Goal: Task Accomplishment & Management: Use online tool/utility

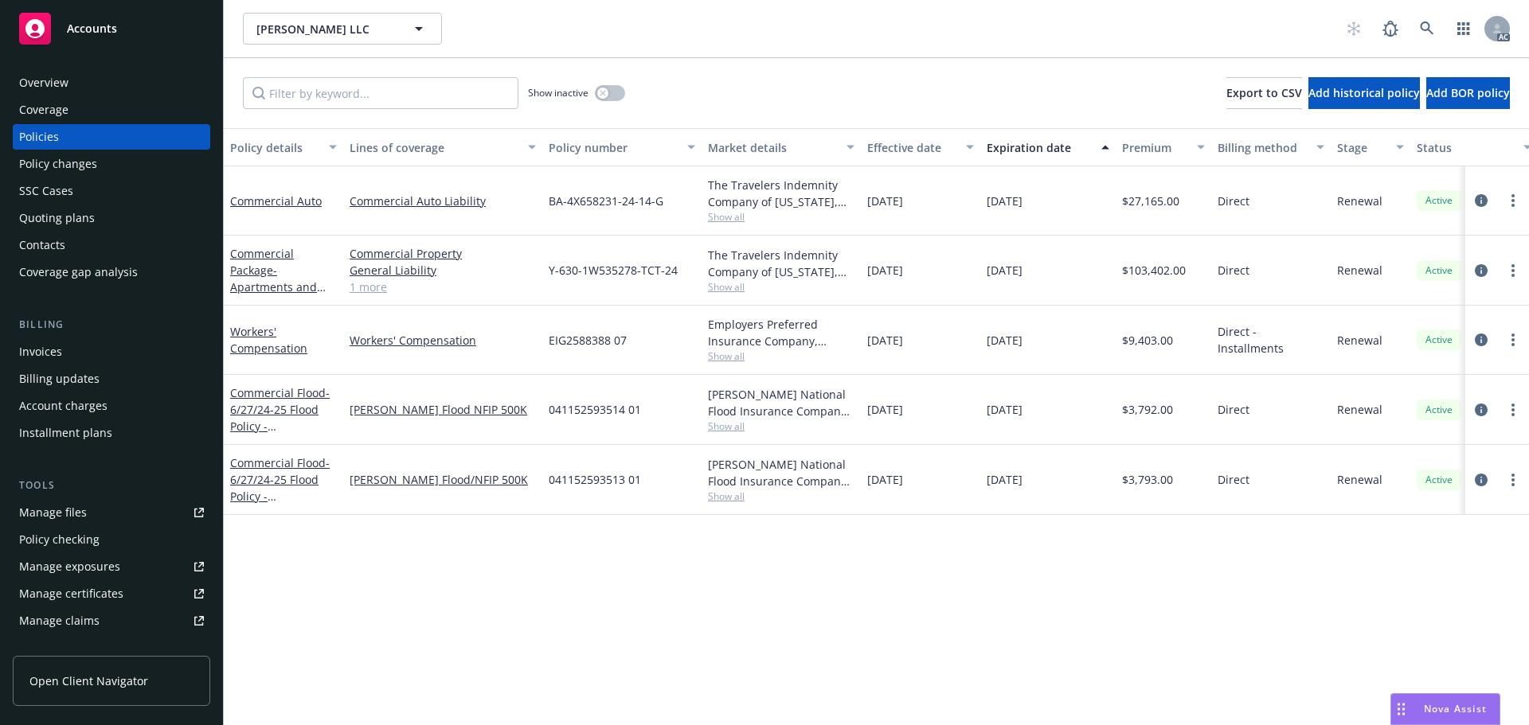
click at [357, 287] on link "1 more" at bounding box center [443, 287] width 186 height 17
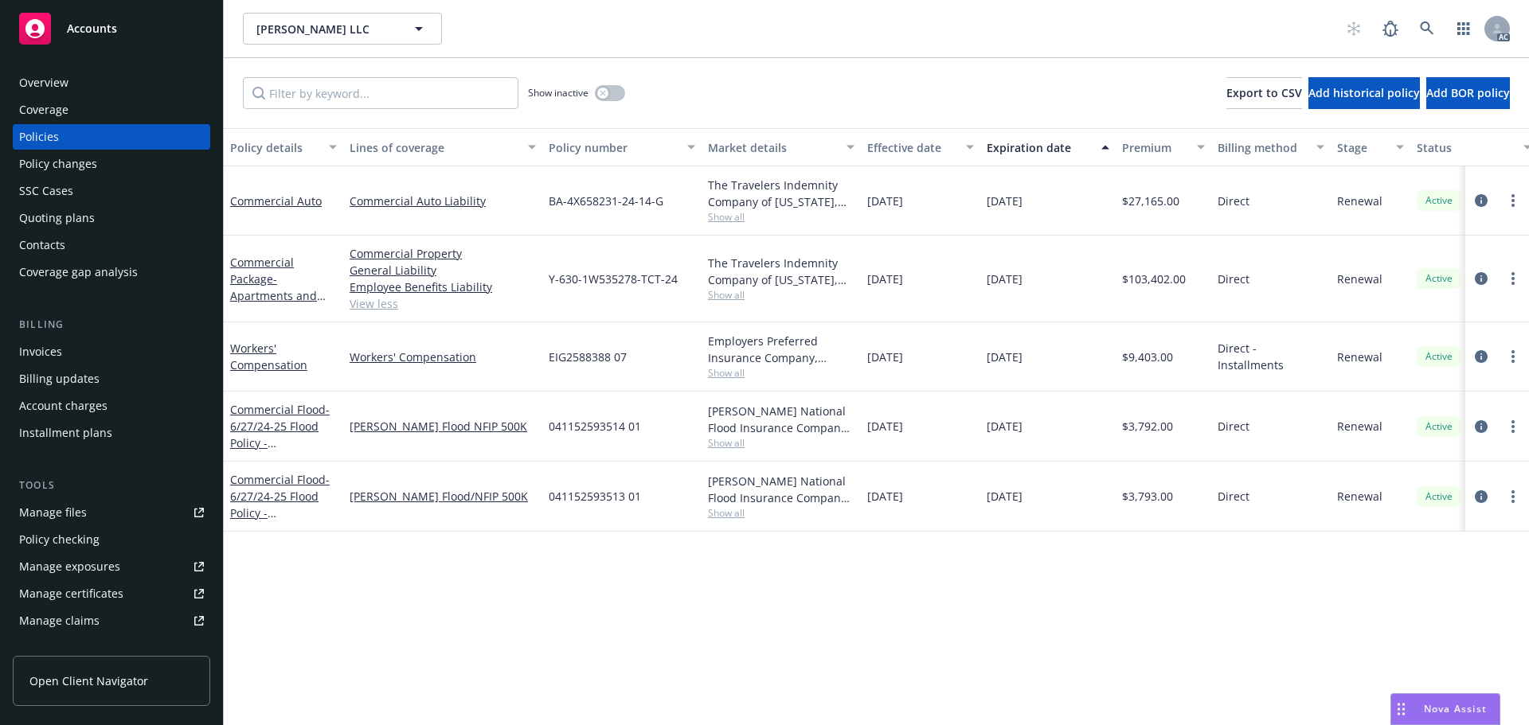
click at [1446, 713] on span "Nova Assist" at bounding box center [1455, 709] width 63 height 14
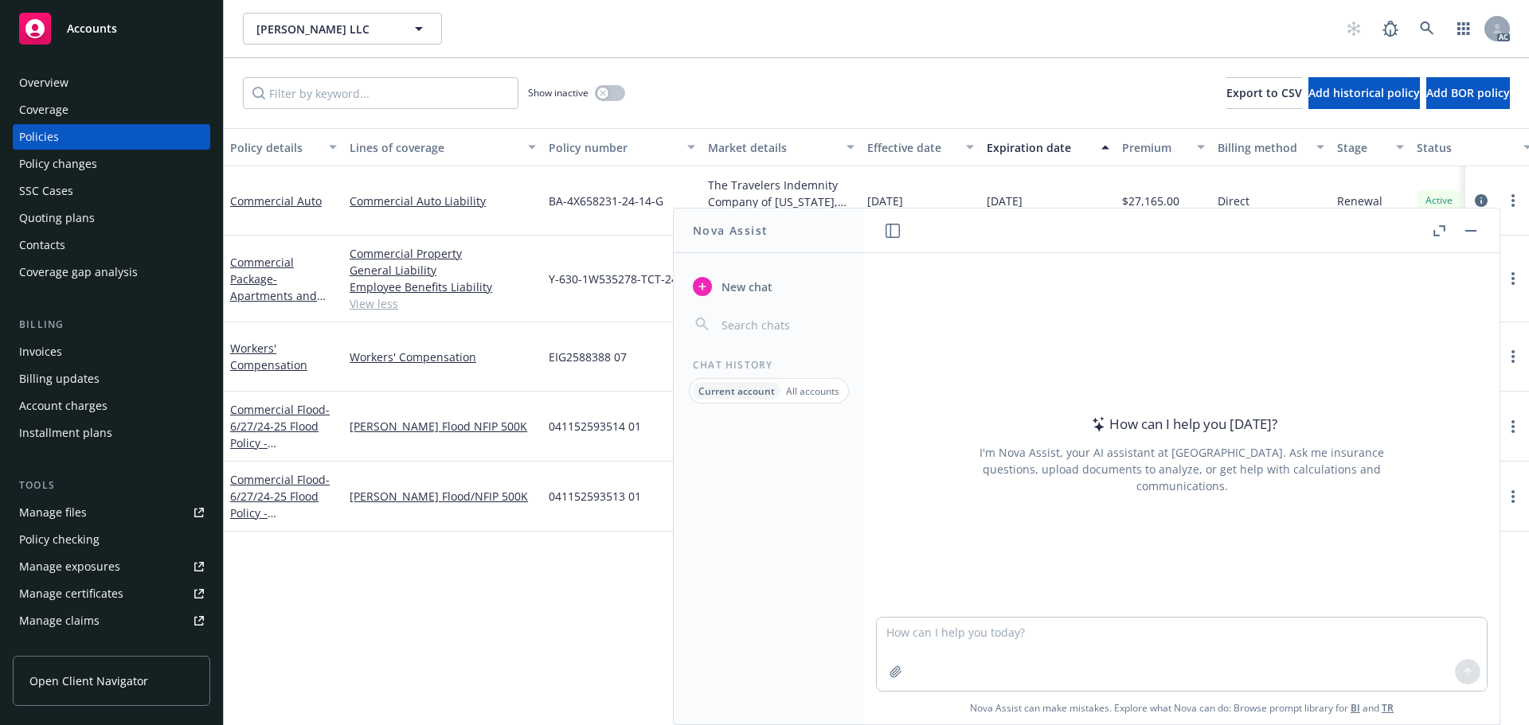
click at [1433, 232] on icon "button" at bounding box center [1436, 233] width 6 height 6
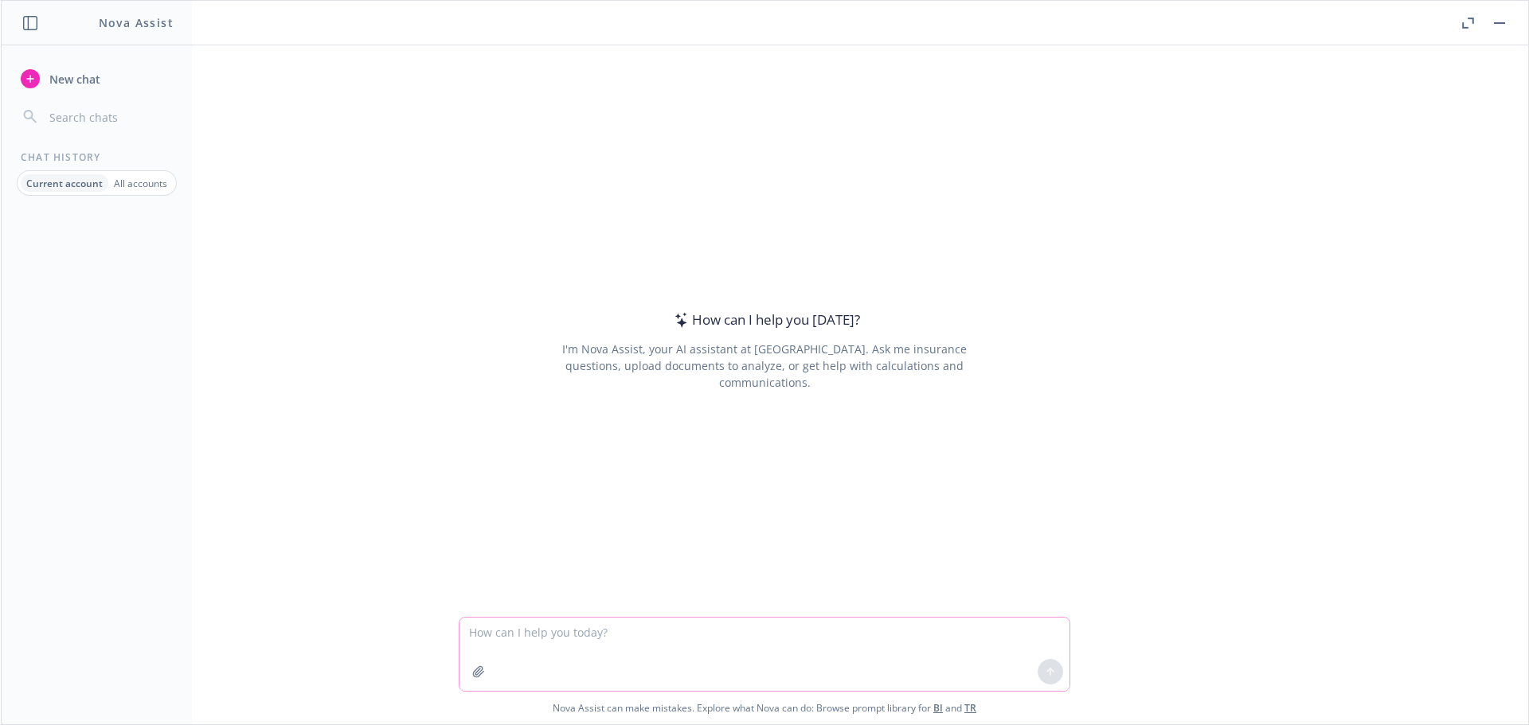
click at [478, 673] on icon "button" at bounding box center [478, 672] width 13 height 13
click at [131, 181] on p "All accounts" at bounding box center [140, 184] width 53 height 14
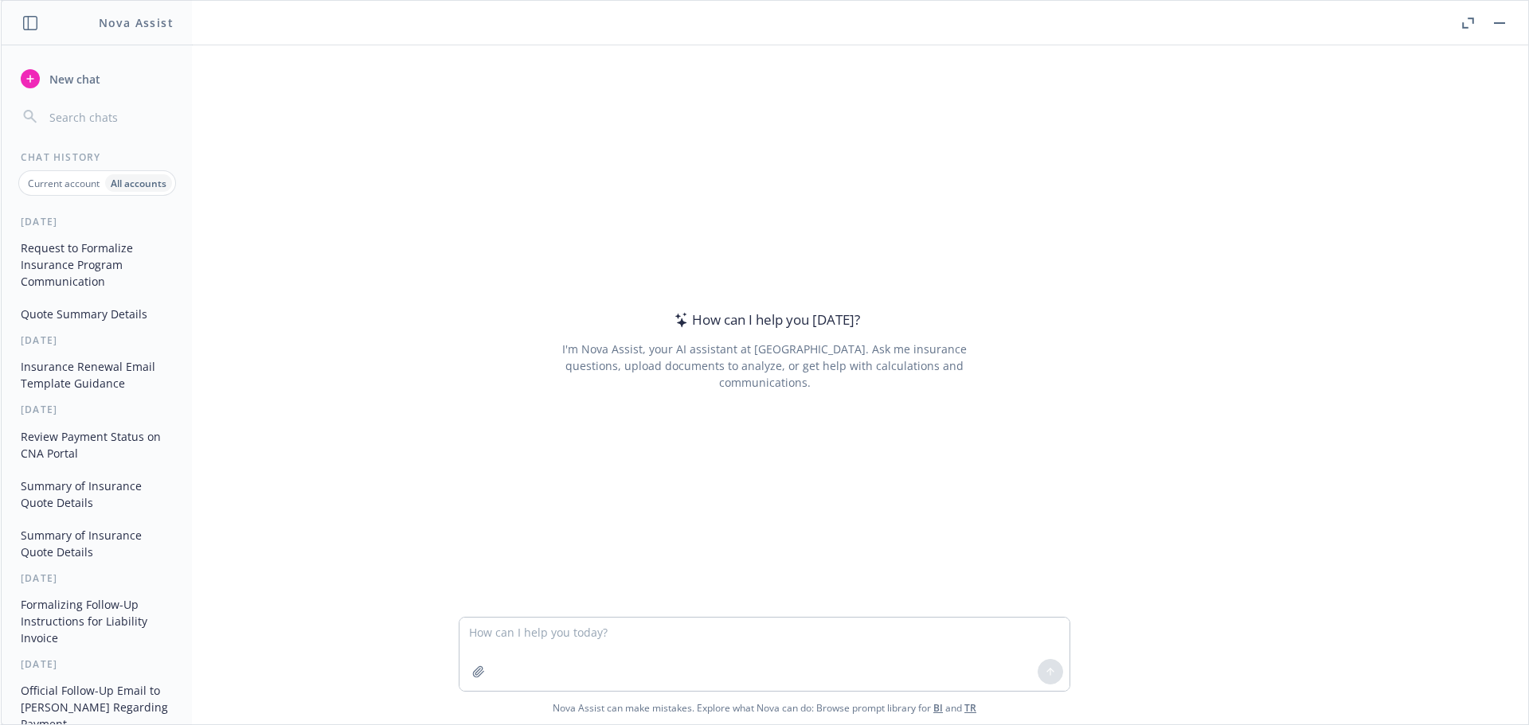
click at [84, 293] on button "Request to Formalize Insurance Program Communication" at bounding box center [96, 265] width 165 height 60
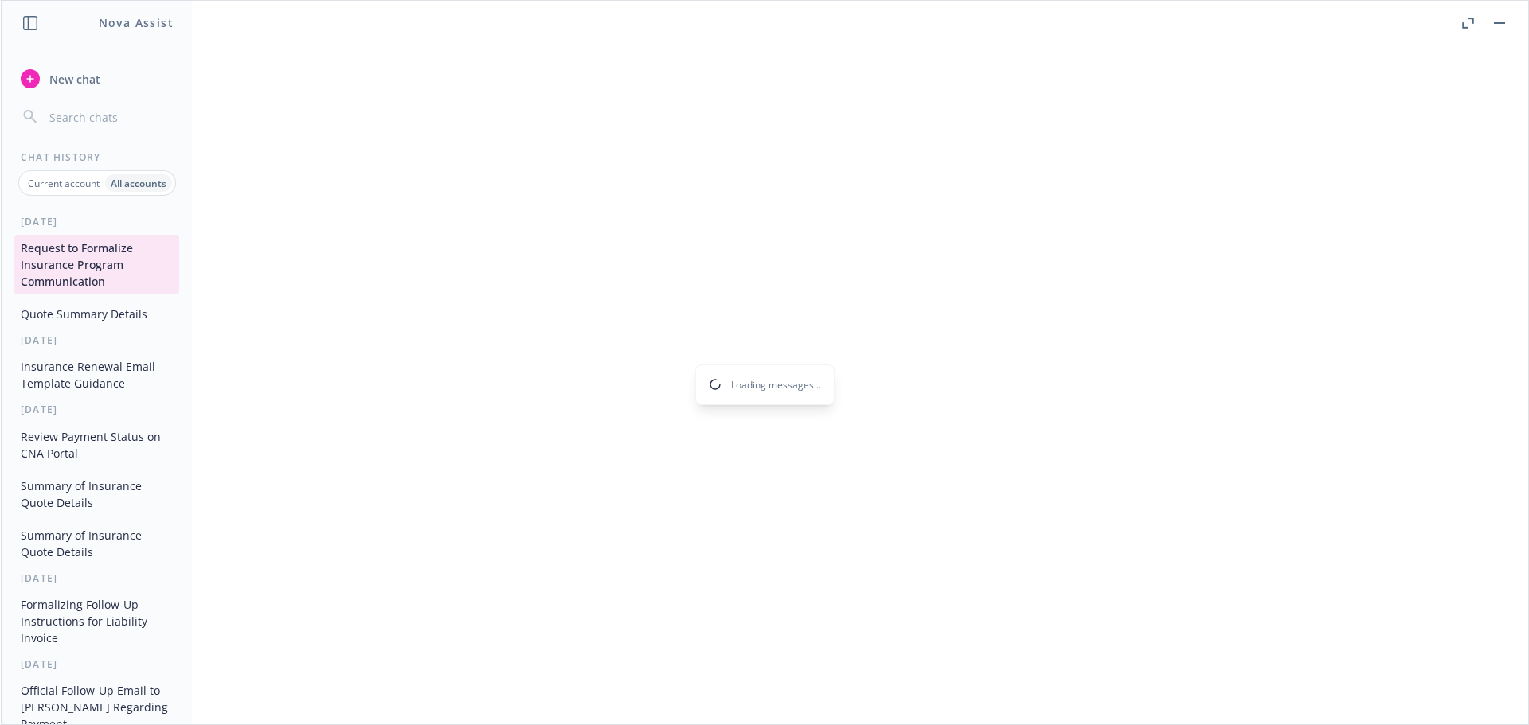
click at [74, 310] on div "Loading messages..." at bounding box center [764, 384] width 1527 height 679
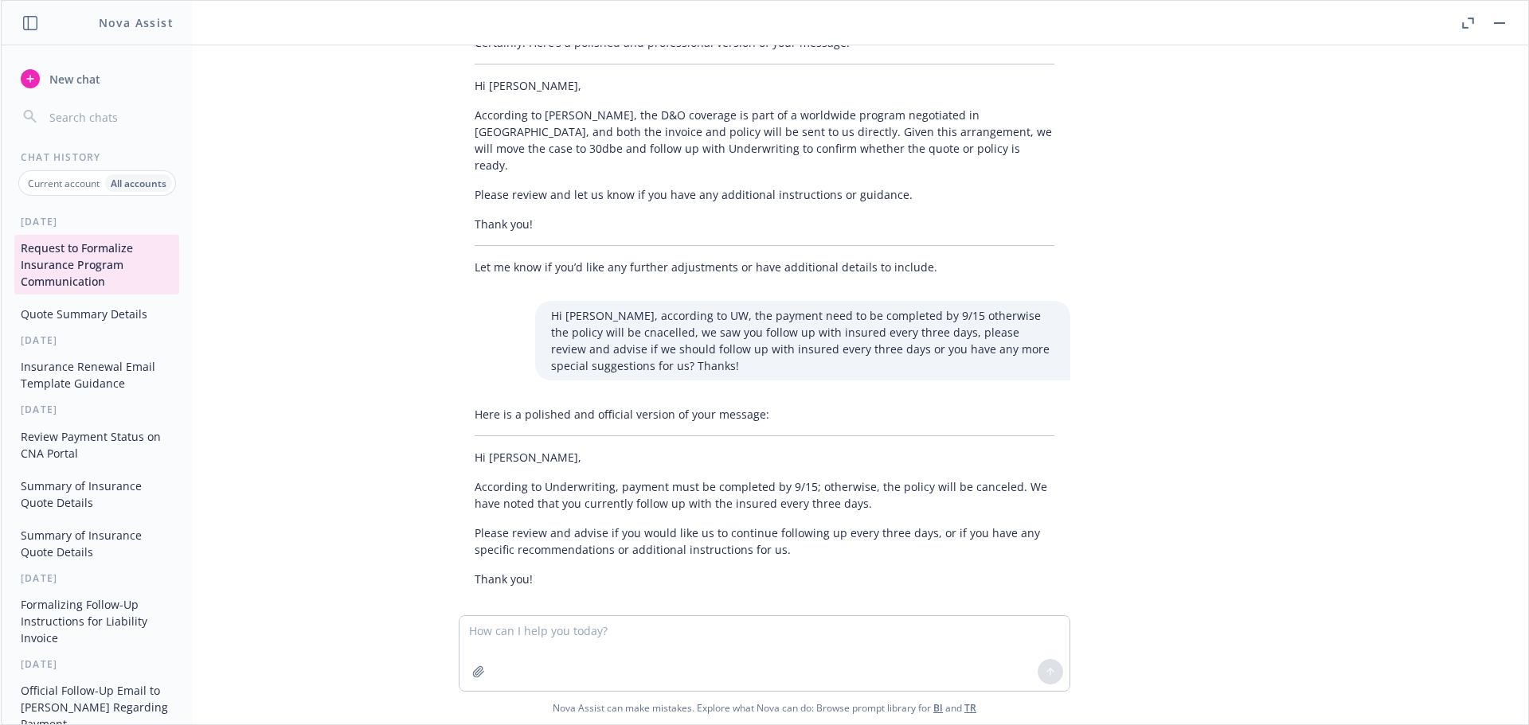
click at [74, 310] on button "Quote Summary Details" at bounding box center [96, 314] width 165 height 26
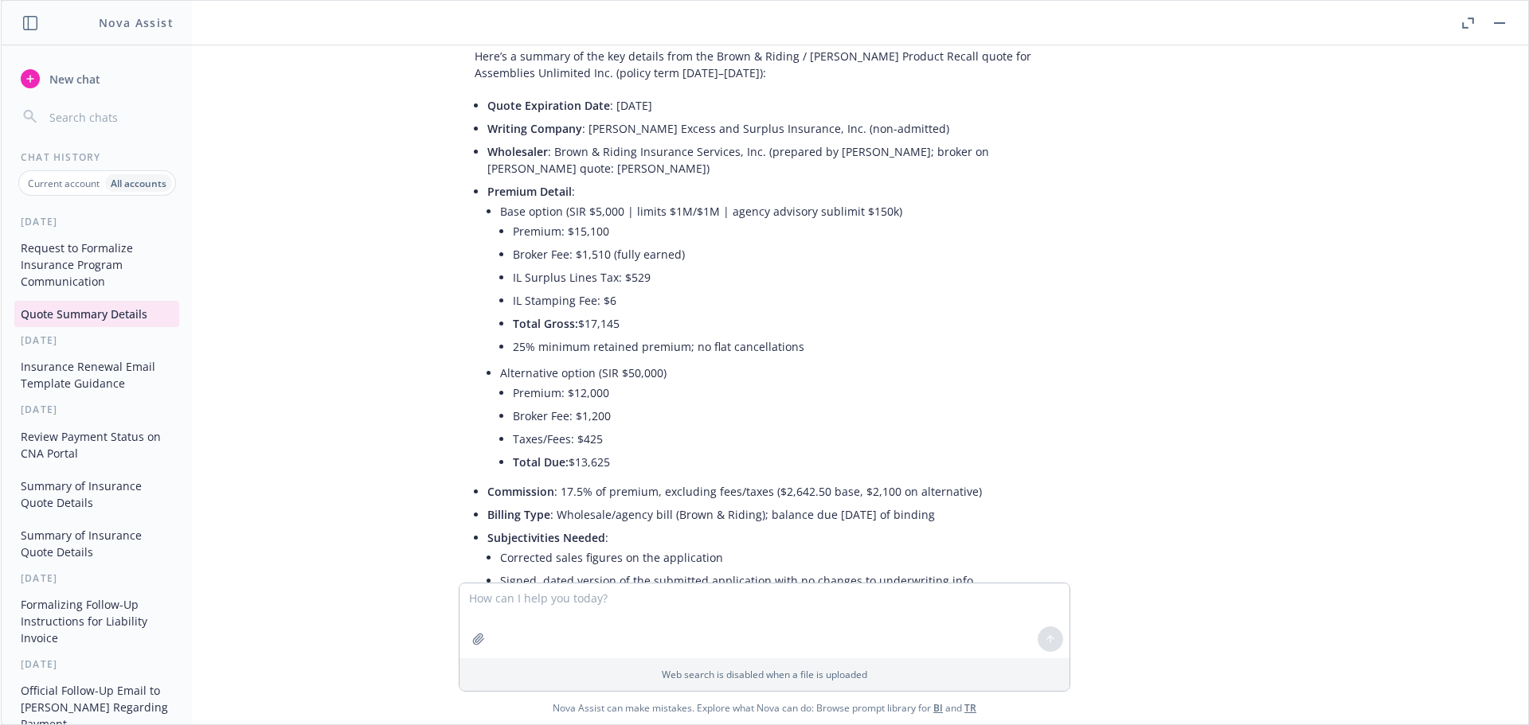
scroll to position [1547, 0]
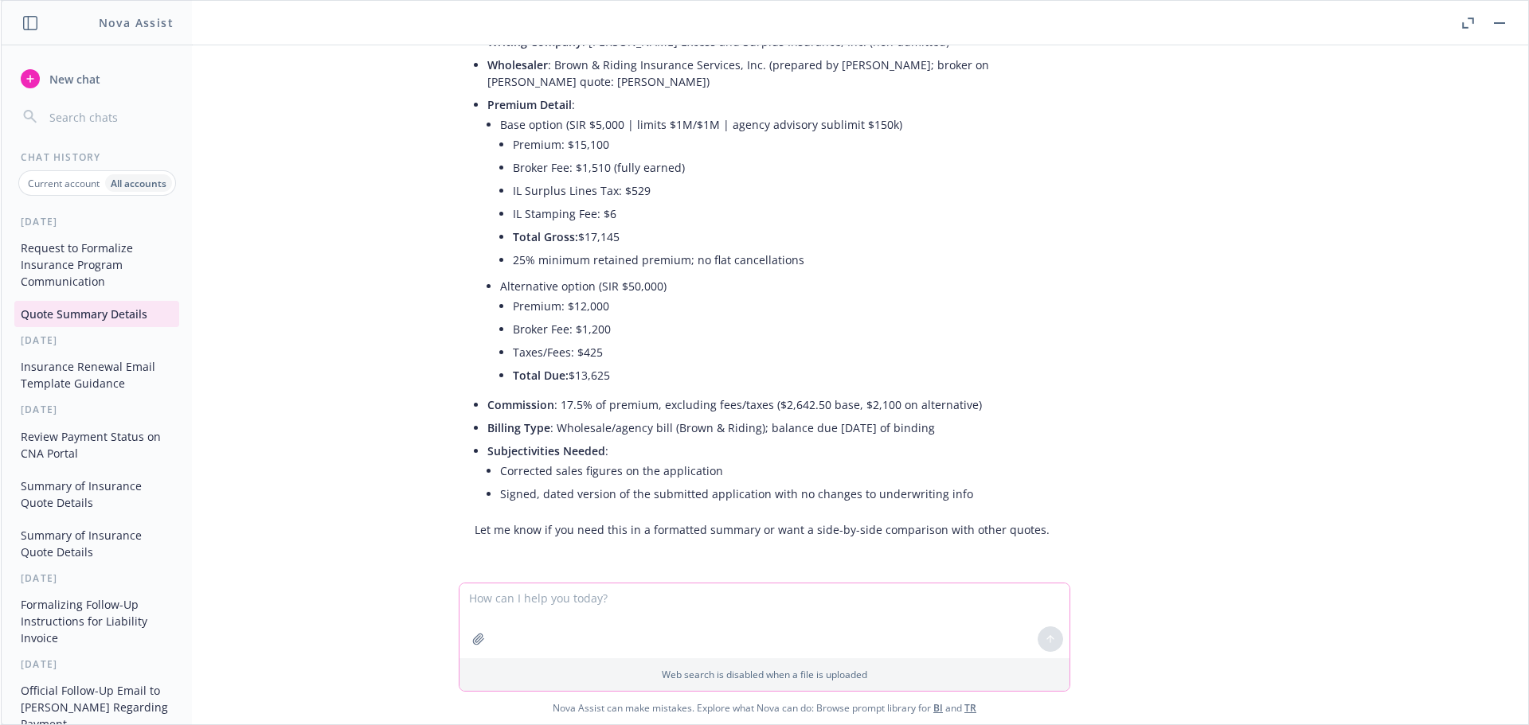
click at [474, 637] on icon "button" at bounding box center [478, 639] width 10 height 10
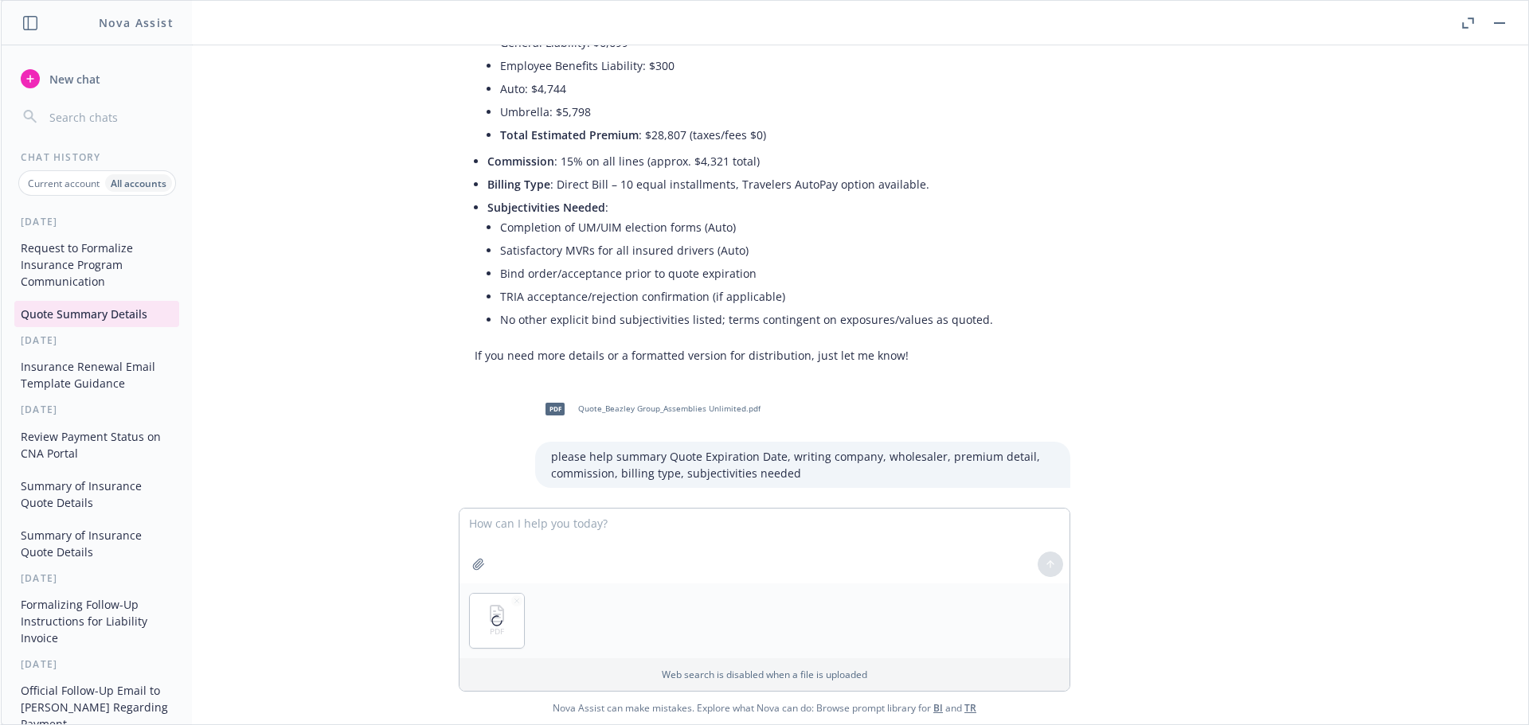
scroll to position [1149, 0]
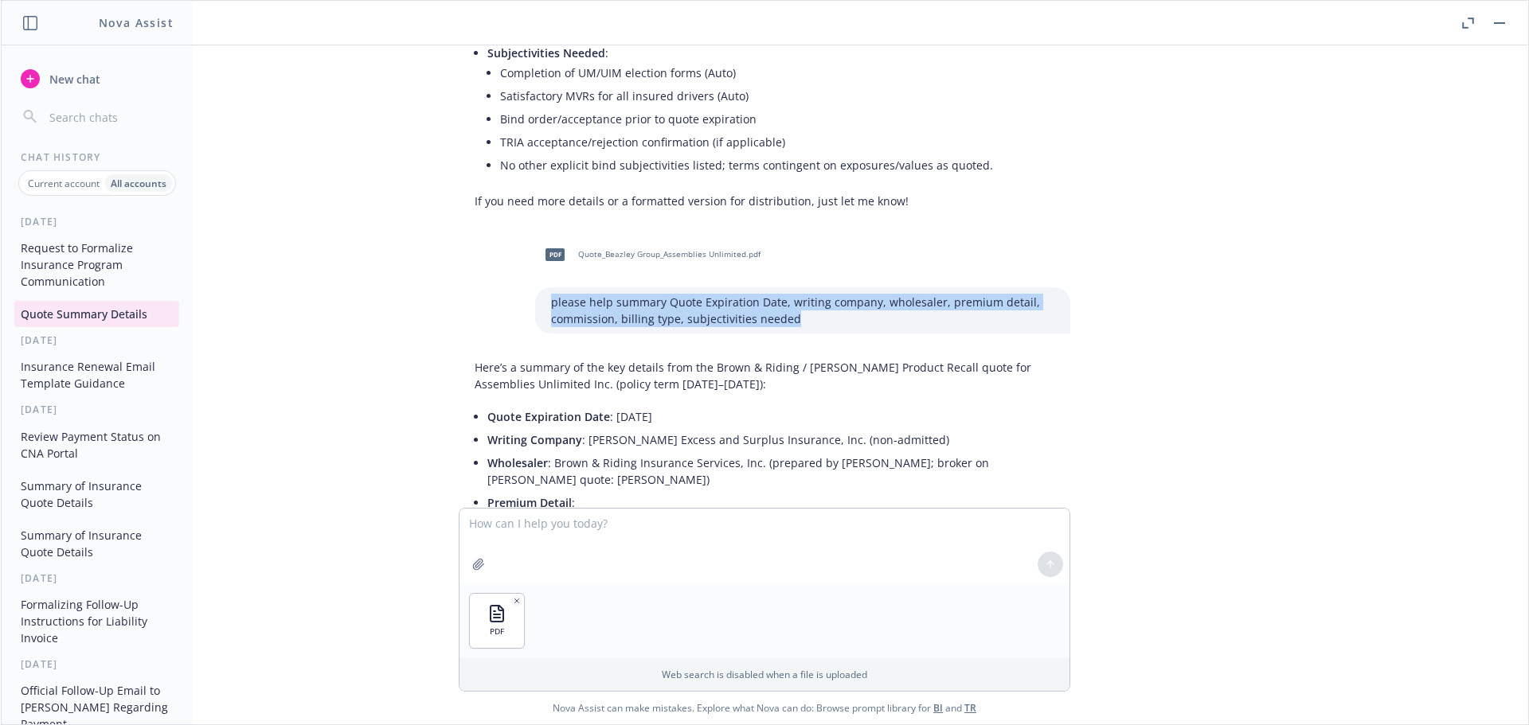
drag, startPoint x: 786, startPoint y: 321, endPoint x: 540, endPoint y: 301, distance: 246.8
click at [551, 301] on p "please help summary Quote Expiration Date, writing company, wholesaler, premium…" at bounding box center [802, 310] width 503 height 33
copy p "please help summary Quote Expiration Date, writing company, wholesaler, premium…"
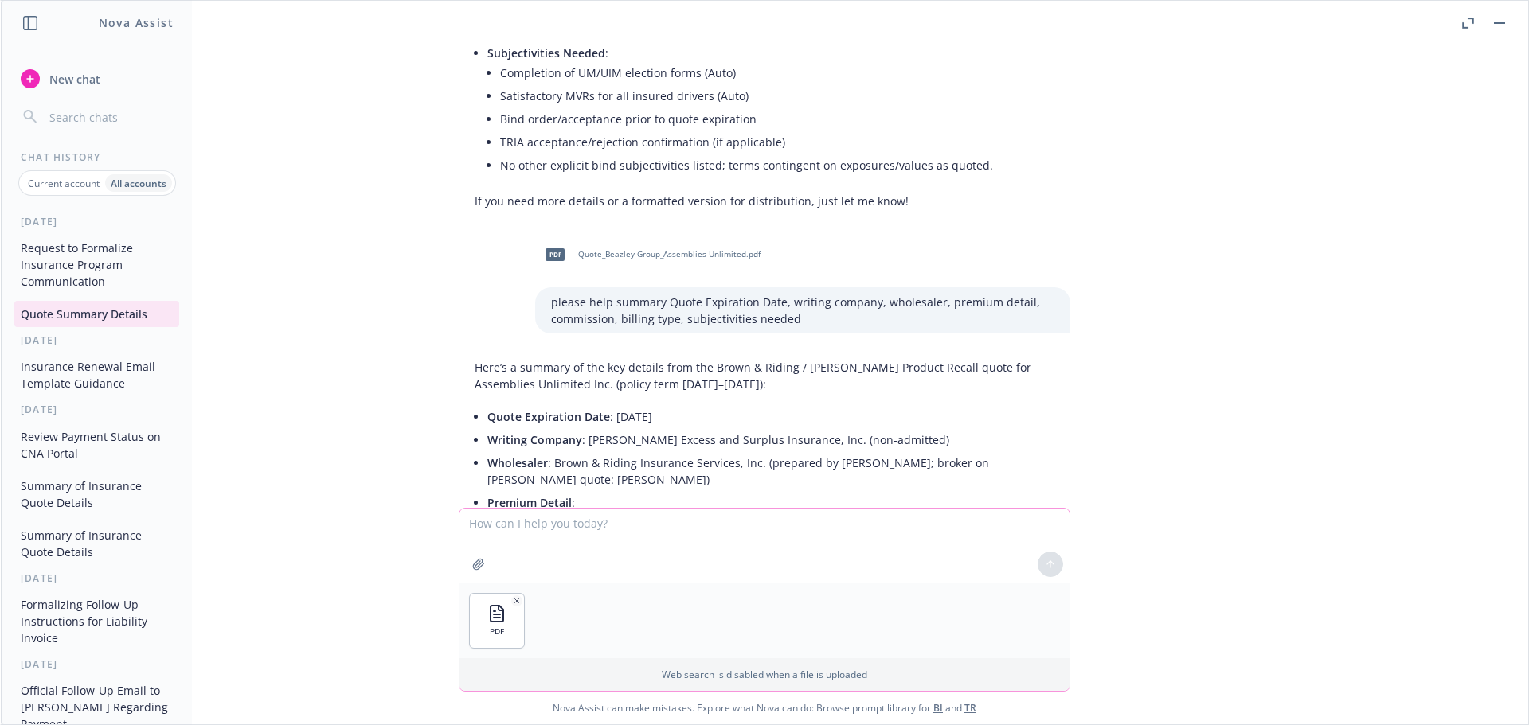
click at [514, 526] on textarea at bounding box center [764, 546] width 610 height 75
paste textarea "please help summary Quote Expiration Date, writing company, wholesaler, premium…"
type textarea "please help summary Quote Expiration Date, writing company, wholesaler, premium…"
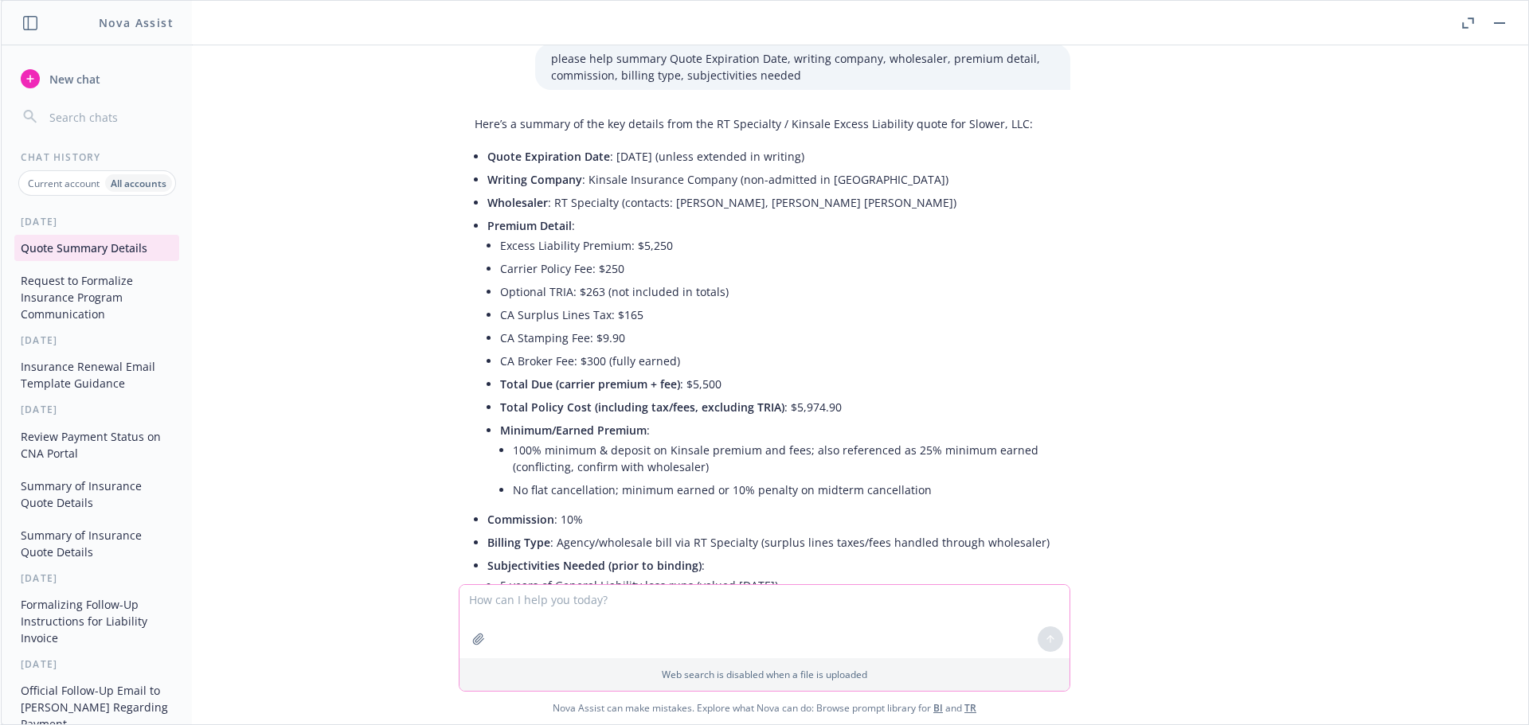
scroll to position [2040, 0]
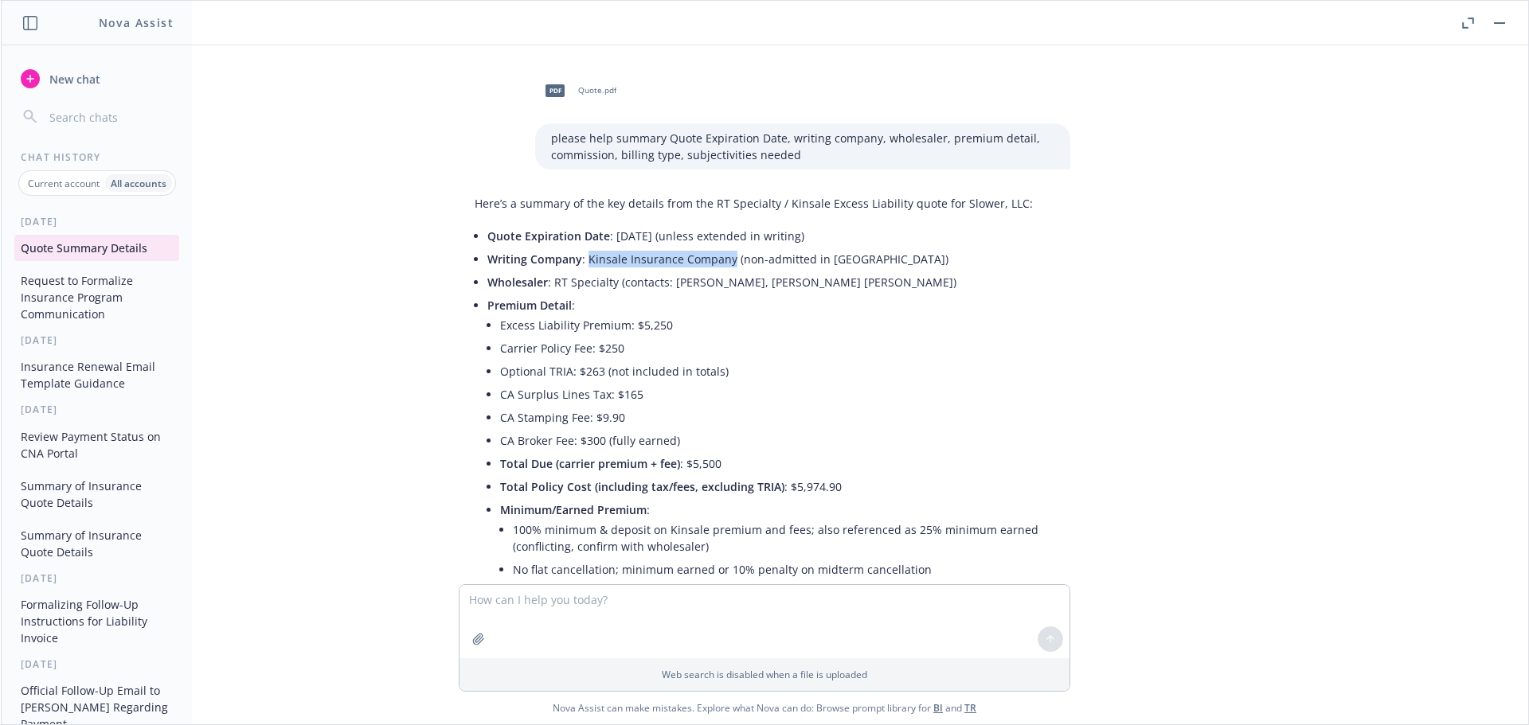
drag, startPoint x: 716, startPoint y: 260, endPoint x: 575, endPoint y: 260, distance: 140.9
click at [575, 260] on li "Writing Company : Kinsale Insurance Company (non-admitted in [GEOGRAPHIC_DATA])" at bounding box center [770, 259] width 567 height 23
copy li "Kinsale Insurance Company"
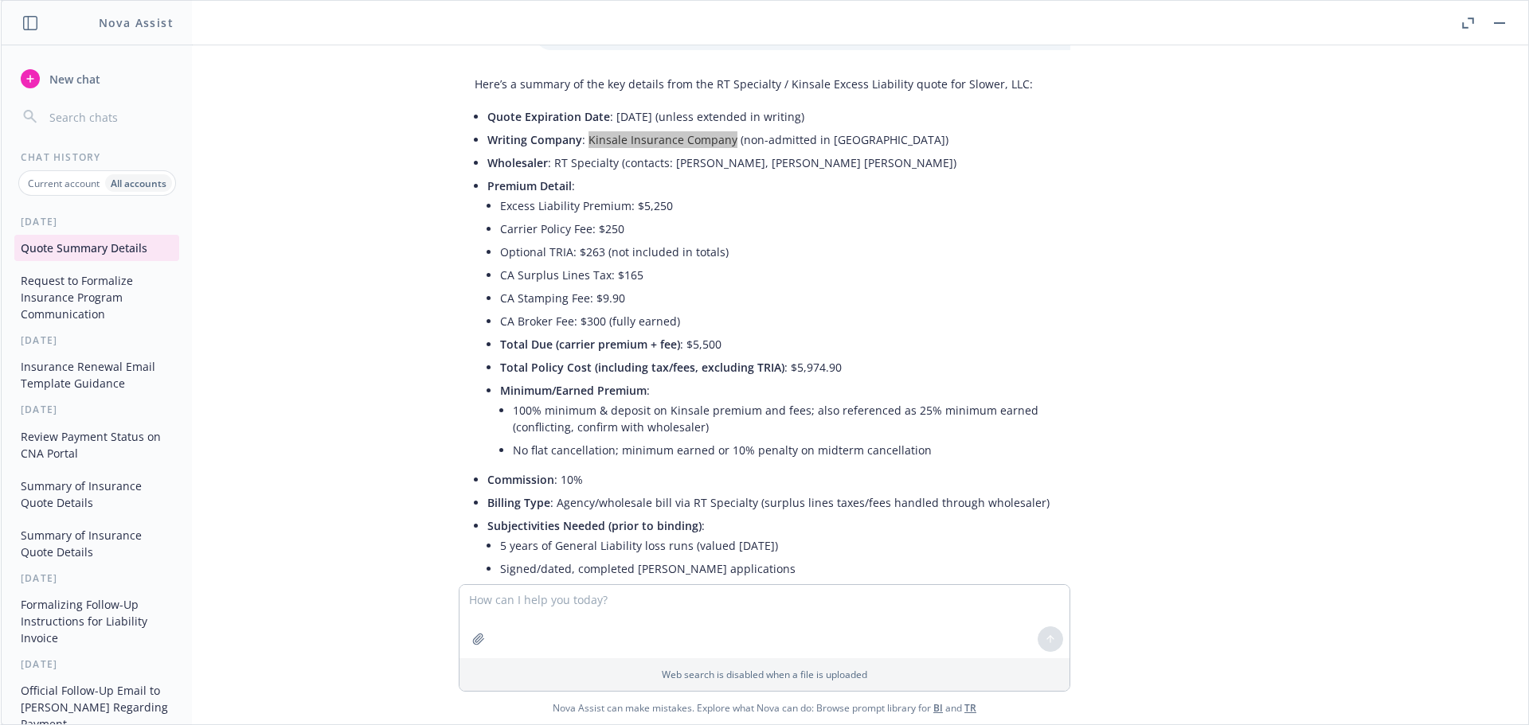
scroll to position [2199, 0]
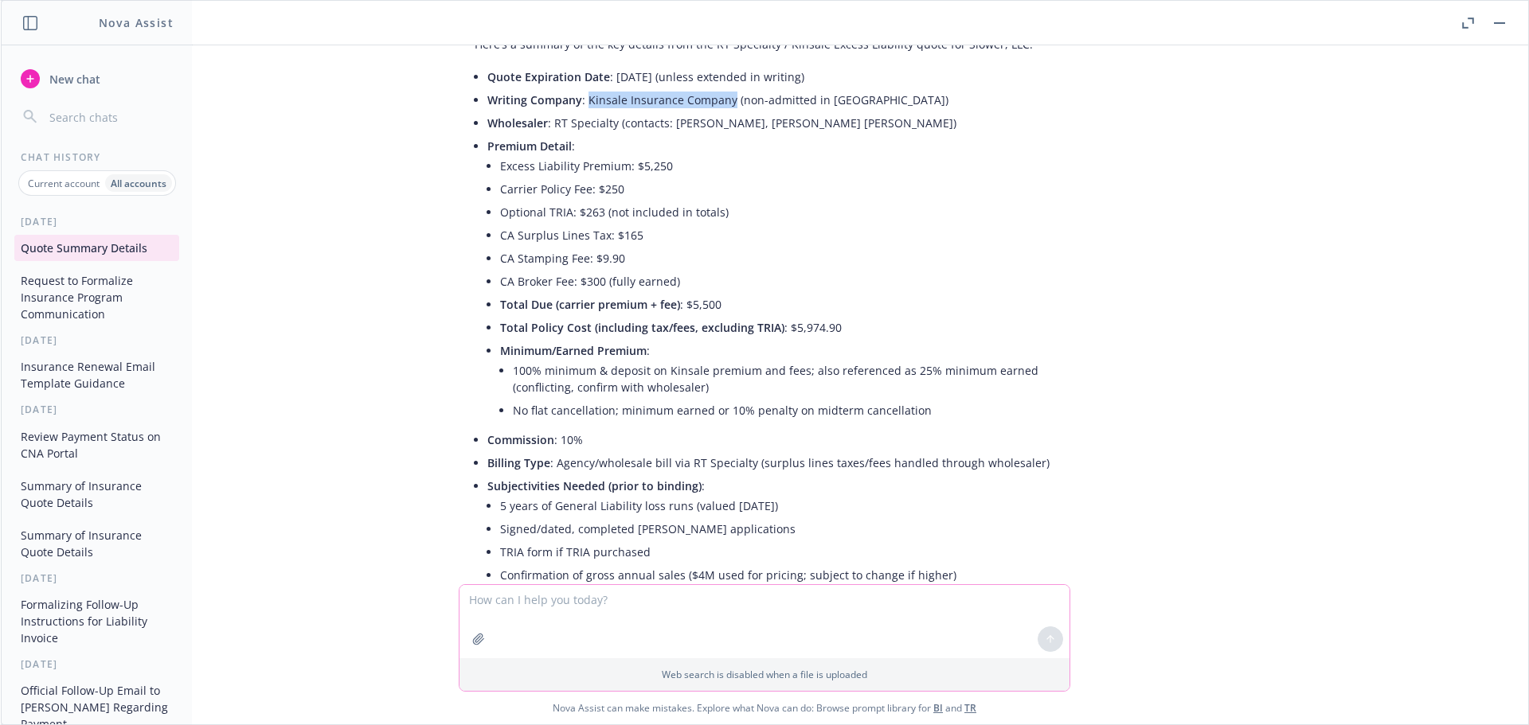
click at [472, 639] on icon "button" at bounding box center [478, 639] width 13 height 13
click at [547, 601] on textarea at bounding box center [764, 621] width 610 height 73
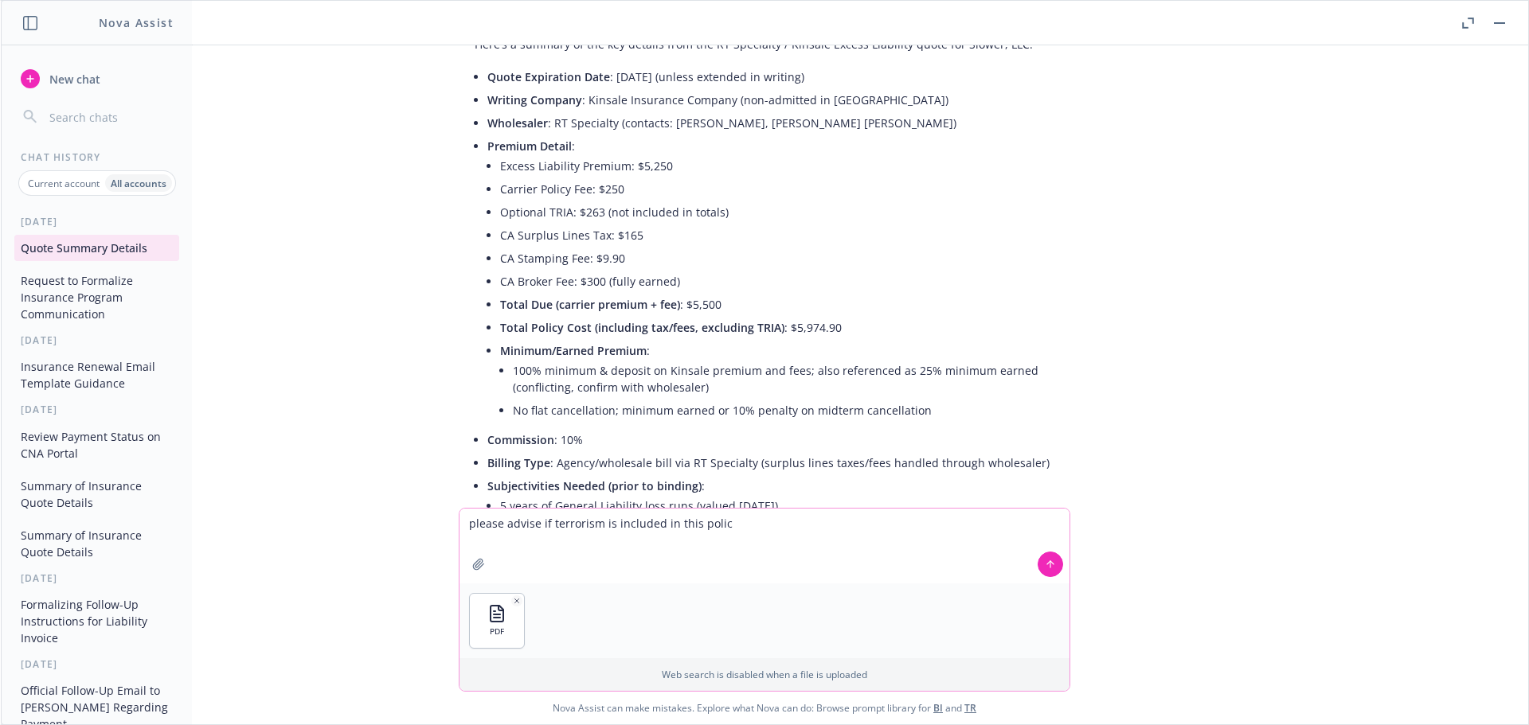
type textarea "please advise if terrorism is included in this policy"
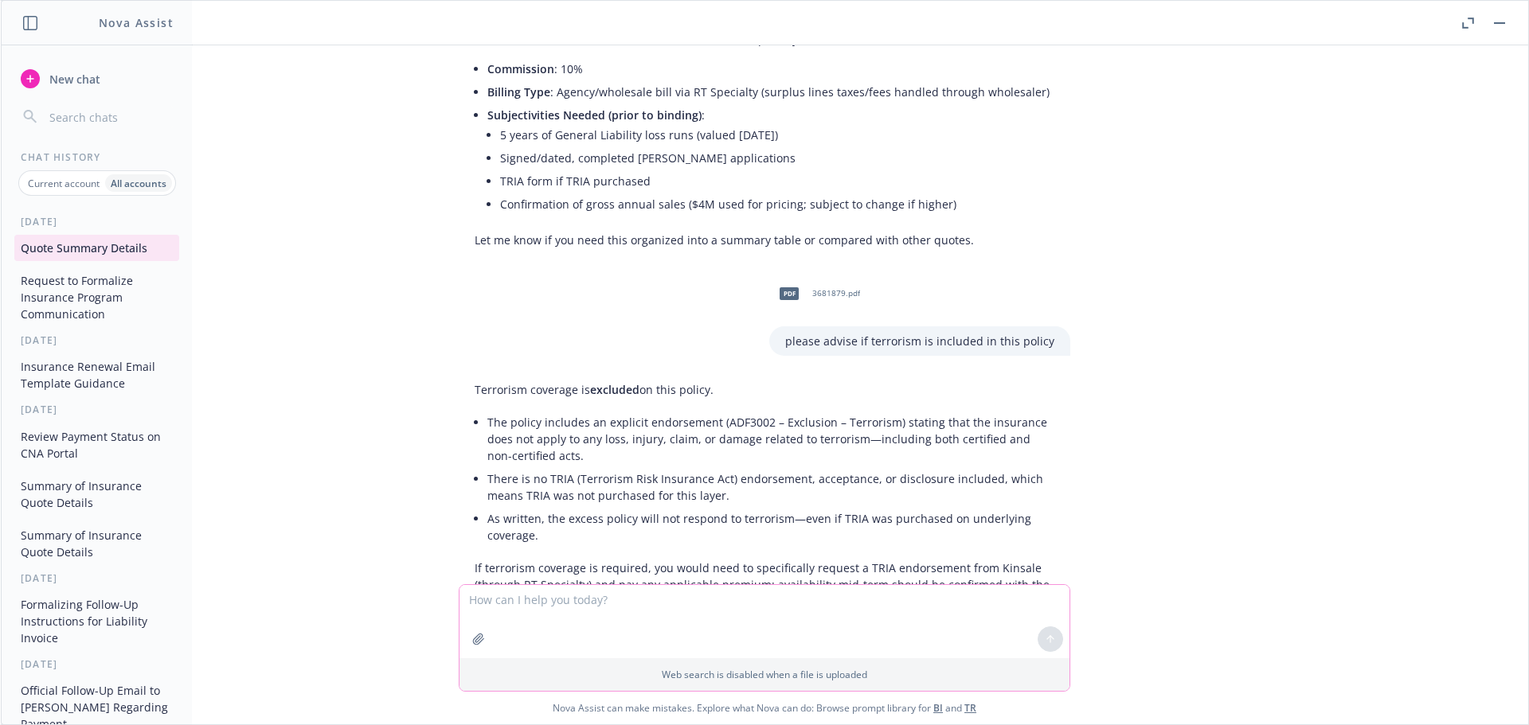
scroll to position [2686, 0]
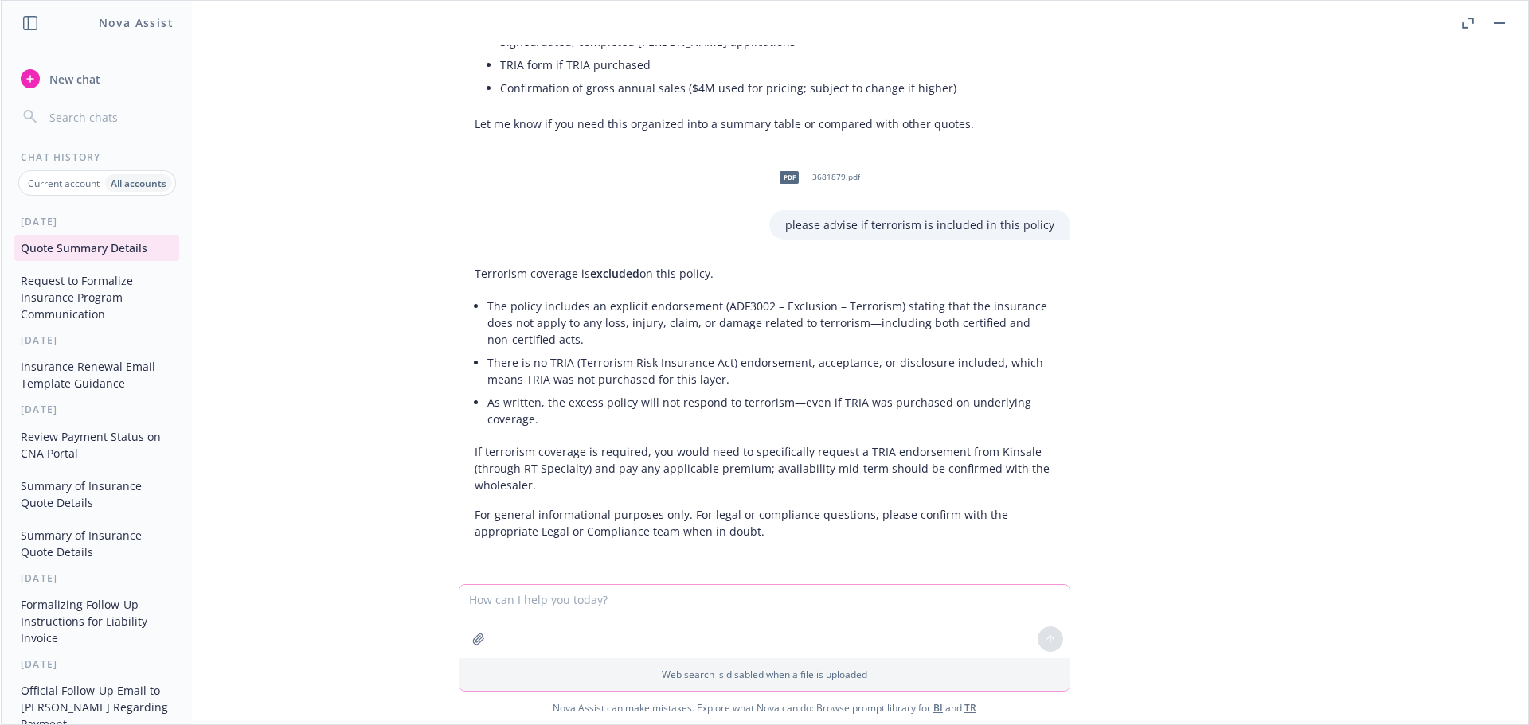
click at [473, 634] on icon "button" at bounding box center [478, 639] width 10 height 10
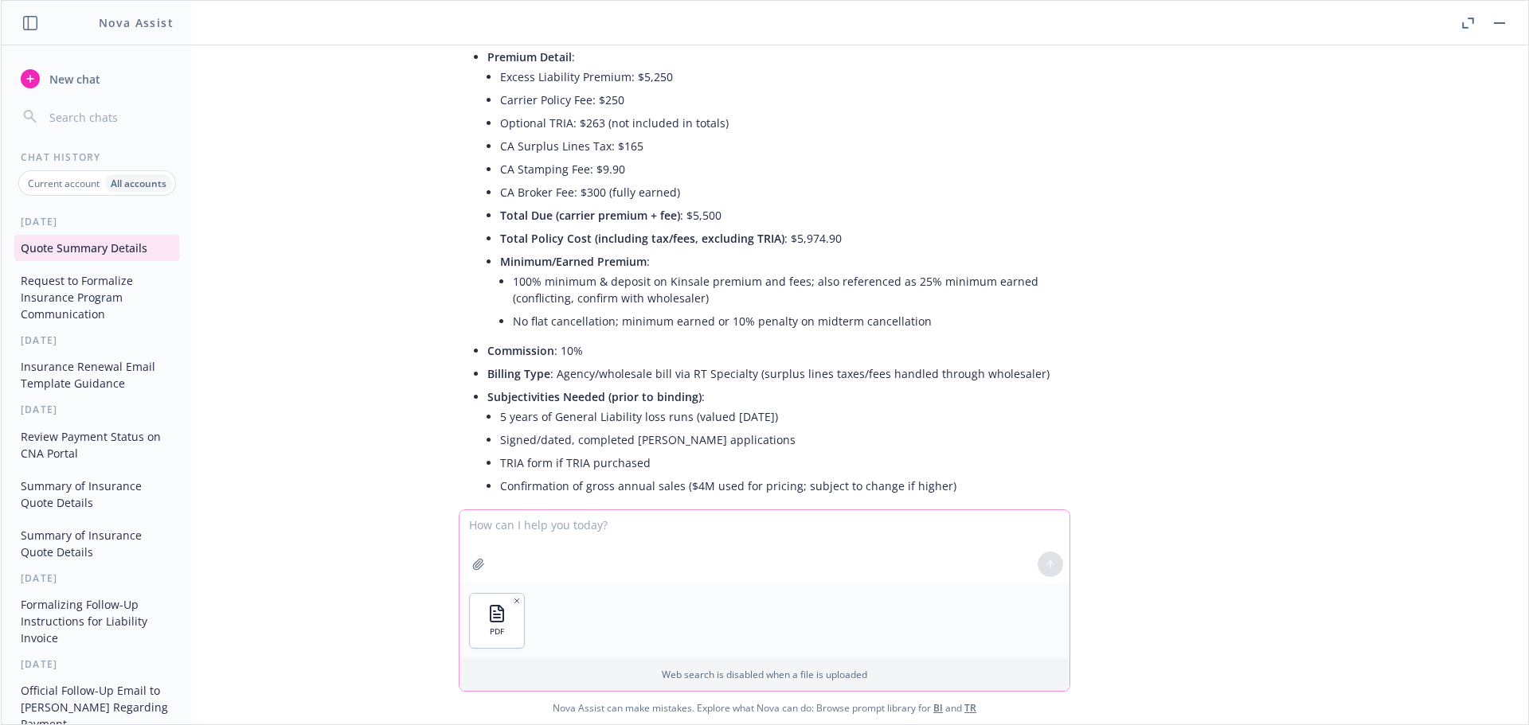
scroll to position [1970, 0]
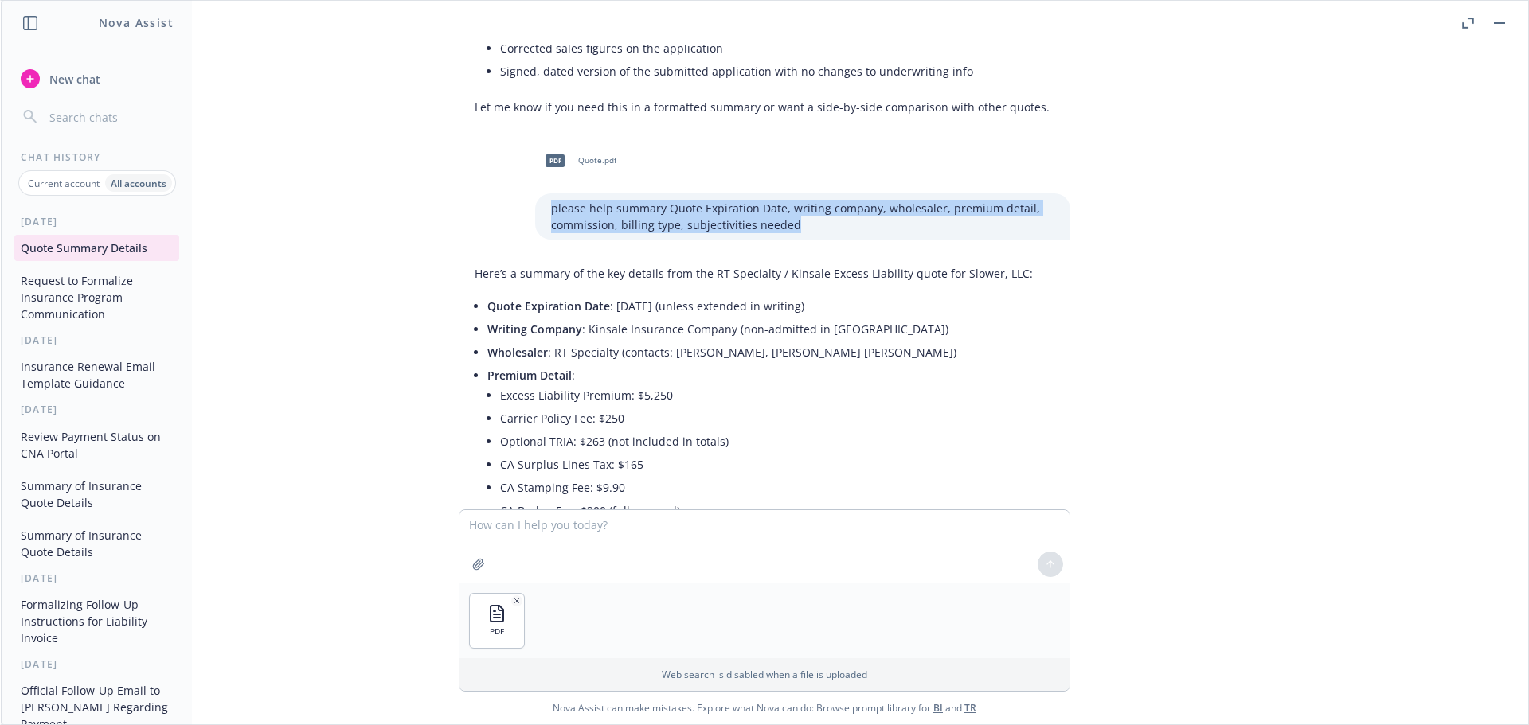
drag, startPoint x: 793, startPoint y: 224, endPoint x: 540, endPoint y: 205, distance: 253.9
click at [551, 205] on p "please help summary Quote Expiration Date, writing company, wholesaler, premium…" at bounding box center [802, 216] width 503 height 33
copy p "please help summary Quote Expiration Date, writing company, wholesaler, premium…"
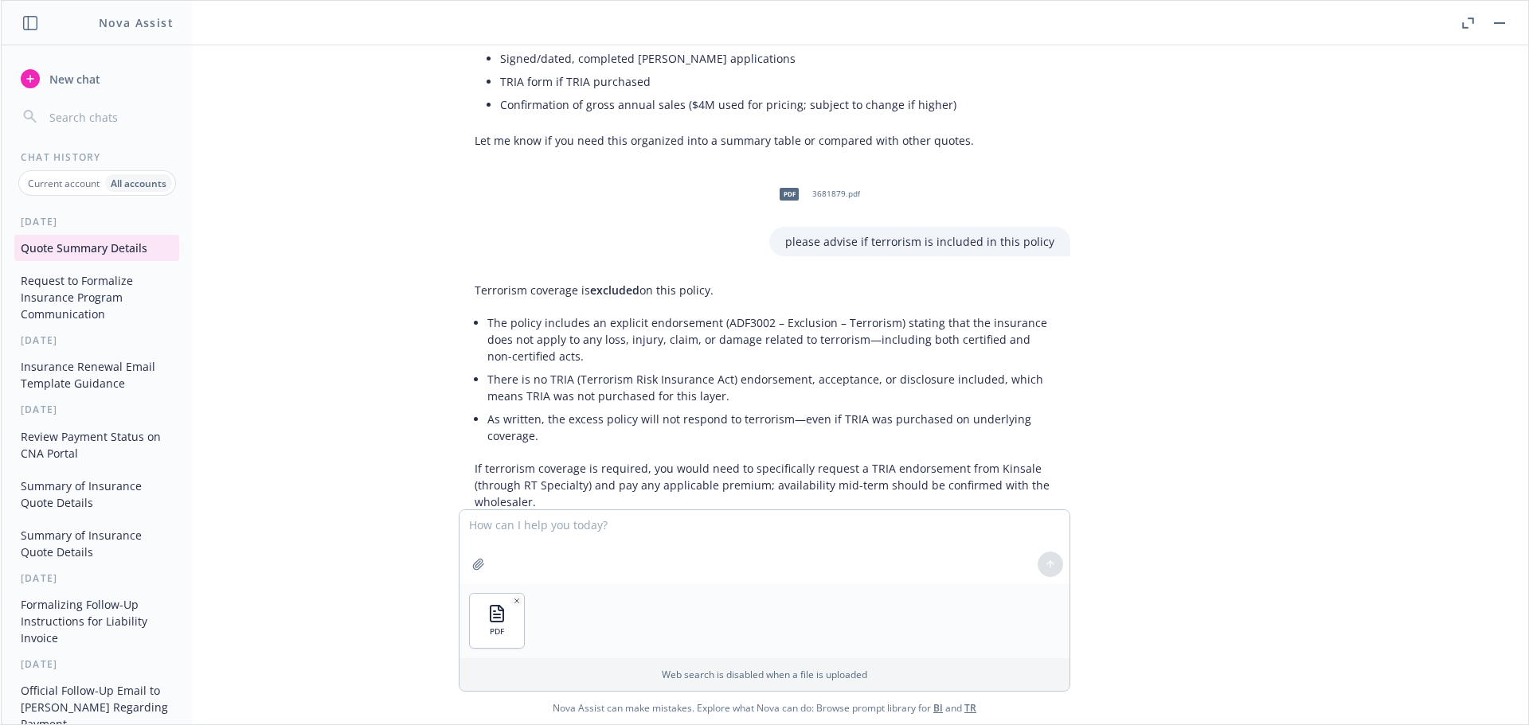
scroll to position [2761, 0]
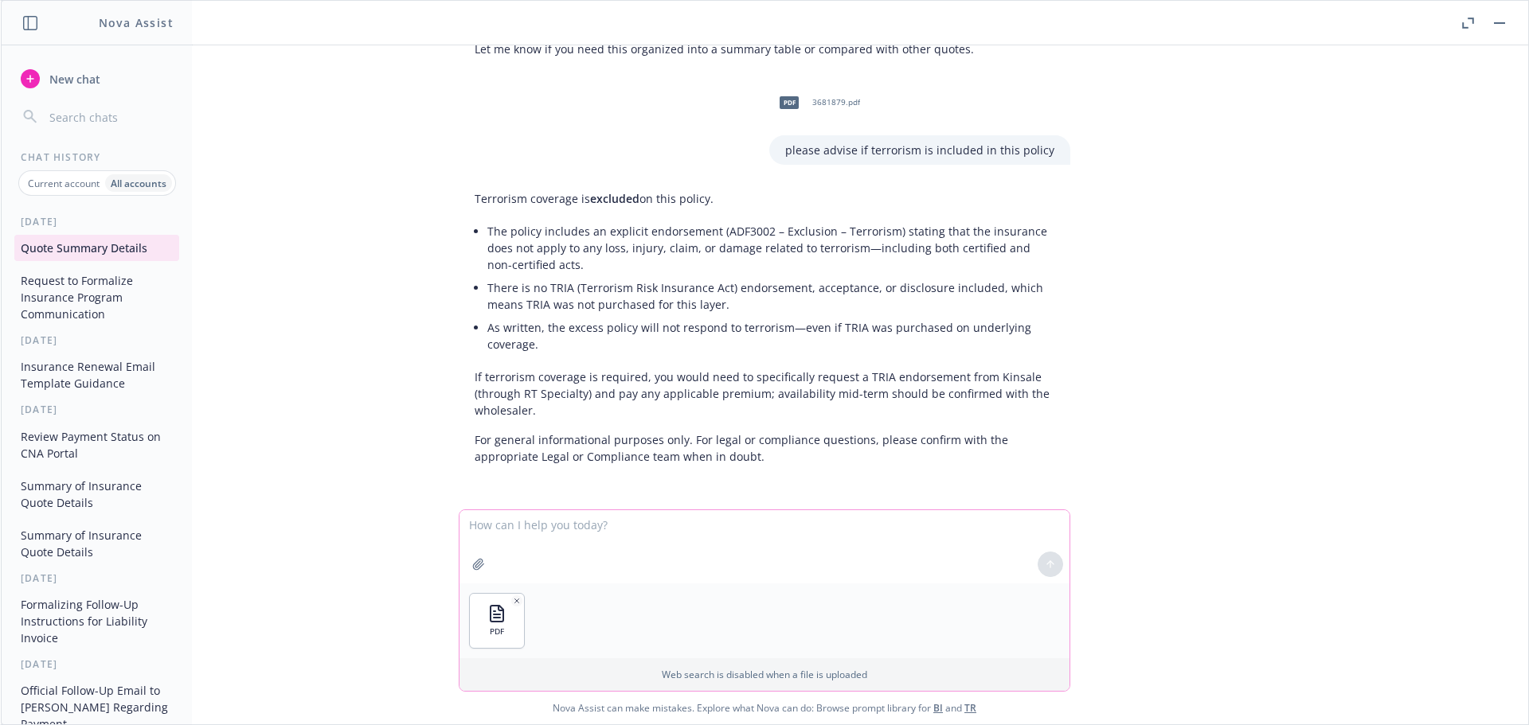
click at [550, 533] on textarea at bounding box center [764, 546] width 610 height 73
paste textarea "please help summary Quote Expiration Date, writing company, wholesaler, premium…"
type textarea "please help summary Quote Expiration Date, writing company, wholesaler, premium…"
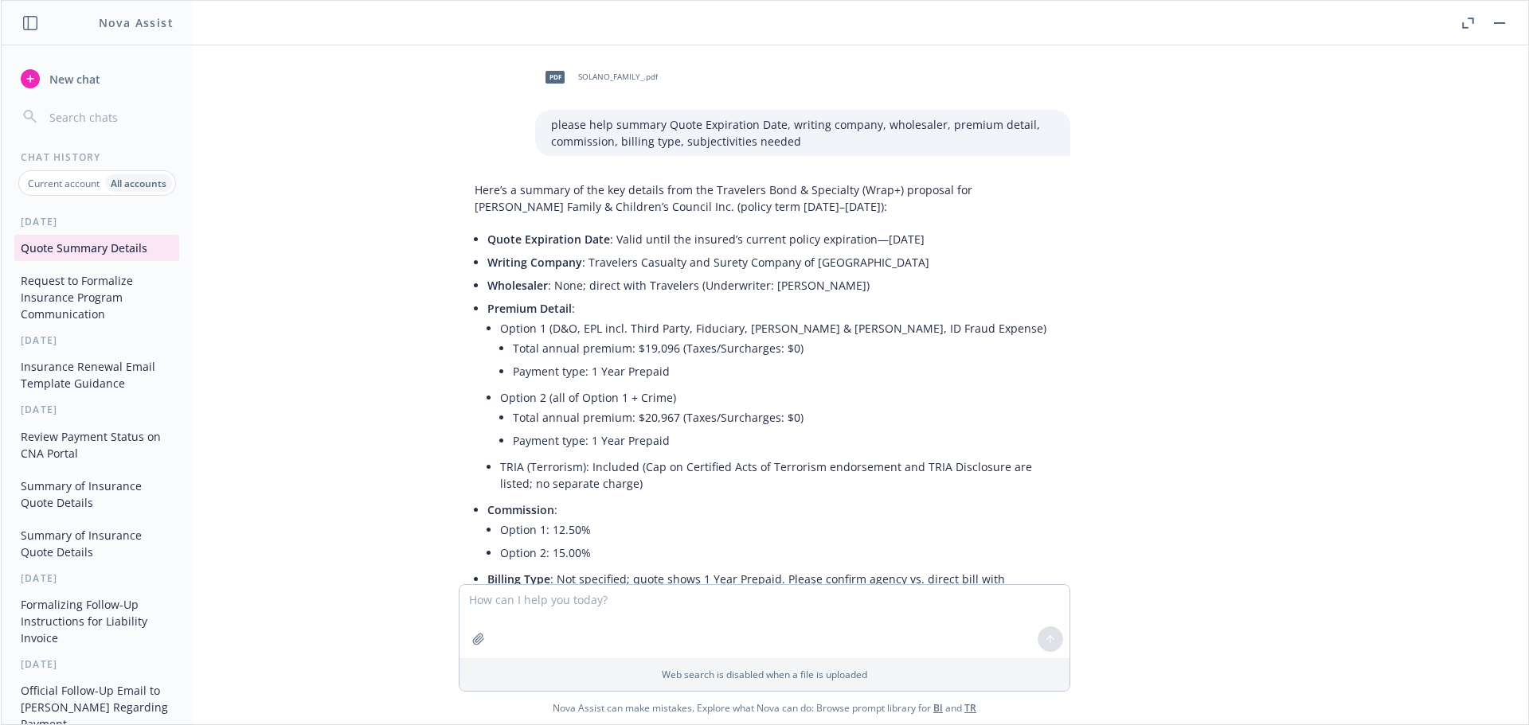
scroll to position [3191, 0]
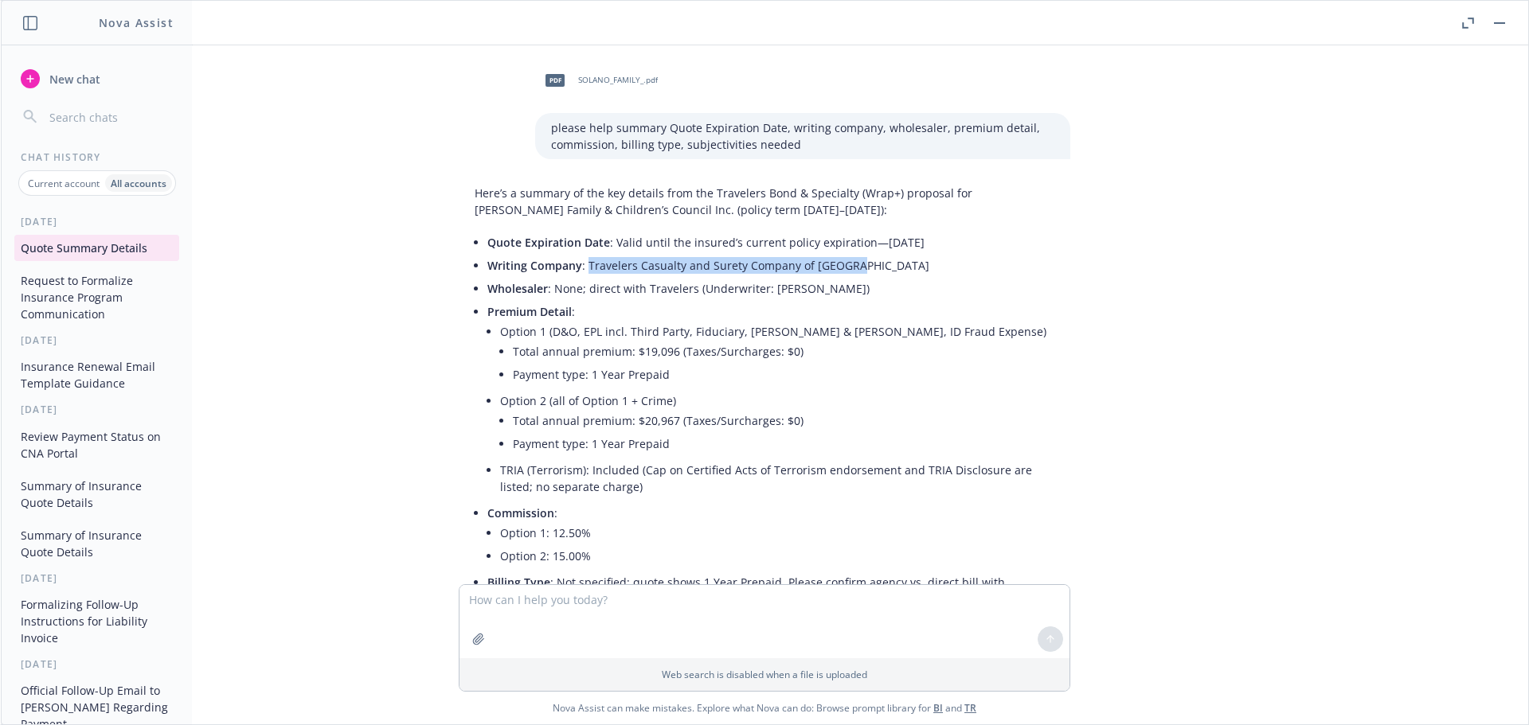
drag, startPoint x: 847, startPoint y: 264, endPoint x: 576, endPoint y: 265, distance: 271.5
click at [576, 265] on li "Writing Company : Travelers Casualty and Surety Company of [GEOGRAPHIC_DATA]" at bounding box center [770, 265] width 567 height 23
copy li "Travelers Casualty and Surety Company of [GEOGRAPHIC_DATA]"
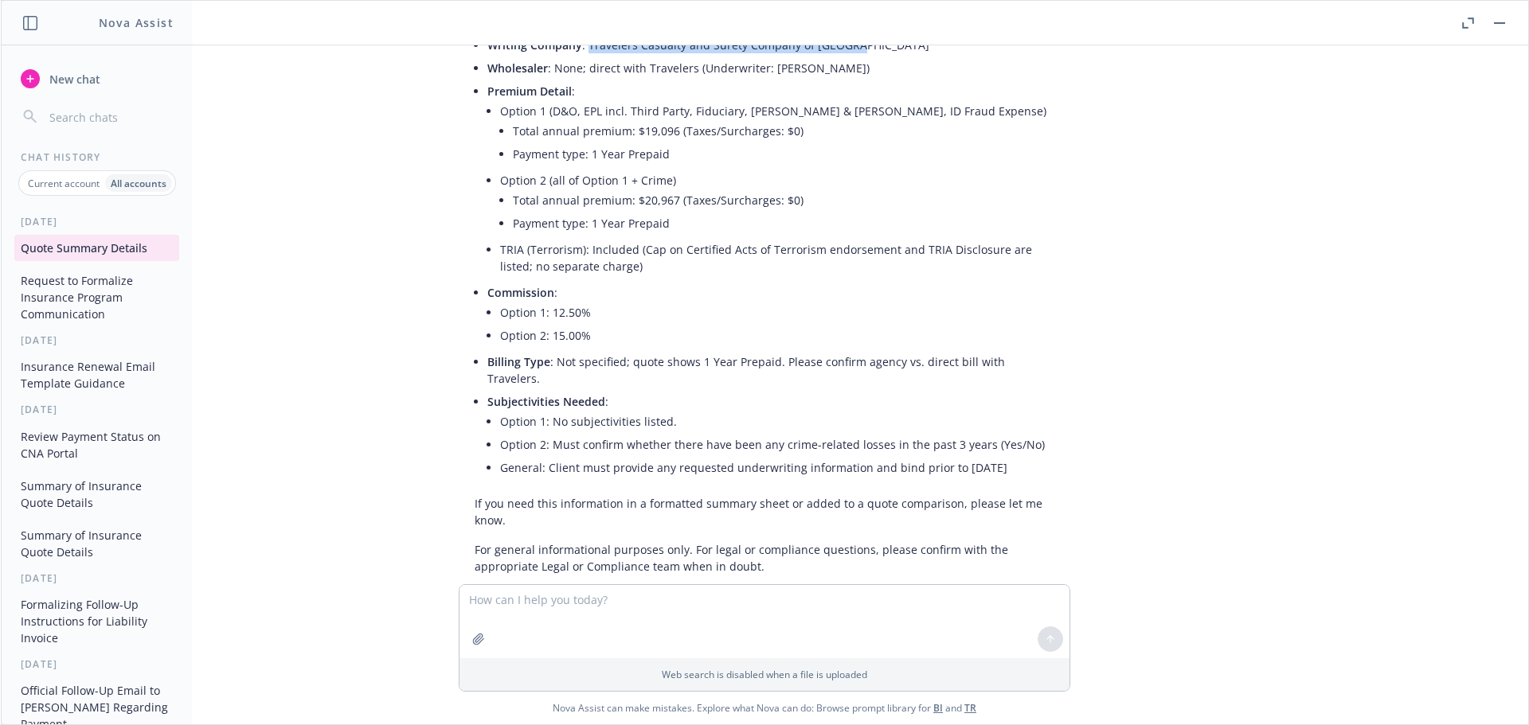
scroll to position [3430, 0]
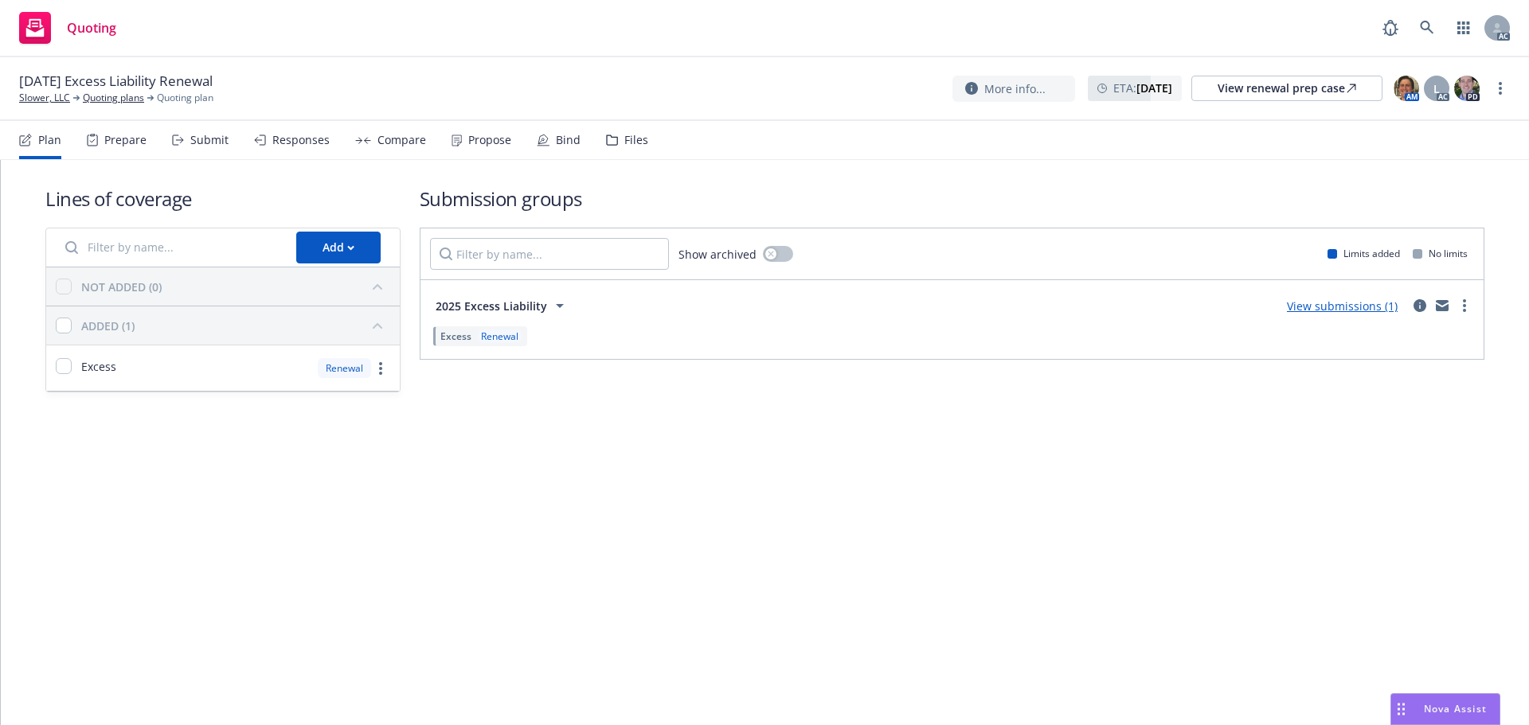
click at [226, 146] on div "Plan Prepare Submit Responses Compare Propose Bind Files" at bounding box center [333, 140] width 629 height 38
click at [211, 147] on div "Submit" at bounding box center [200, 140] width 57 height 38
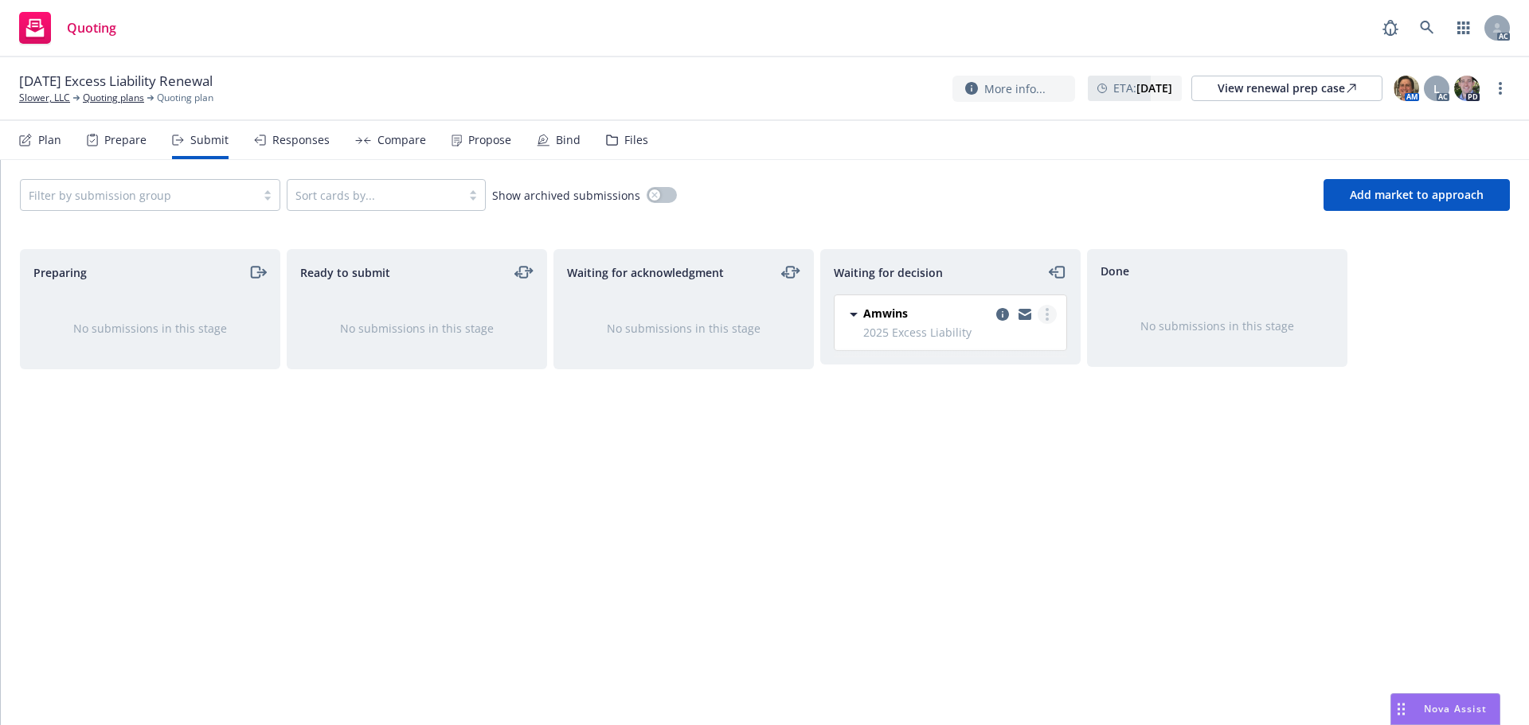
click at [1040, 312] on link "more" at bounding box center [1046, 314] width 19 height 19
click at [985, 408] on span "Add accepted decision" at bounding box center [976, 410] width 159 height 15
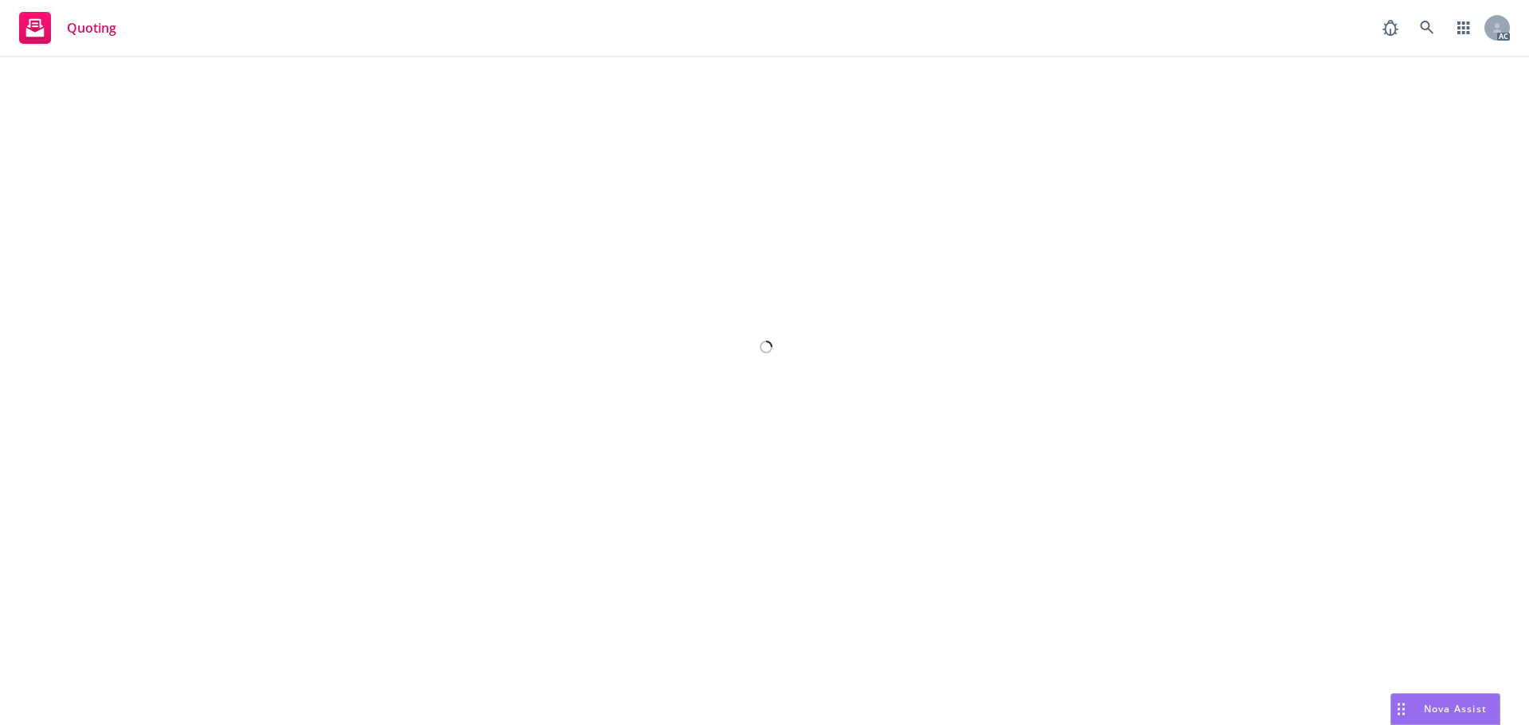
select select "12"
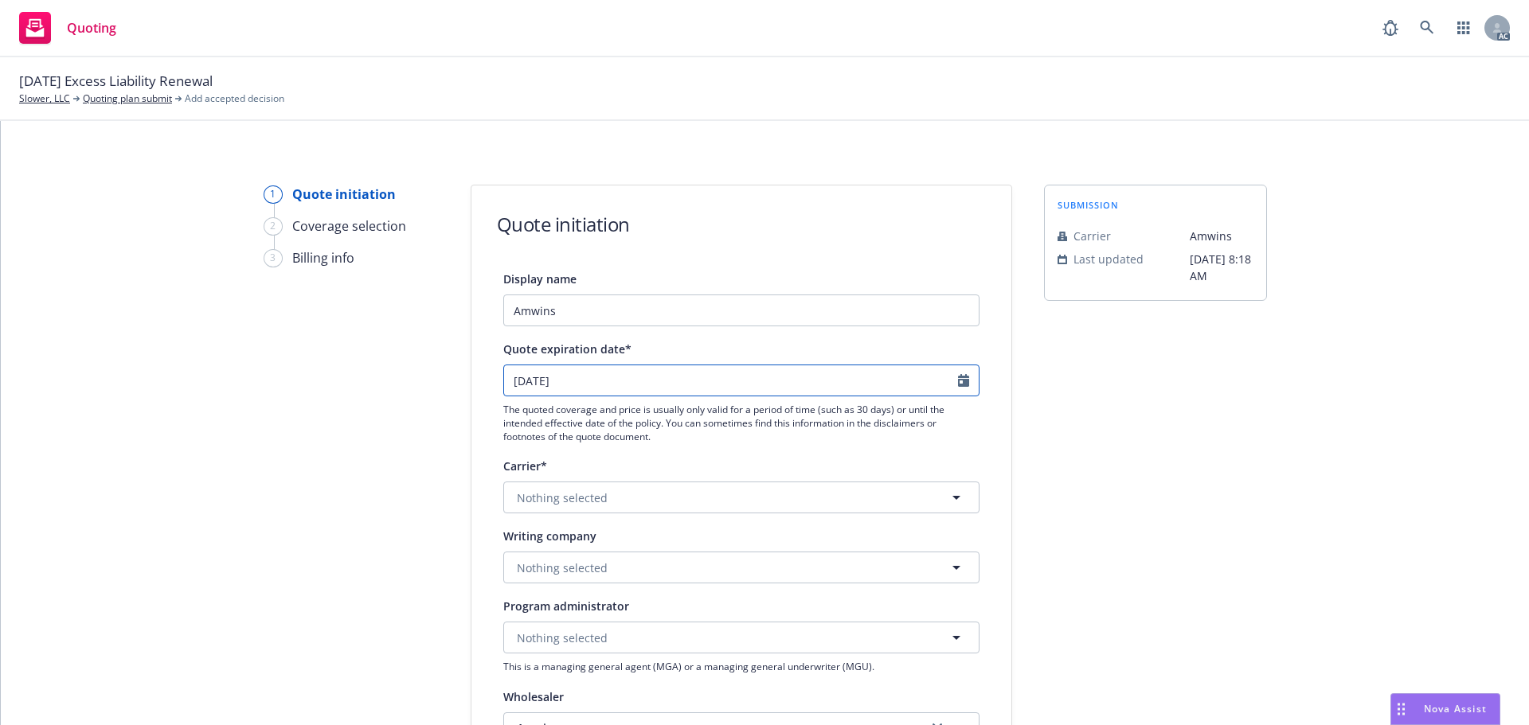
click at [958, 381] on icon "Calendar" at bounding box center [963, 380] width 11 height 13
select select "10"
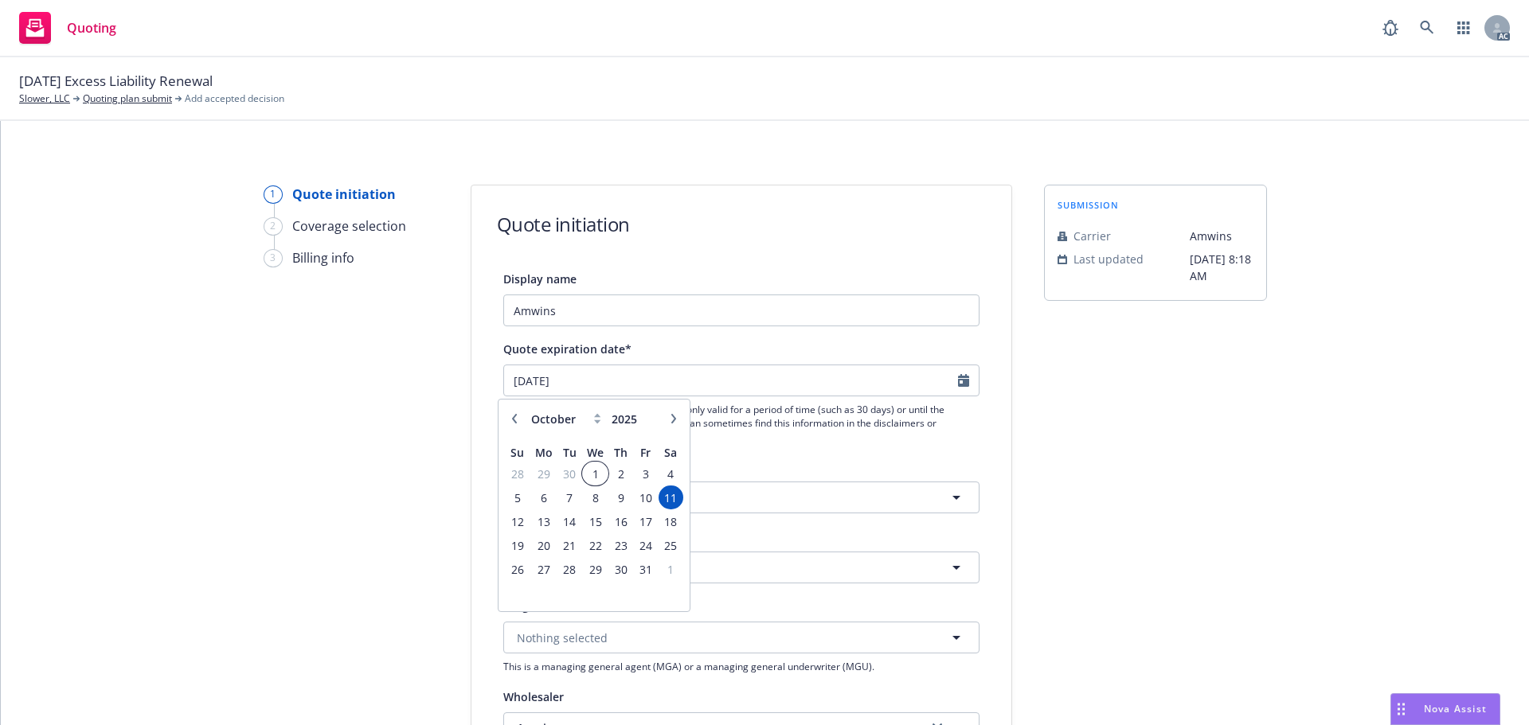
click at [592, 465] on span "1" at bounding box center [595, 474] width 23 height 20
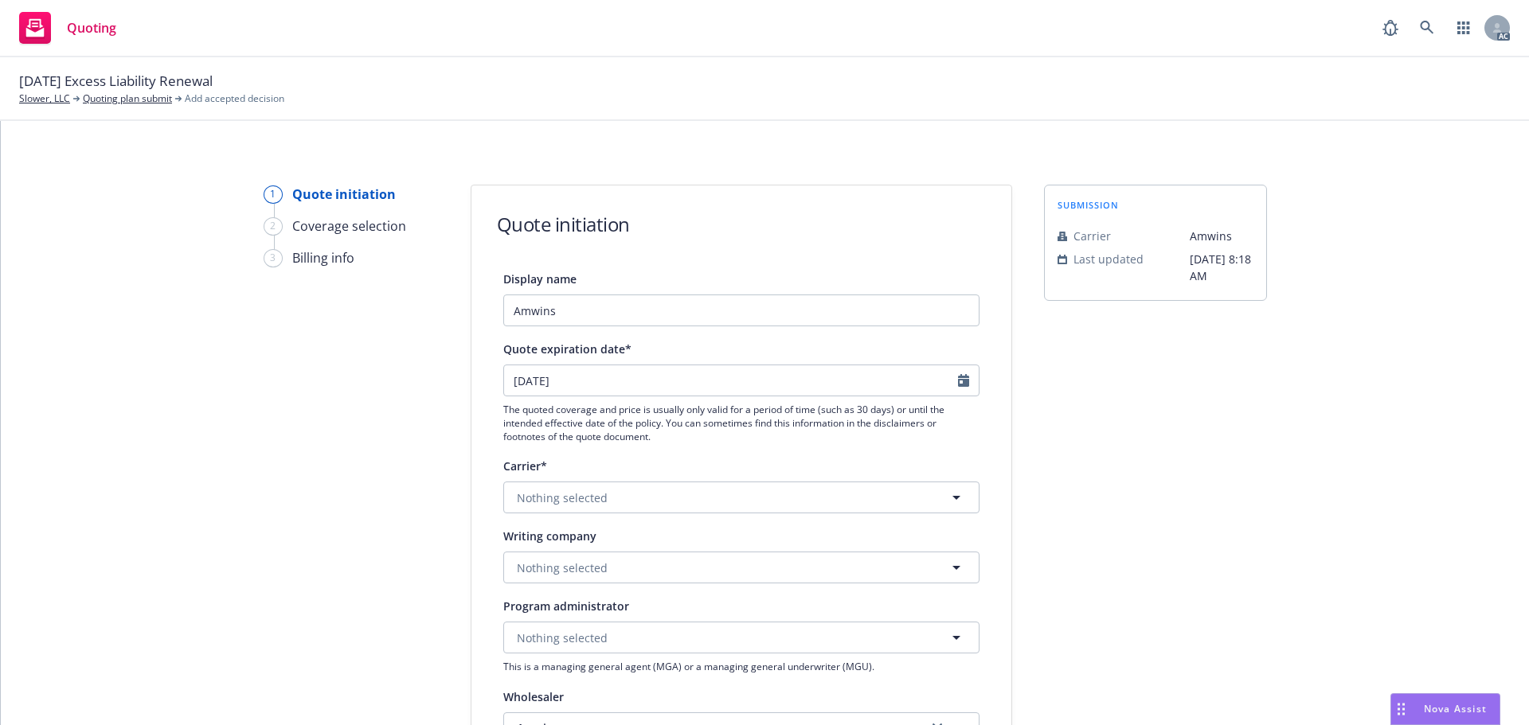
type input "1/10/2025"
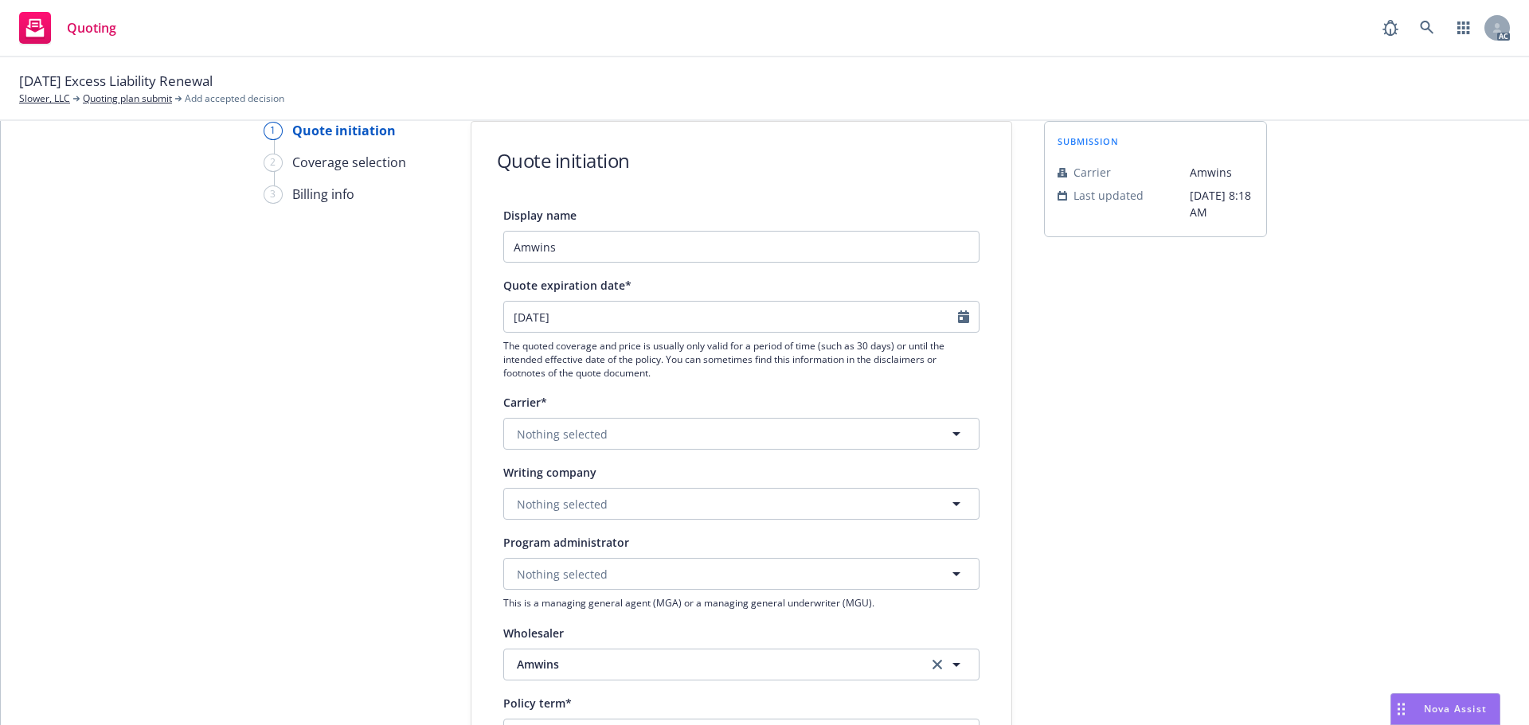
scroll to position [159, 0]
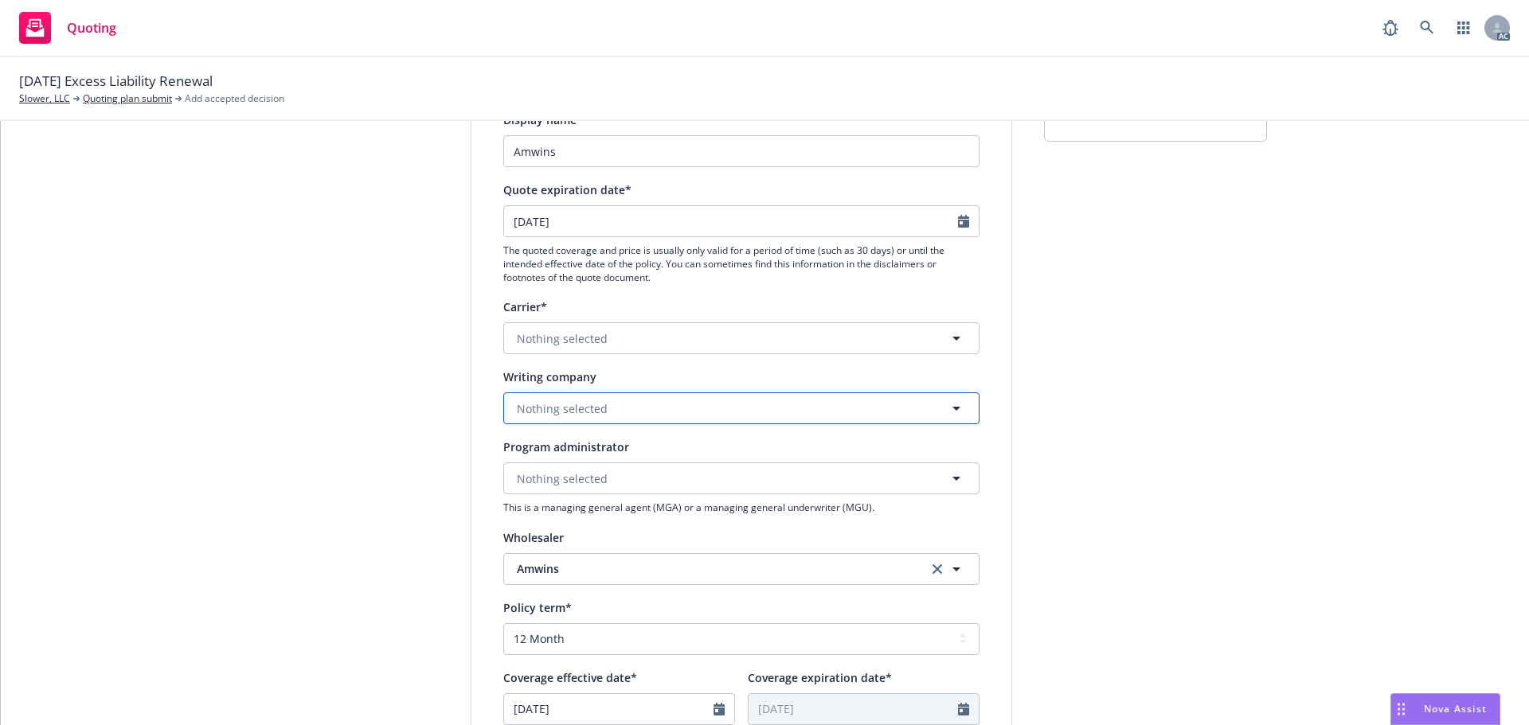
click at [594, 417] on button "Nothing selected" at bounding box center [741, 409] width 476 height 32
paste input "Kinsale Insurance Company"
type input "Kinsale Insurance Company"
click at [594, 465] on span "Domestic - 38920" at bounding box center [596, 470] width 150 height 17
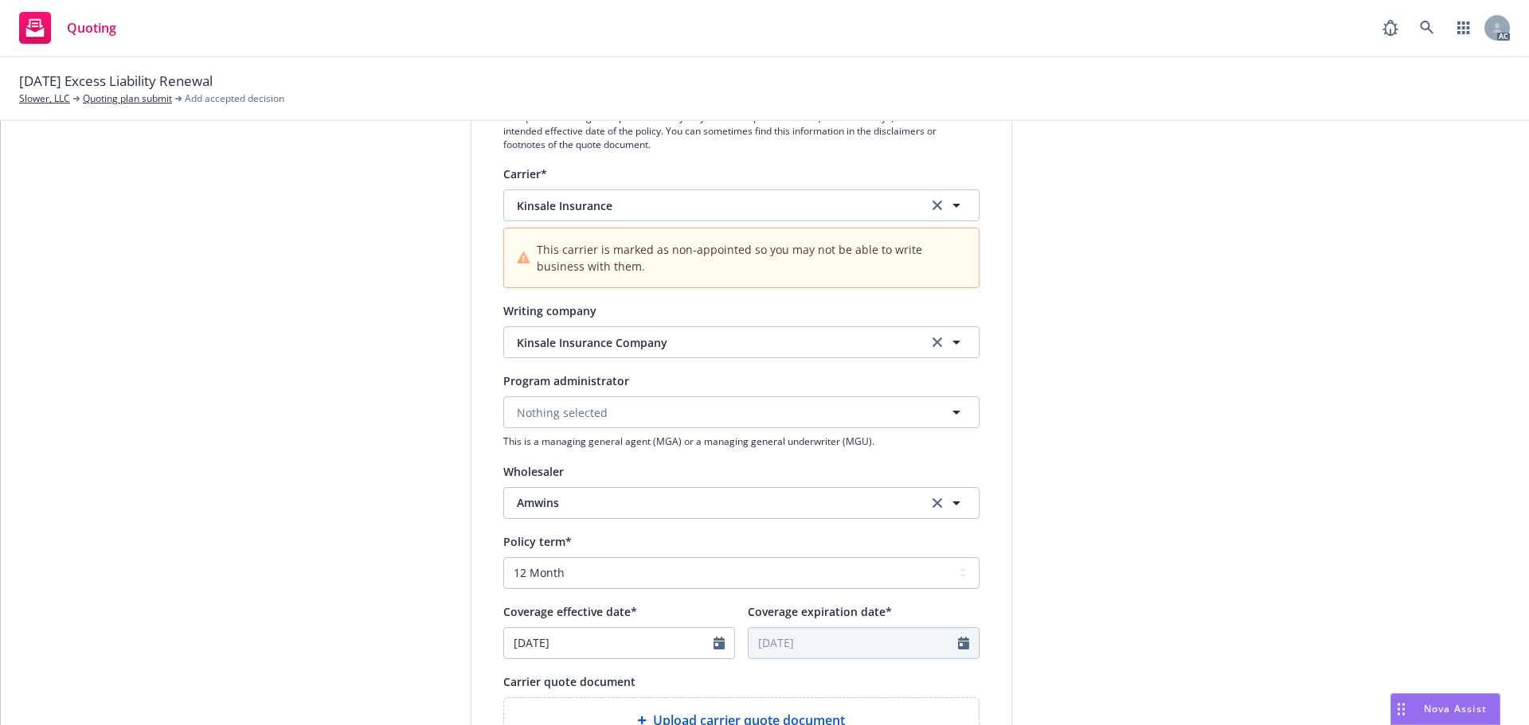
scroll to position [318, 0]
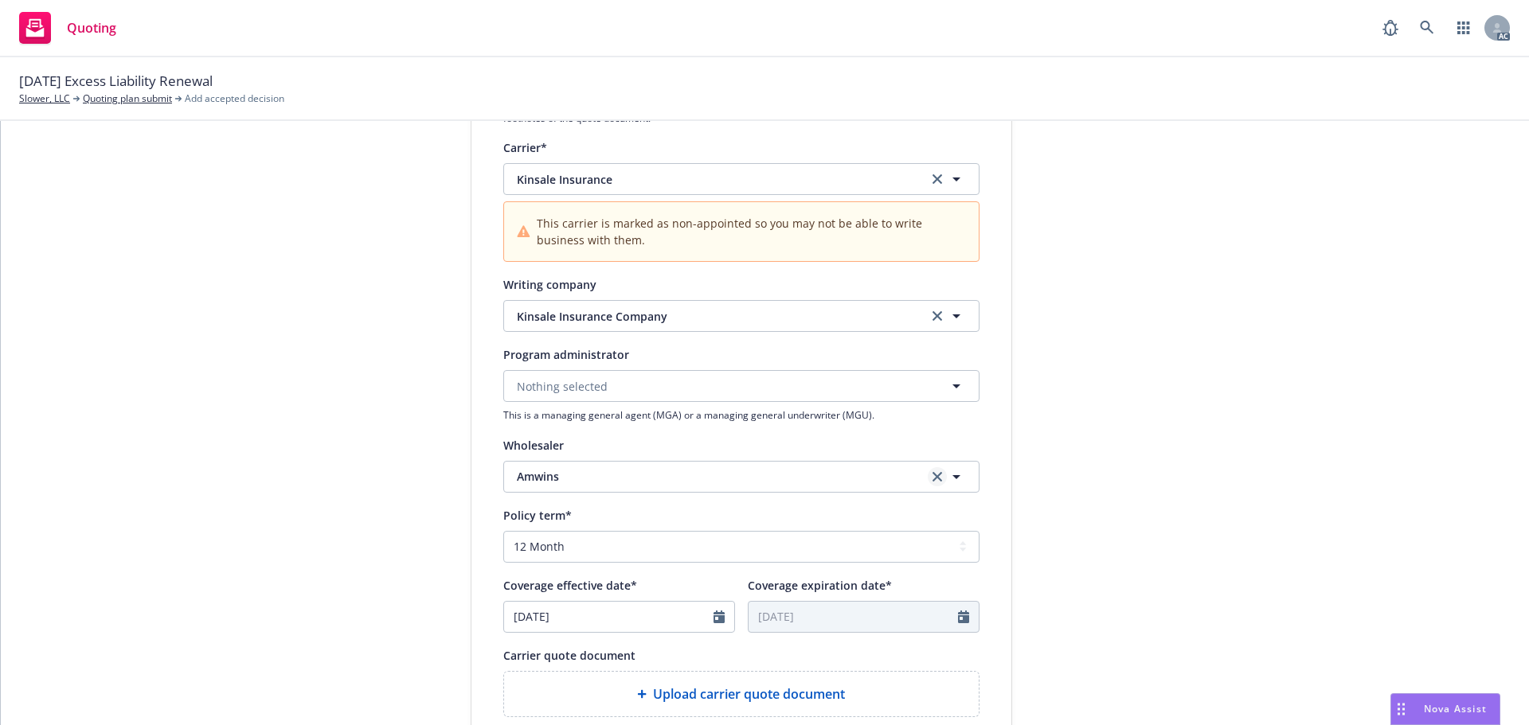
click at [932, 473] on icon "clear selection" at bounding box center [937, 477] width 10 height 10
click at [689, 476] on button "Nothing selected" at bounding box center [741, 477] width 476 height 32
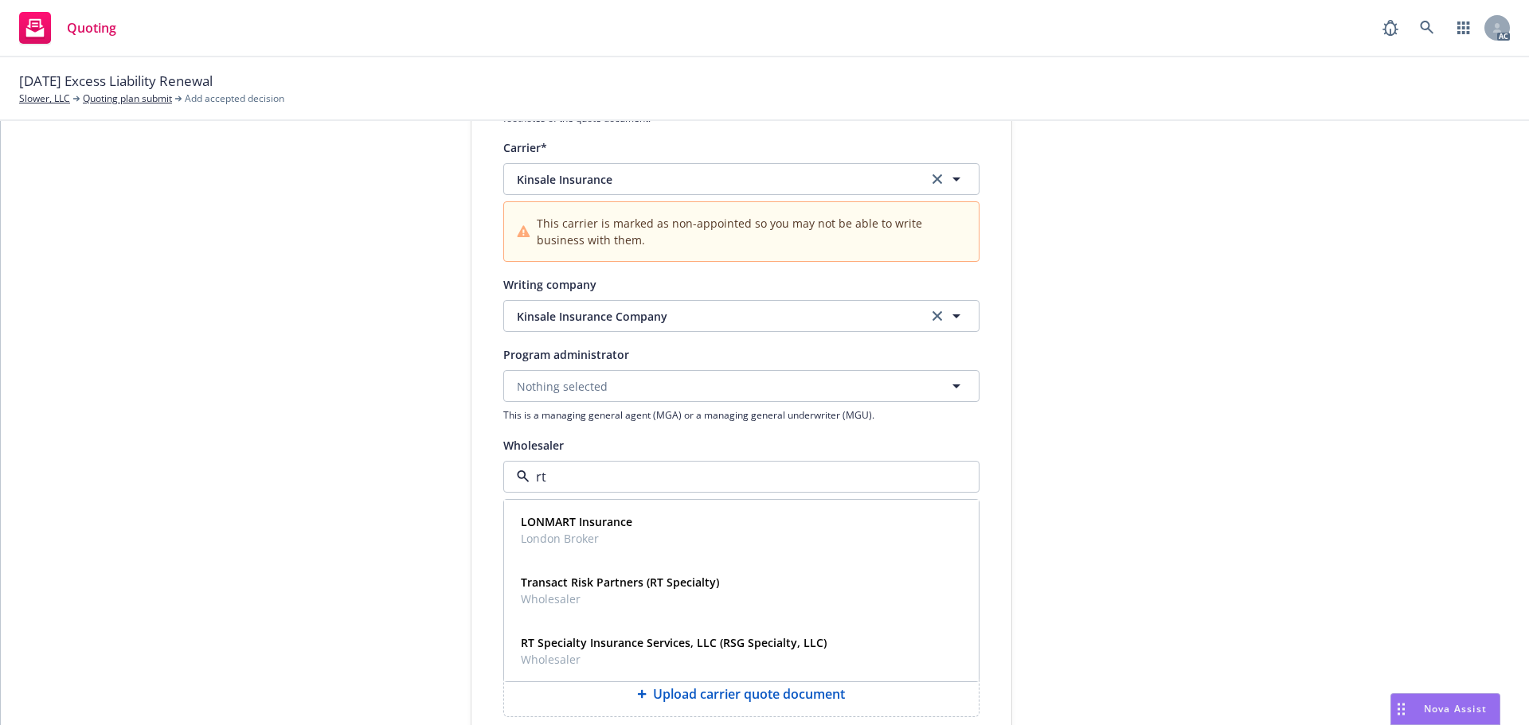
type input "rt s"
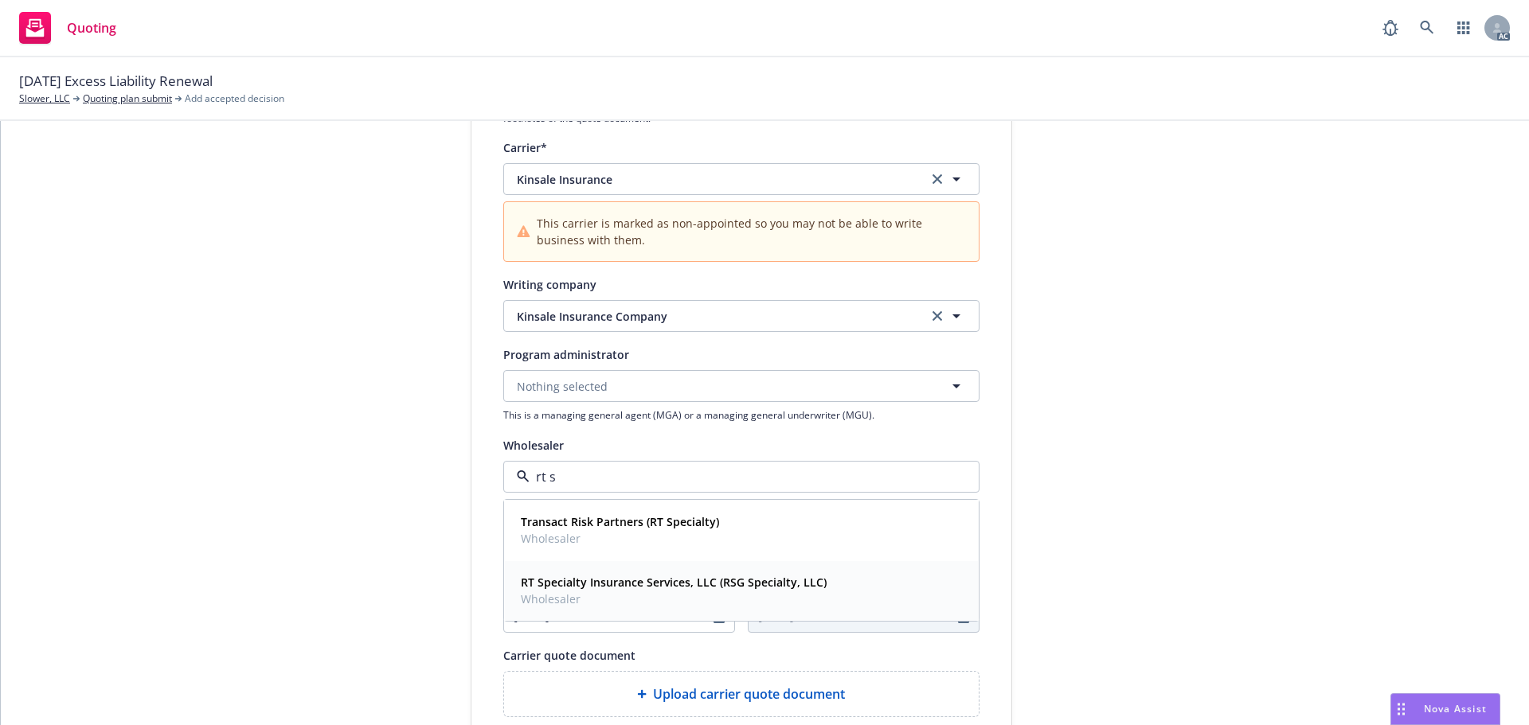
click at [651, 583] on strong "RT Specialty Insurance Services, LLC (RSG Specialty, LLC)" at bounding box center [674, 582] width 306 height 15
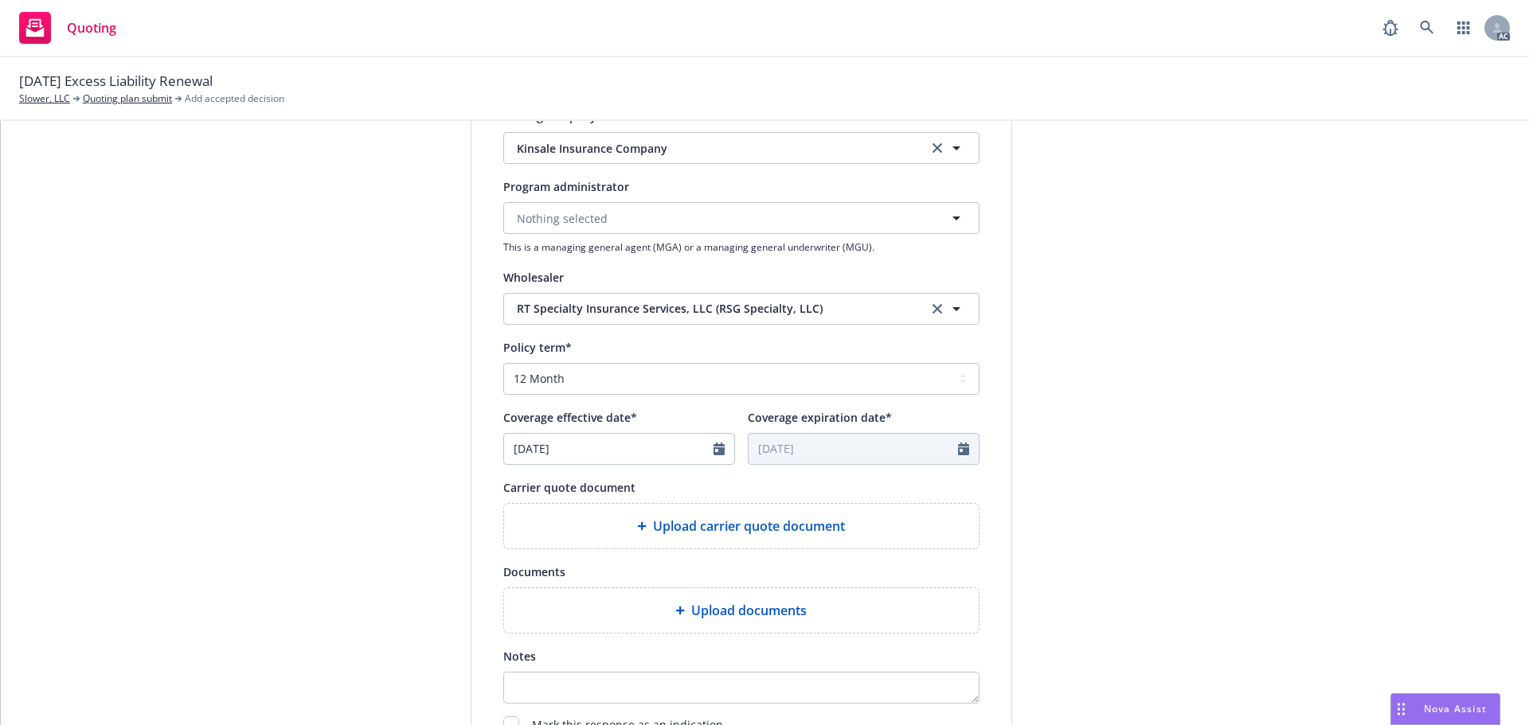
scroll to position [557, 0]
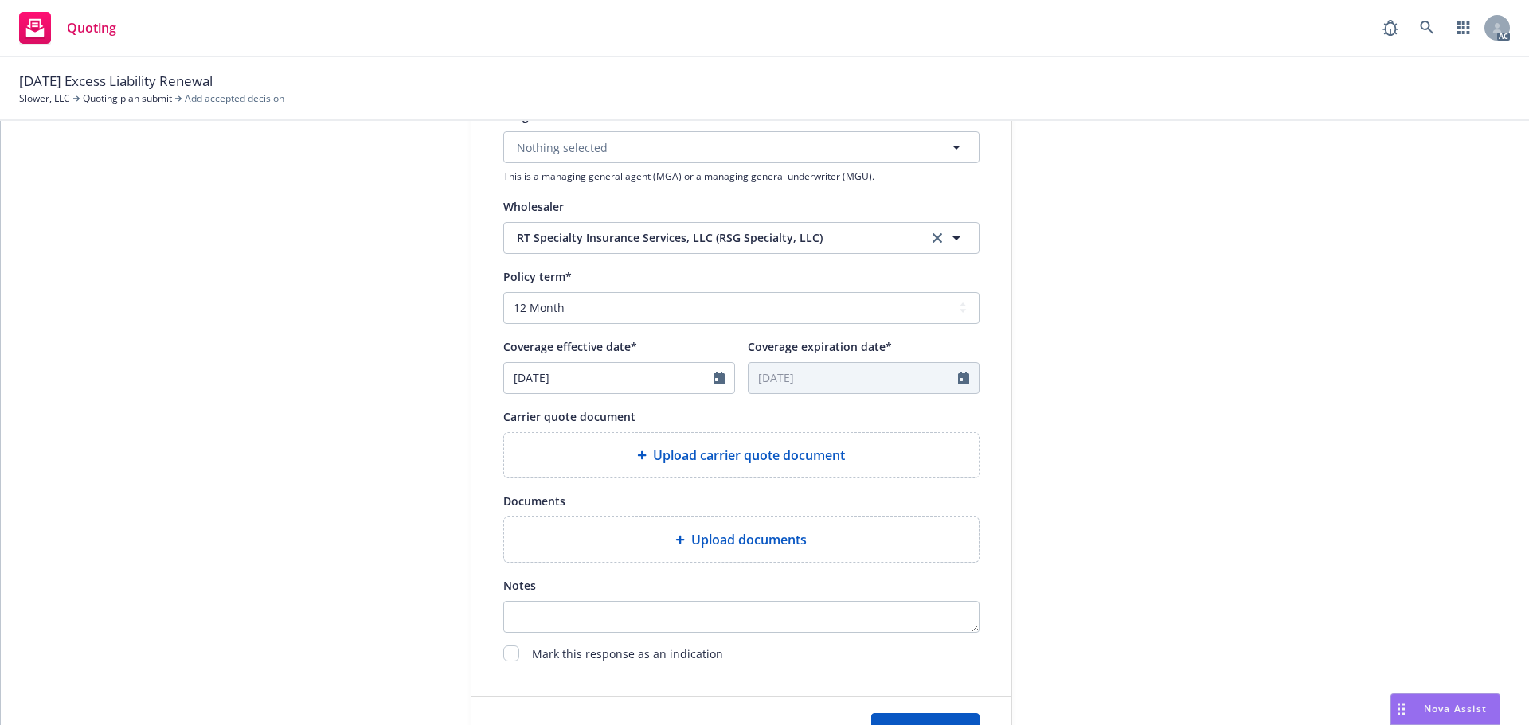
click at [799, 461] on span "Upload carrier quote document" at bounding box center [749, 455] width 192 height 19
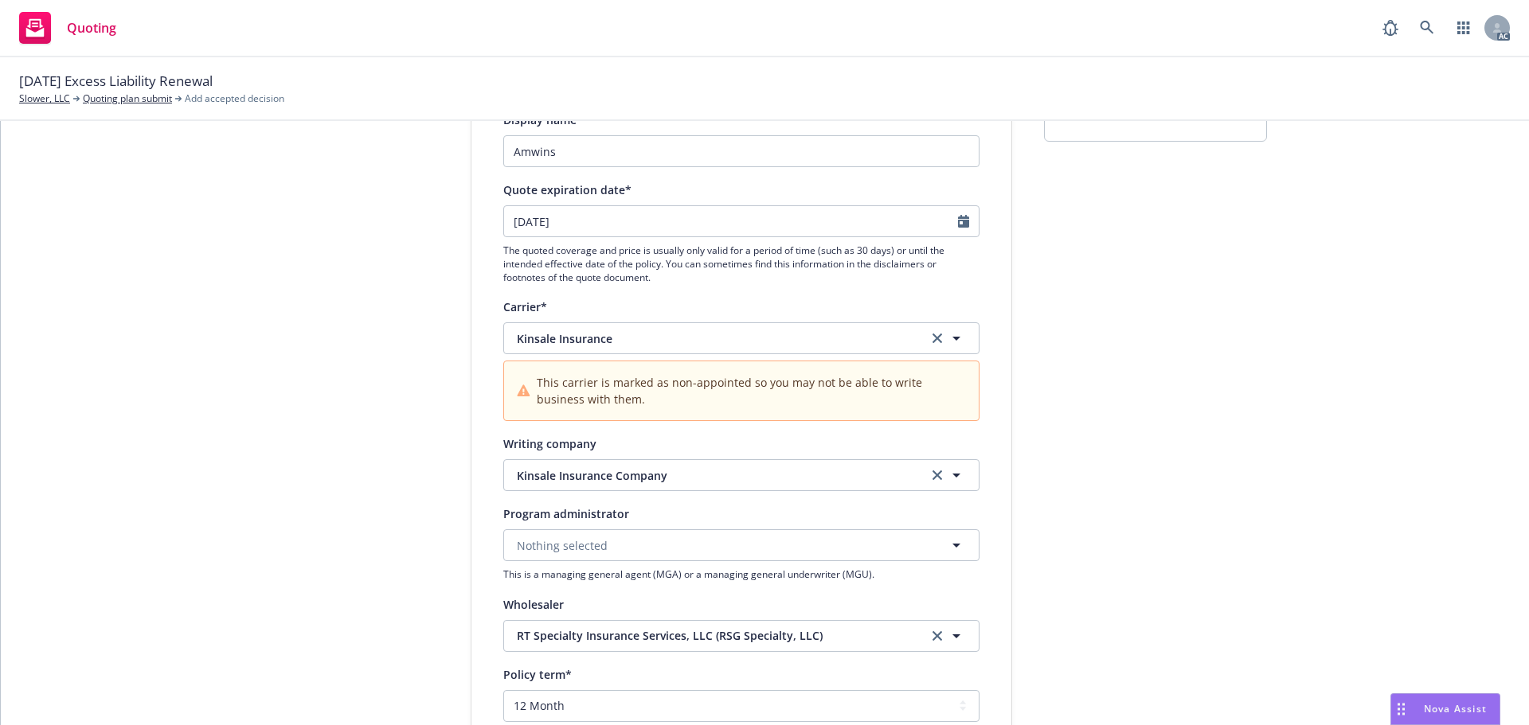
scroll to position [0, 0]
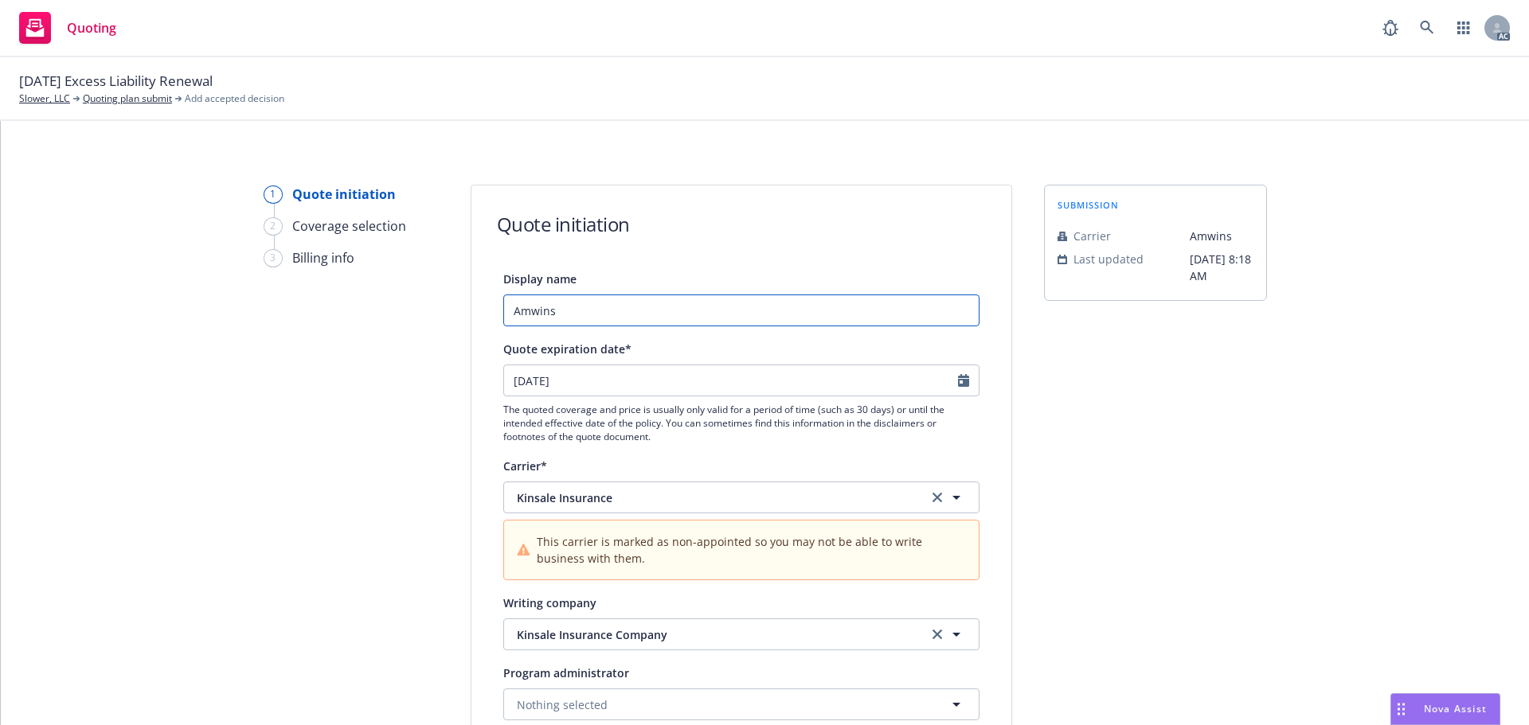
drag, startPoint x: 525, startPoint y: 311, endPoint x: 466, endPoint y: 309, distance: 59.7
type input "R"
type textarea "x"
type input "RT"
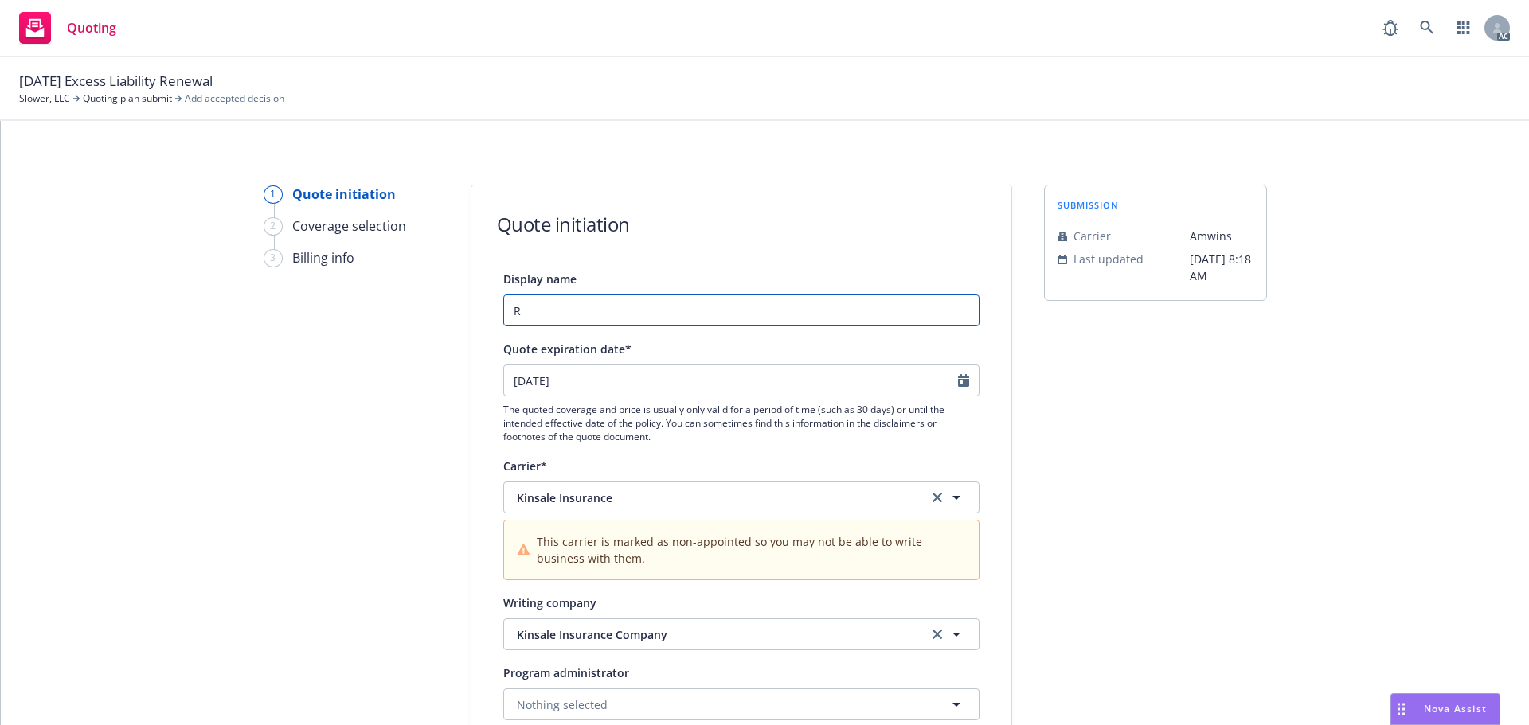
type textarea "x"
type input "RT Specialty Insurance Services, LLC (RSG Specialty, LLC)"
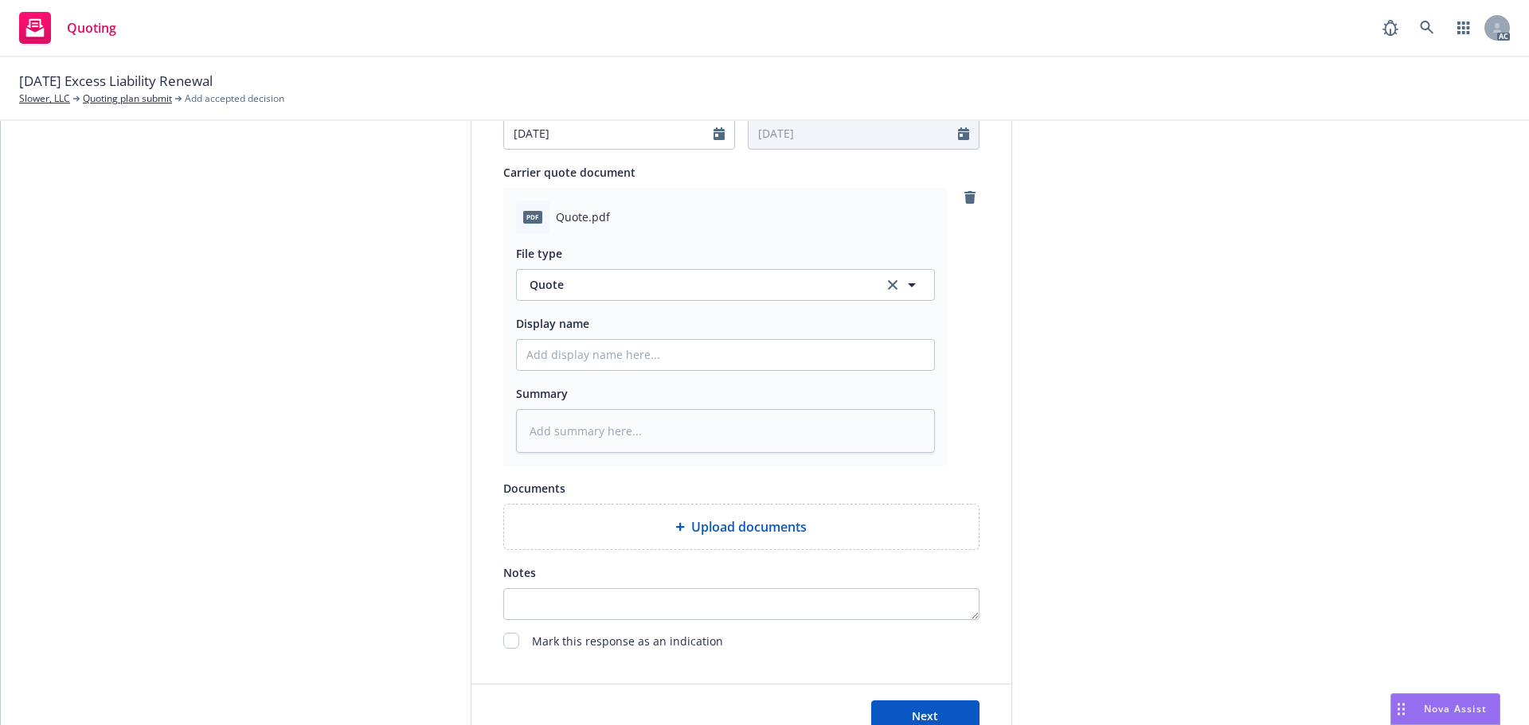
scroll to position [730, 0]
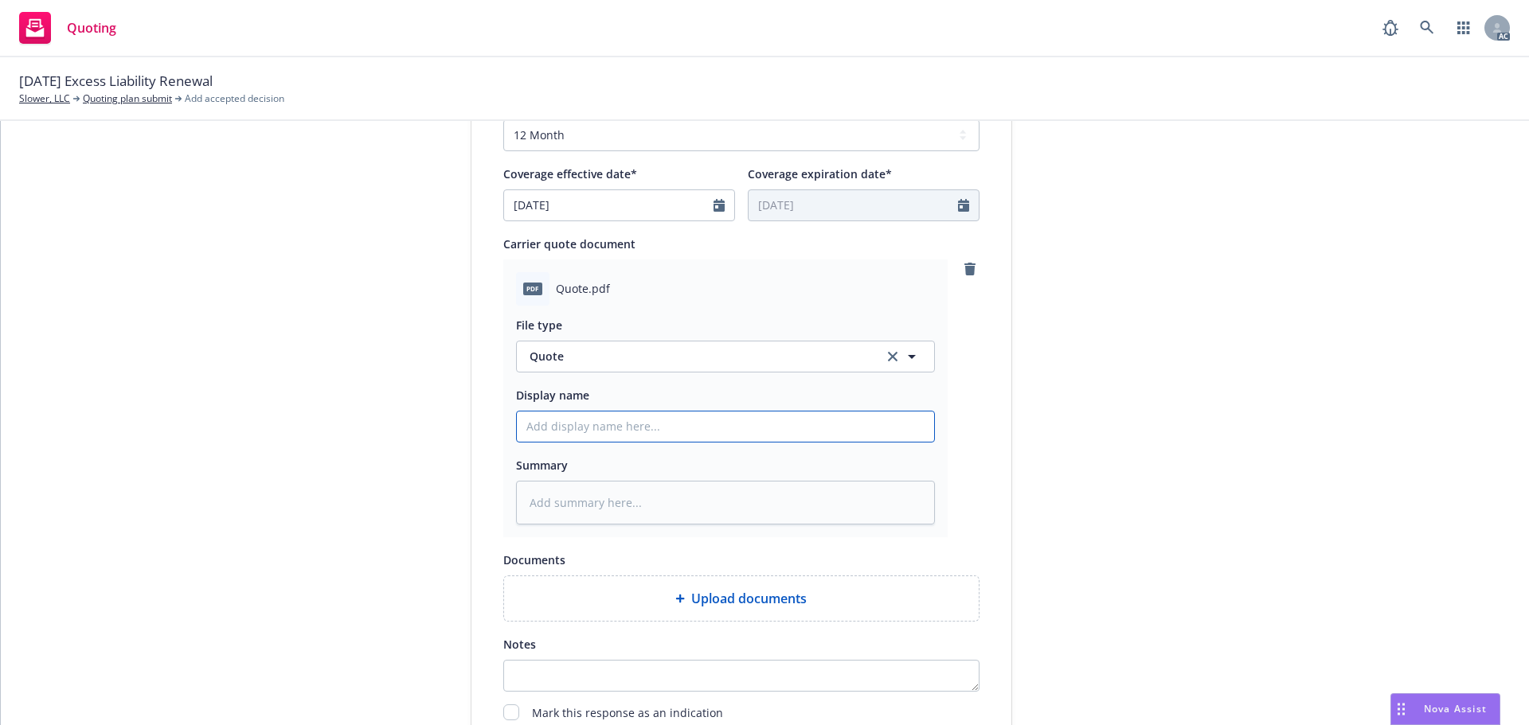
click at [548, 422] on input "Display name" at bounding box center [725, 427] width 417 height 30
type textarea "x"
type input "2"
type textarea "x"
type input "25"
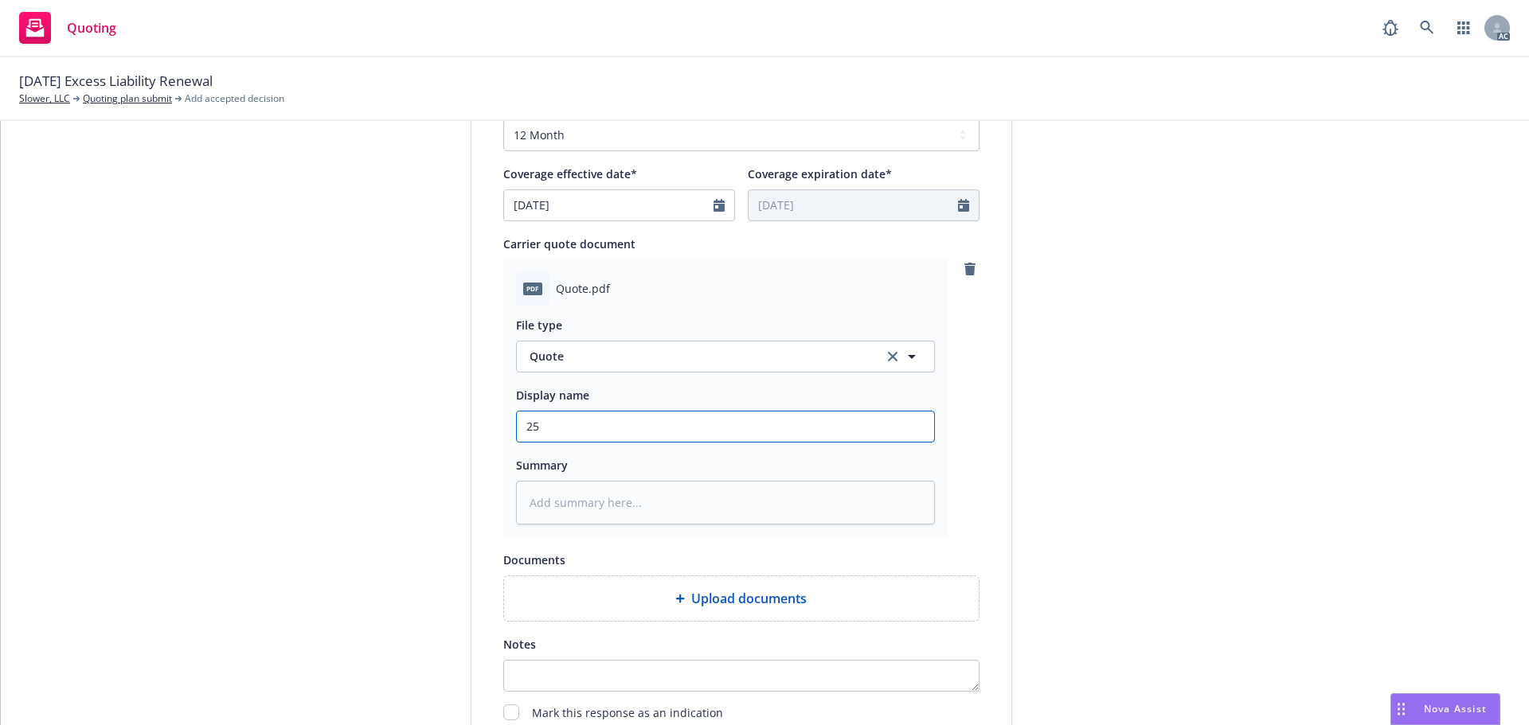
type textarea "x"
type input "25-"
type textarea "x"
type input "25-2"
type textarea "x"
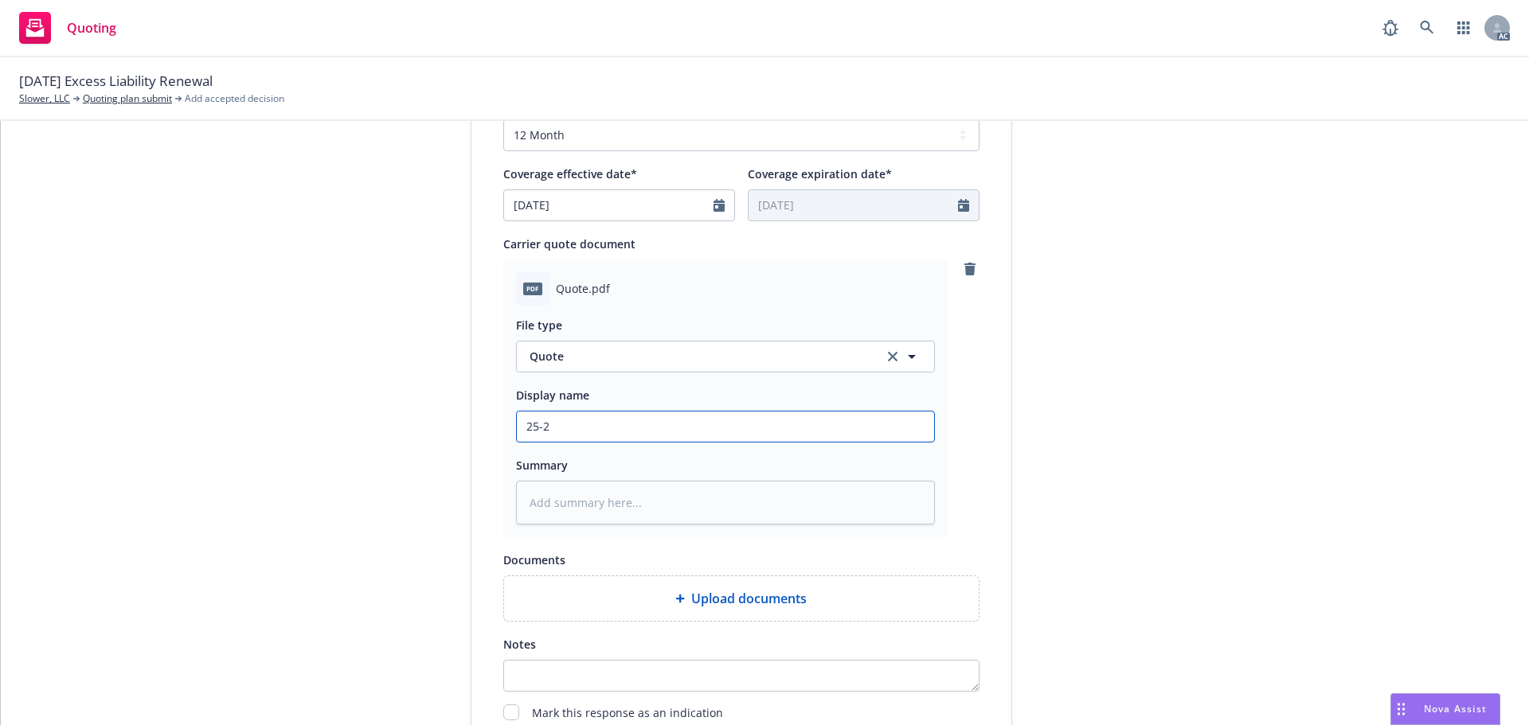
type input "25-26"
type textarea "x"
type input "25-26"
type textarea "x"
type input "25-26 E"
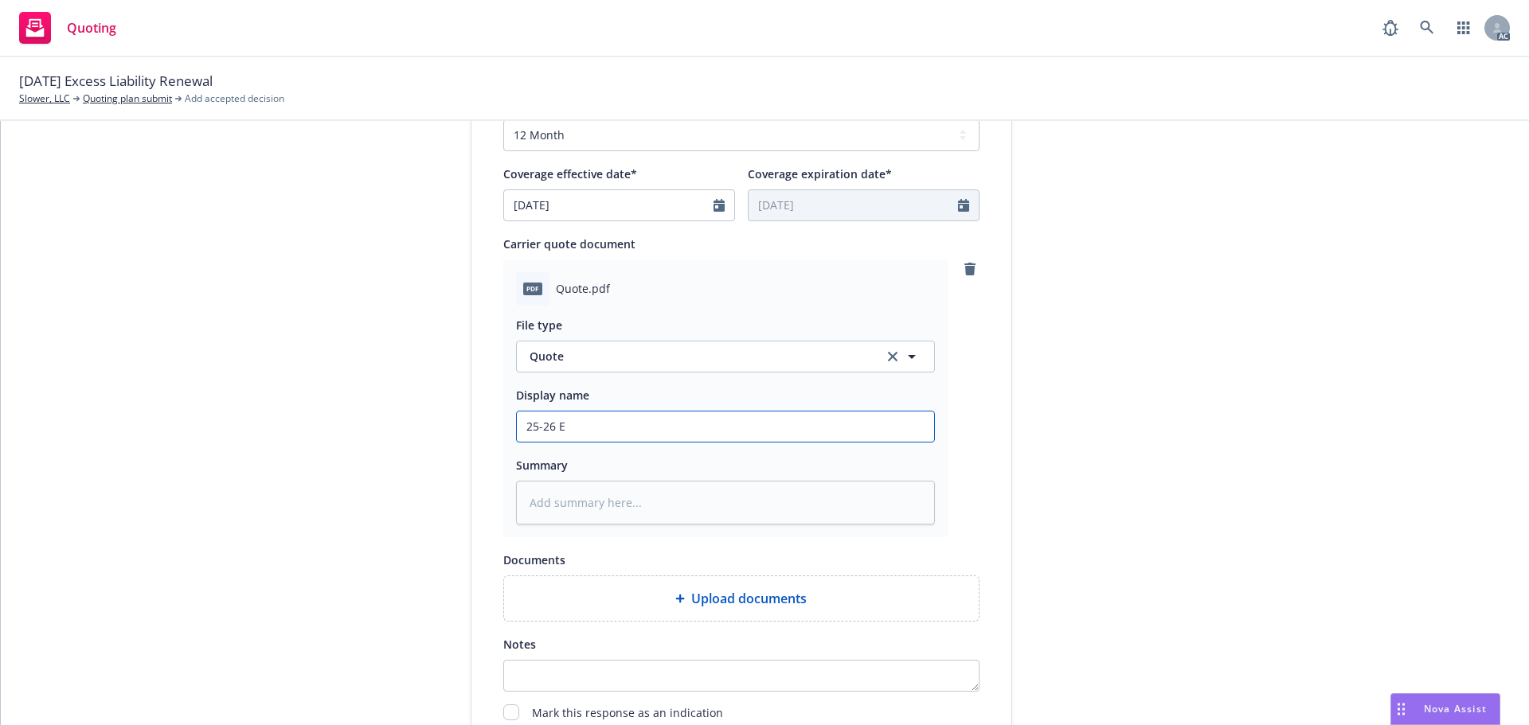
type textarea "x"
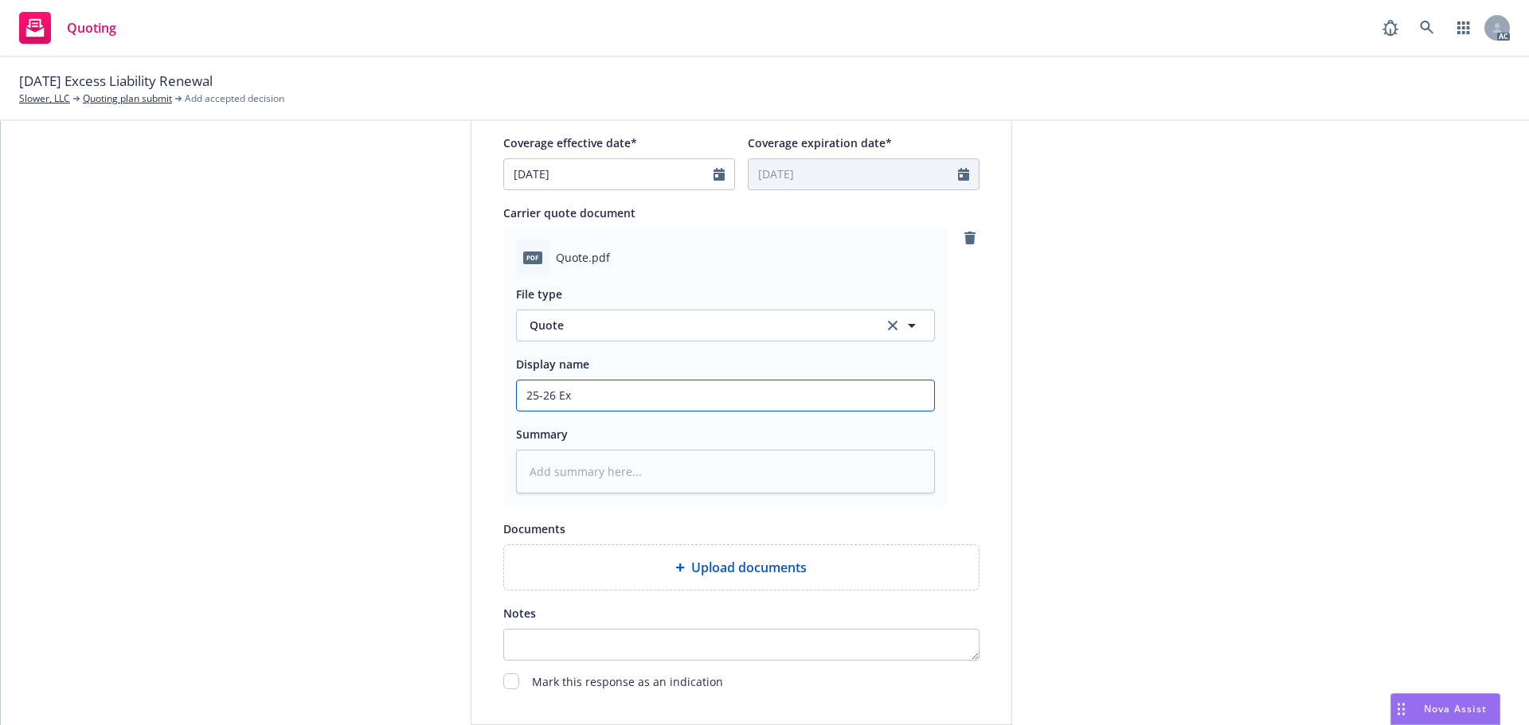
scroll to position [889, 0]
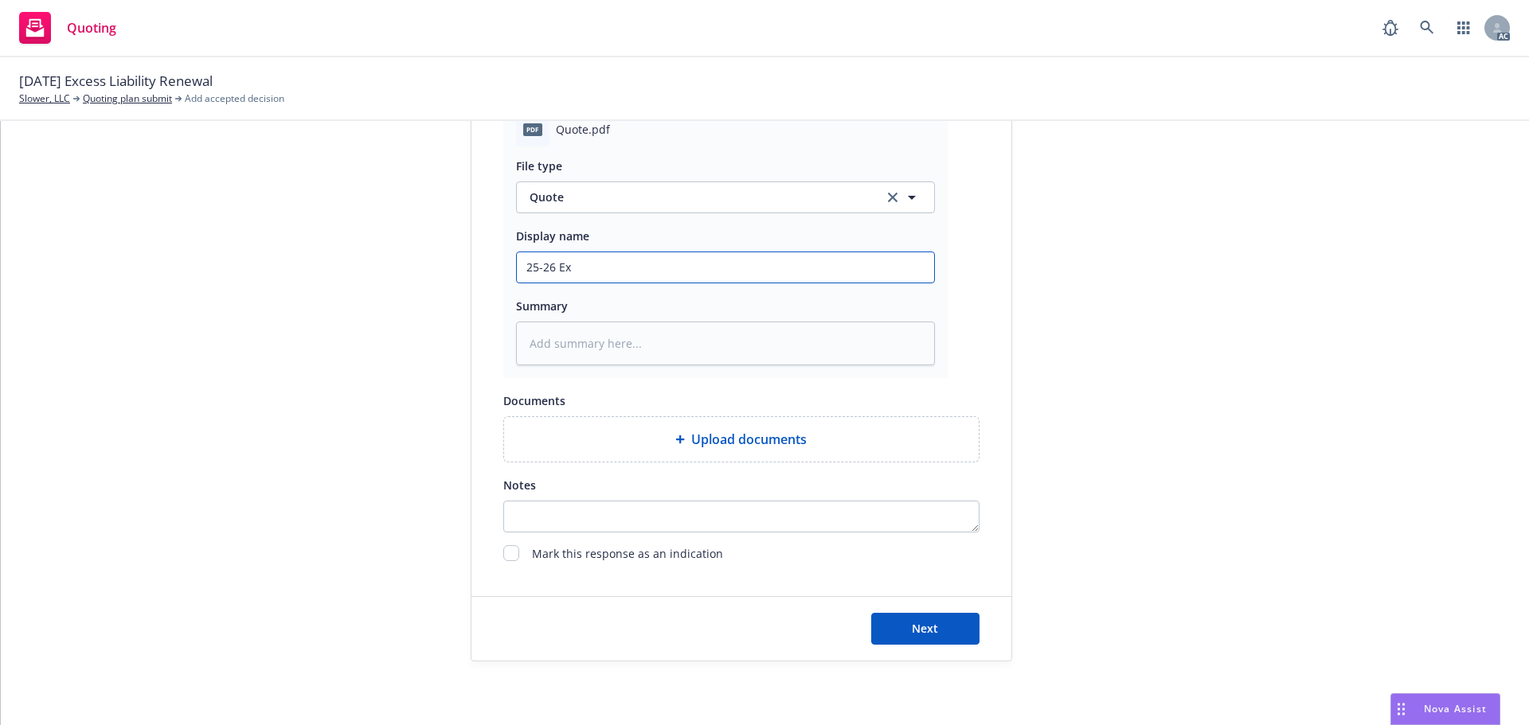
type input "25-26 Excess Liability Quote"
click at [947, 633] on button "Next" at bounding box center [925, 629] width 108 height 32
type textarea "x"
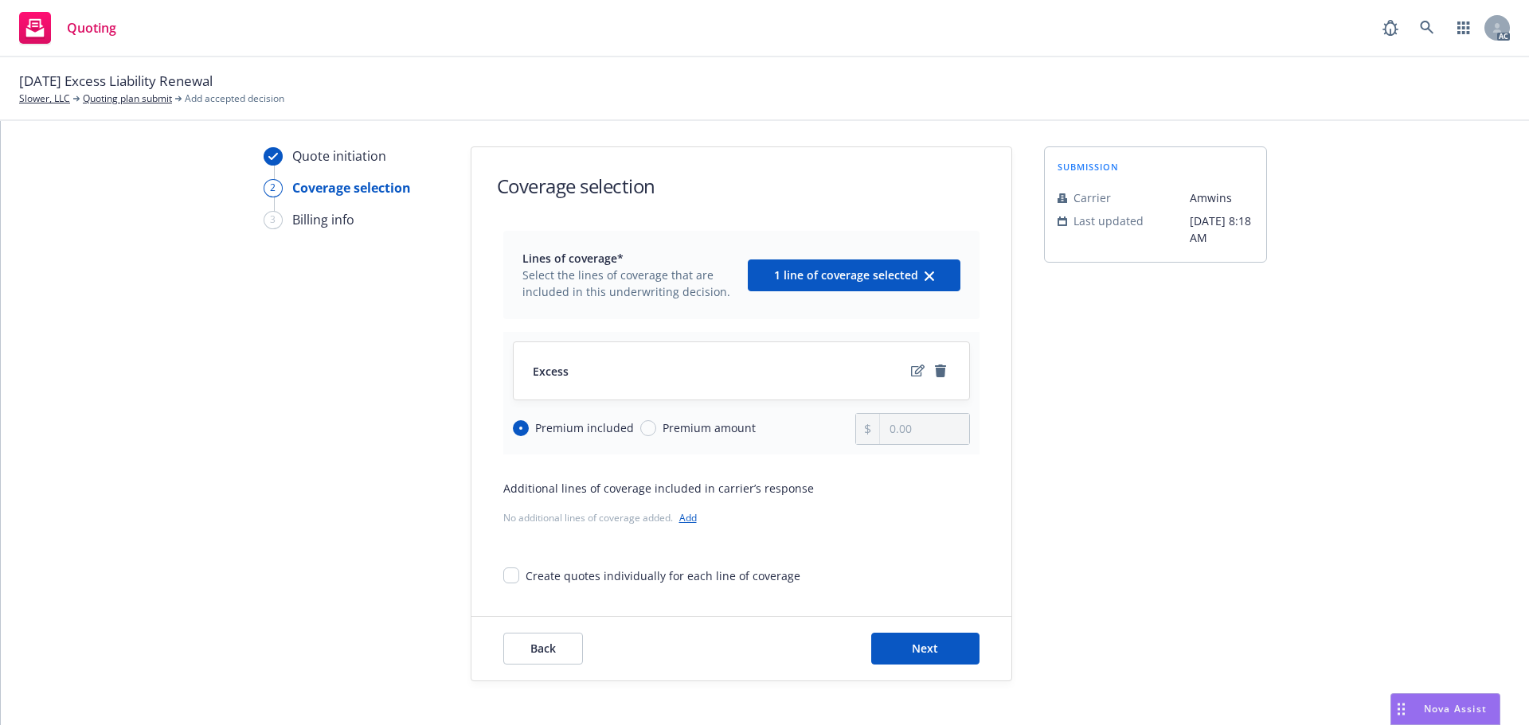
scroll to position [58, 0]
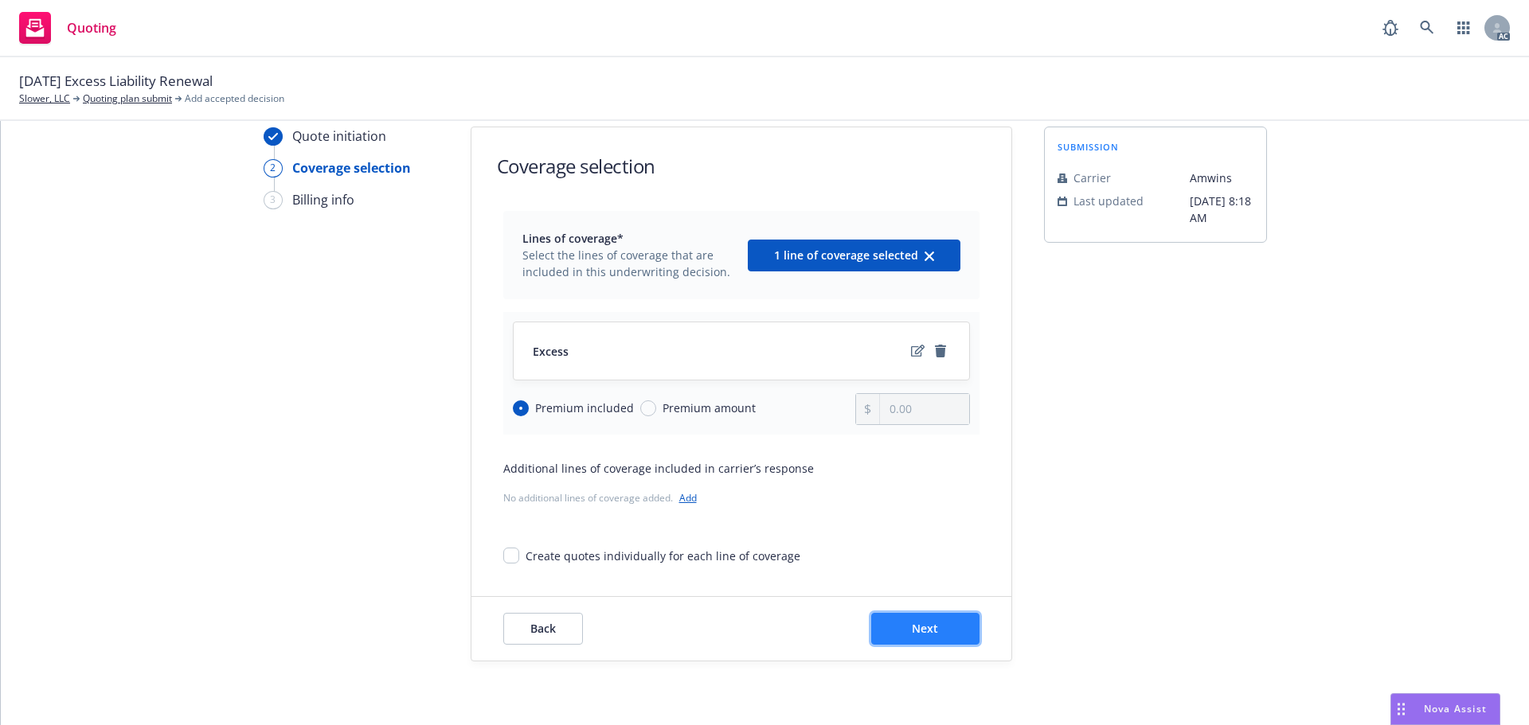
click at [955, 631] on button "Next" at bounding box center [925, 629] width 108 height 32
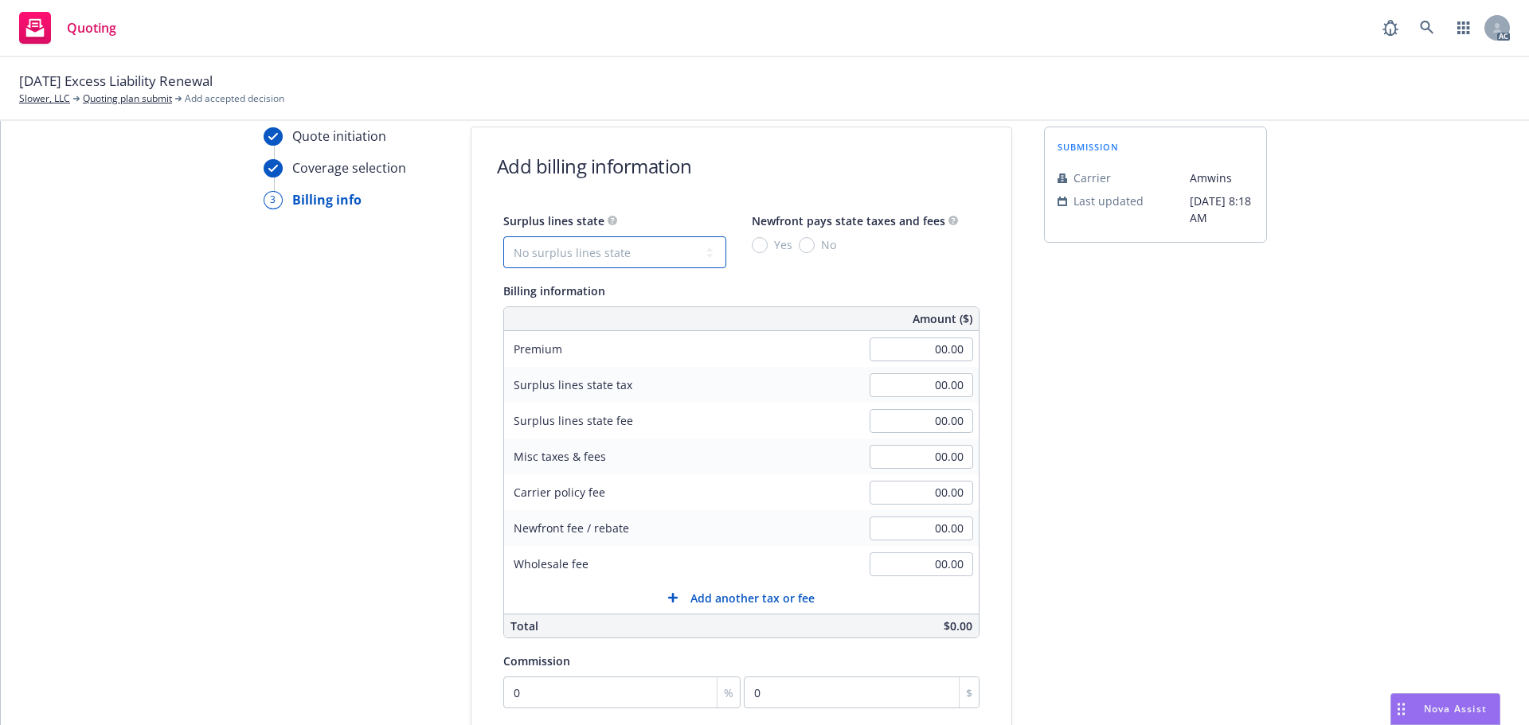
click at [601, 244] on select "No surplus lines state Alaska Alabama Arkansas Arizona California Colorado Conn…" at bounding box center [614, 252] width 223 height 32
select select "CA"
click at [814, 248] on span "No" at bounding box center [824, 244] width 21 height 17
click at [802, 248] on input "No" at bounding box center [807, 245] width 16 height 16
radio input "true"
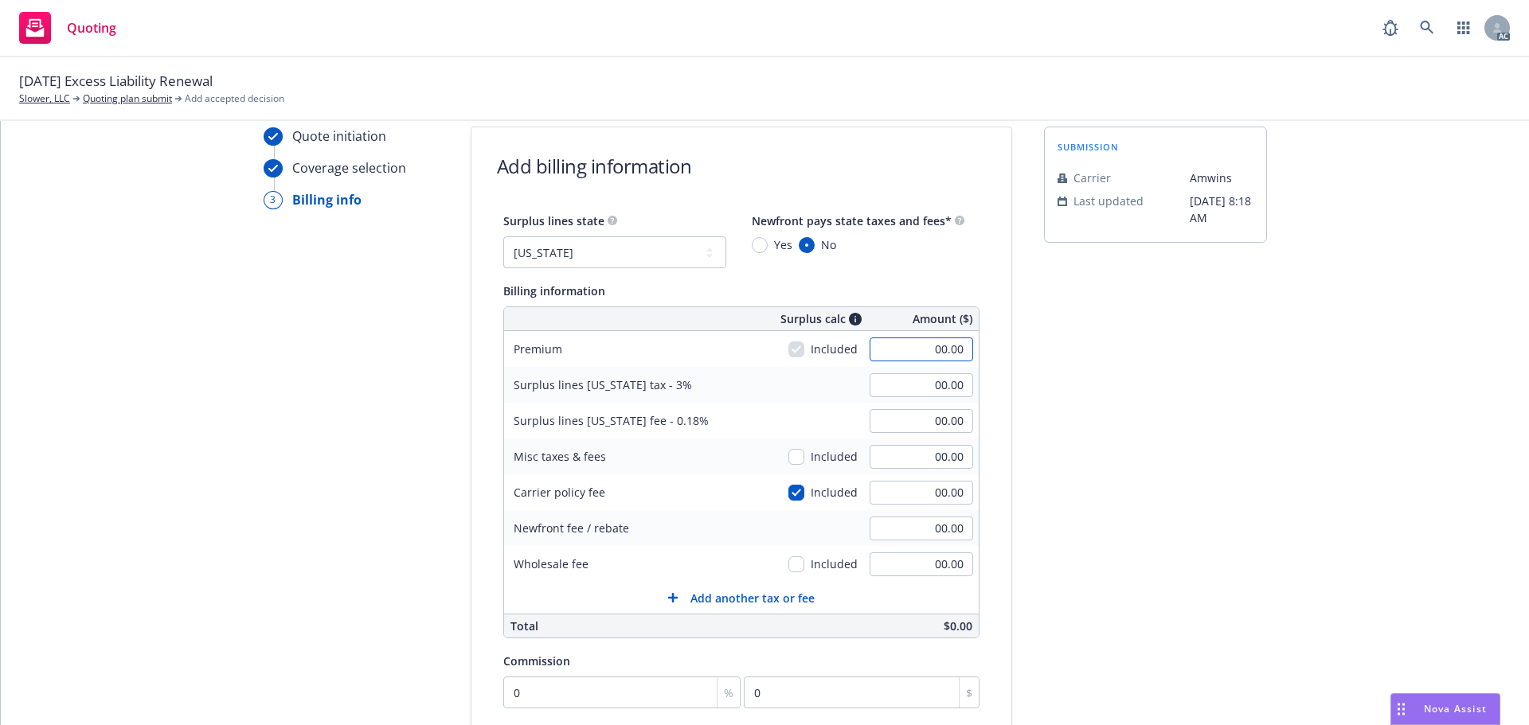
click at [885, 351] on input "00.00" at bounding box center [921, 350] width 104 height 24
type input "5,250.00"
type input "157.50"
type input "9.45"
click at [1123, 404] on div "submission Carrier Amwins Last updated 8/21, 8:18 AM" at bounding box center [1155, 534] width 223 height 814
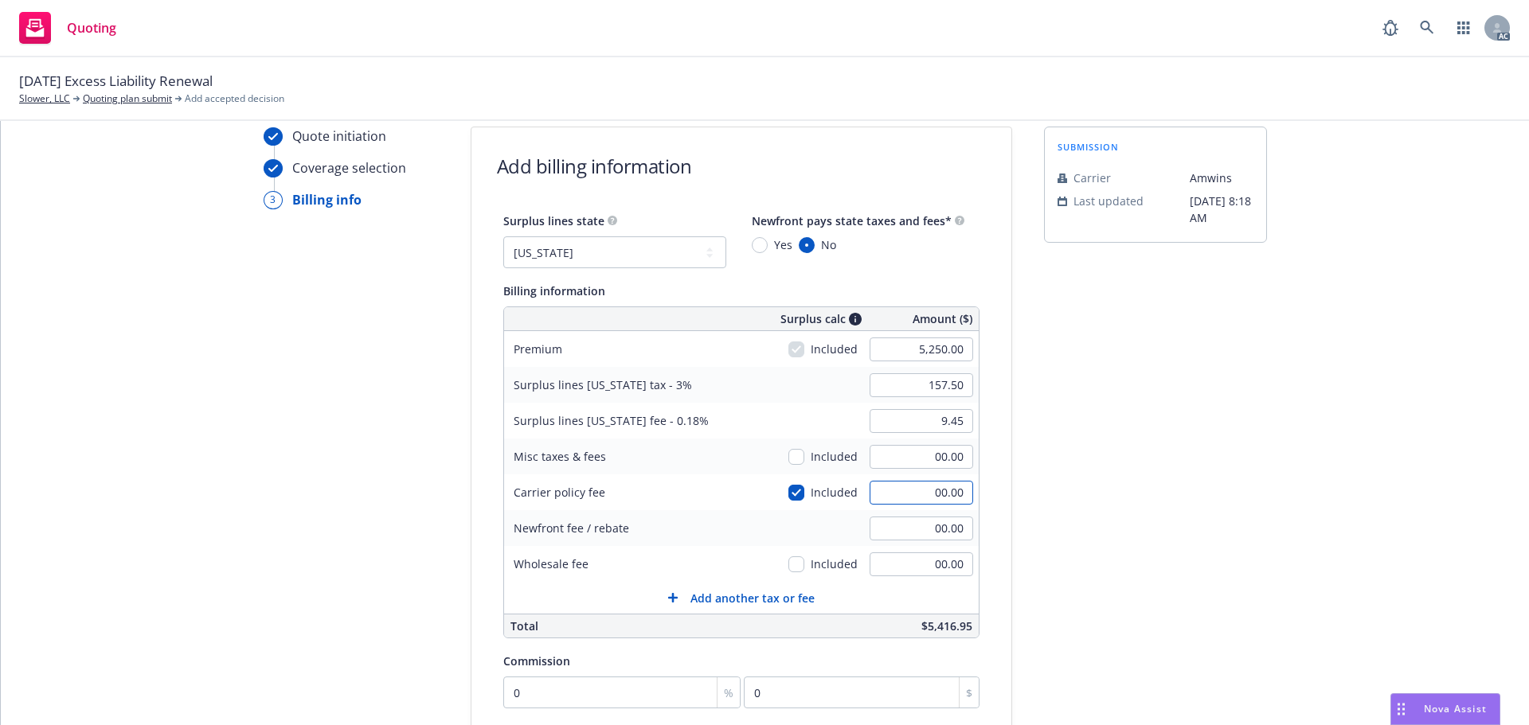
click at [885, 490] on input "00.00" at bounding box center [921, 493] width 104 height 24
type input "250"
type input "165.00"
type input "9.90"
type input "250.00"
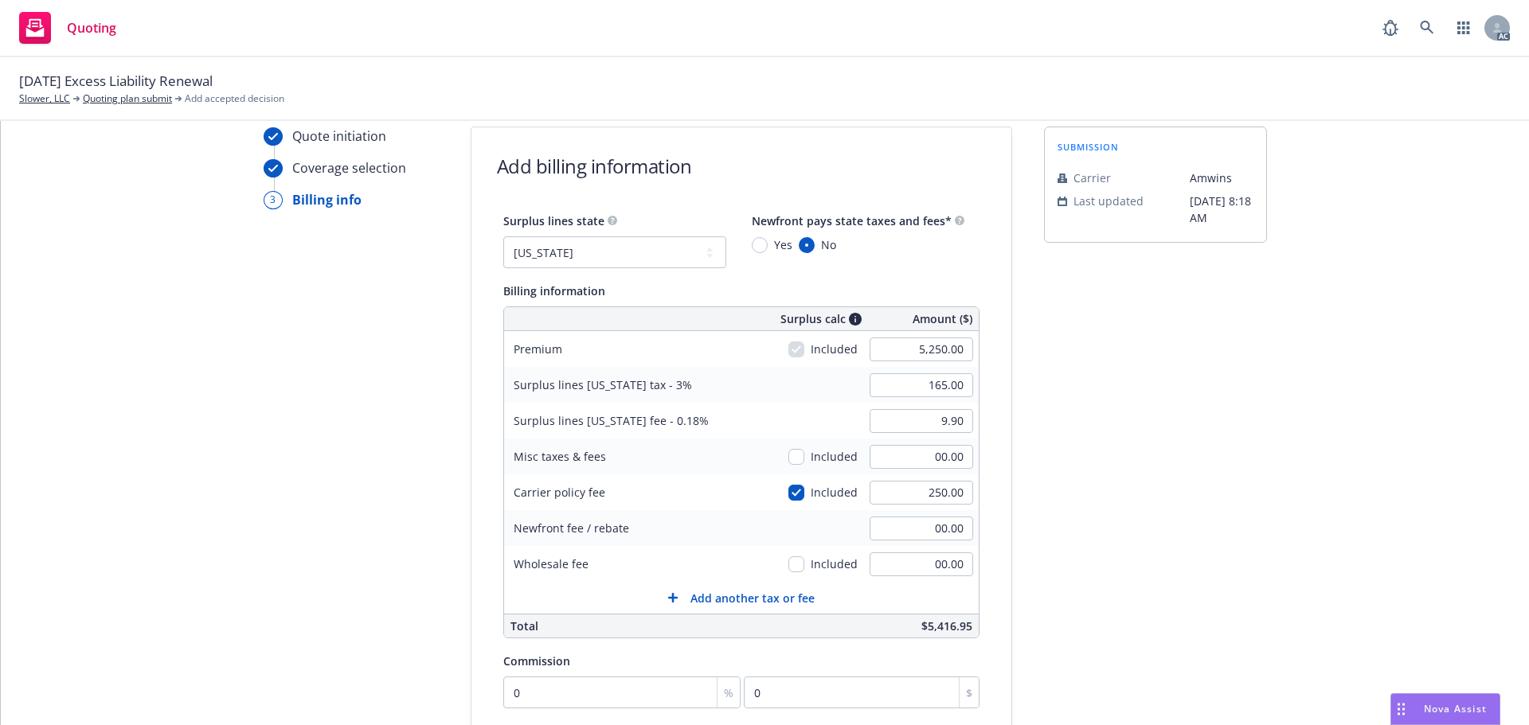
click at [1078, 485] on div "submission Carrier Amwins Last updated 8/21, 8:18 AM" at bounding box center [1155, 534] width 223 height 814
click at [914, 568] on input "00.00" at bounding box center [921, 565] width 104 height 24
type input "300.00"
click at [1098, 443] on div "submission Carrier Amwins Last updated 8/21, 8:18 AM" at bounding box center [1155, 534] width 223 height 814
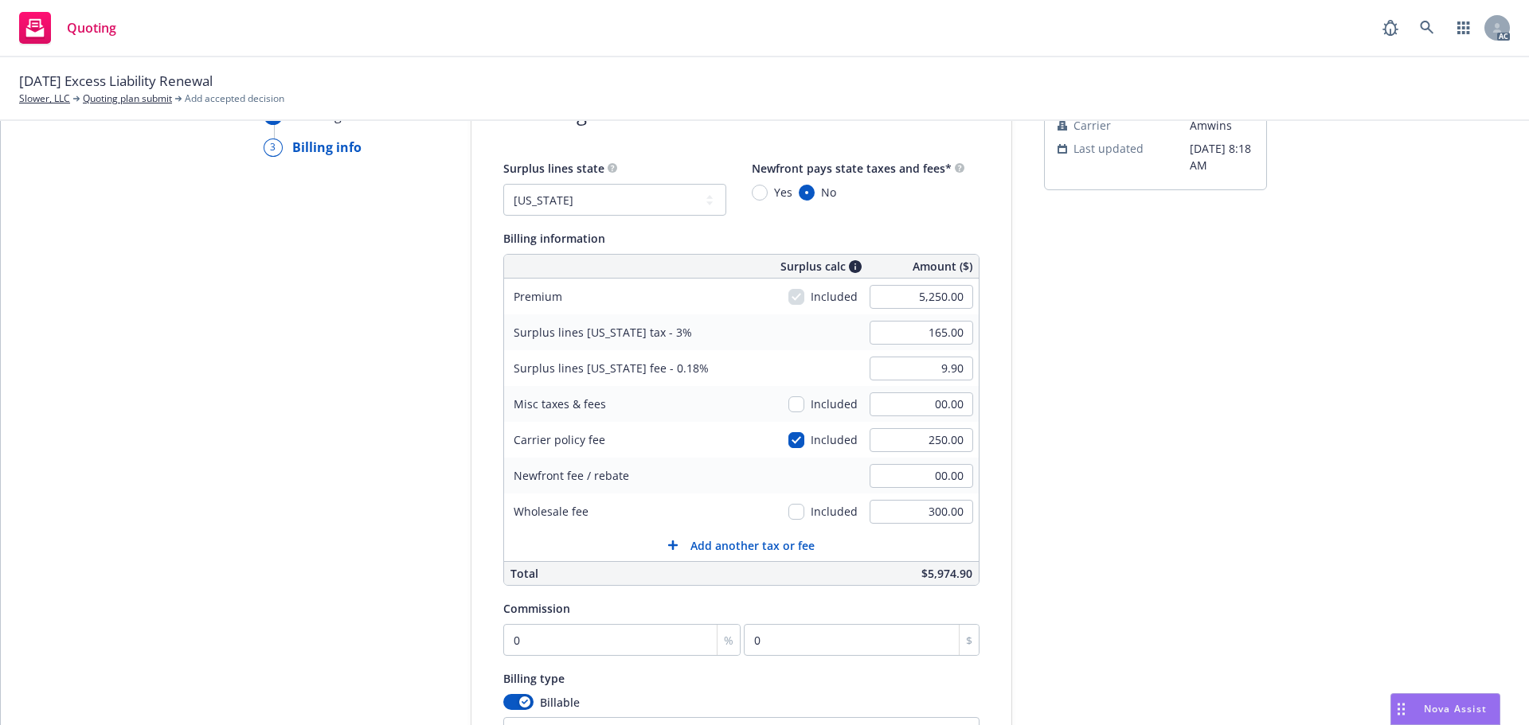
scroll to position [217, 0]
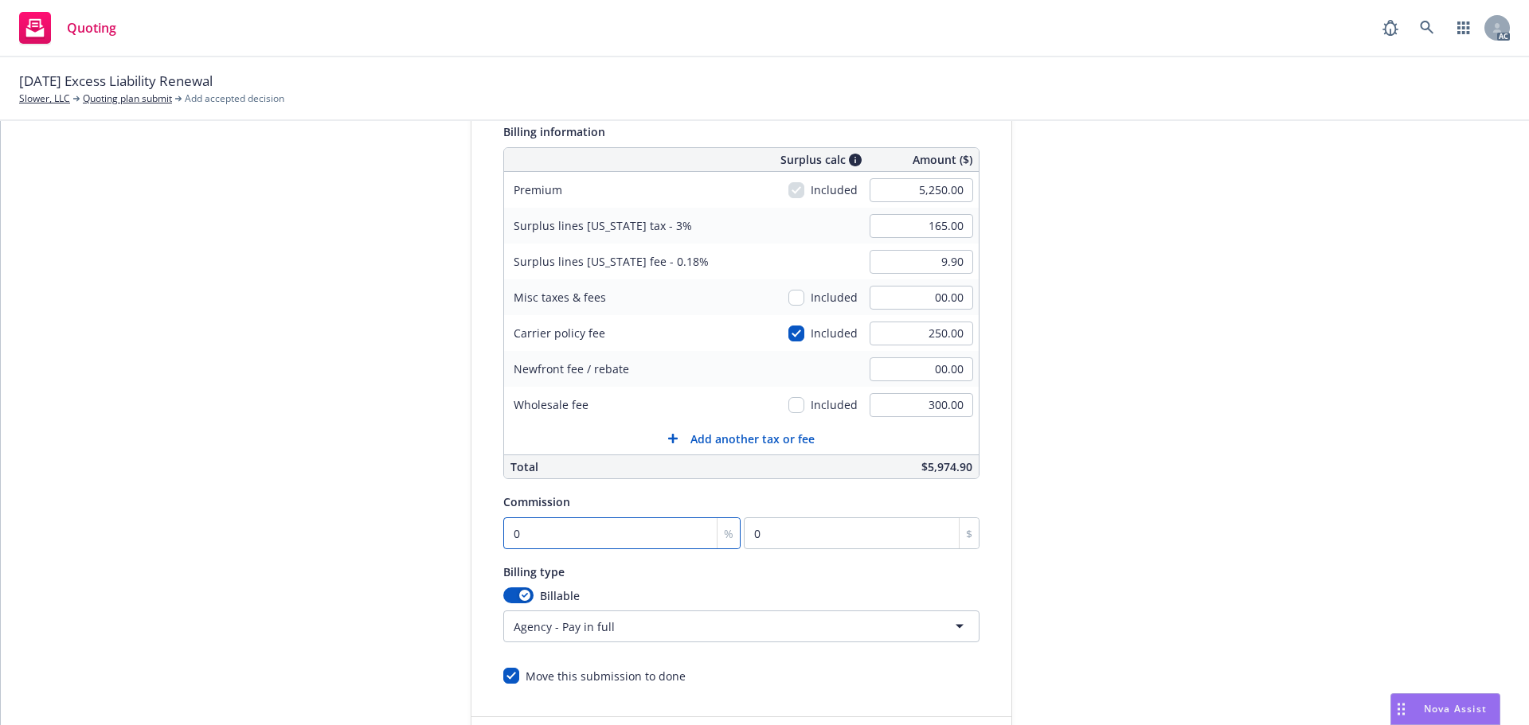
click at [570, 527] on input "0" at bounding box center [622, 534] width 238 height 32
type input "1"
type input "52.5"
type input "10"
type input "525"
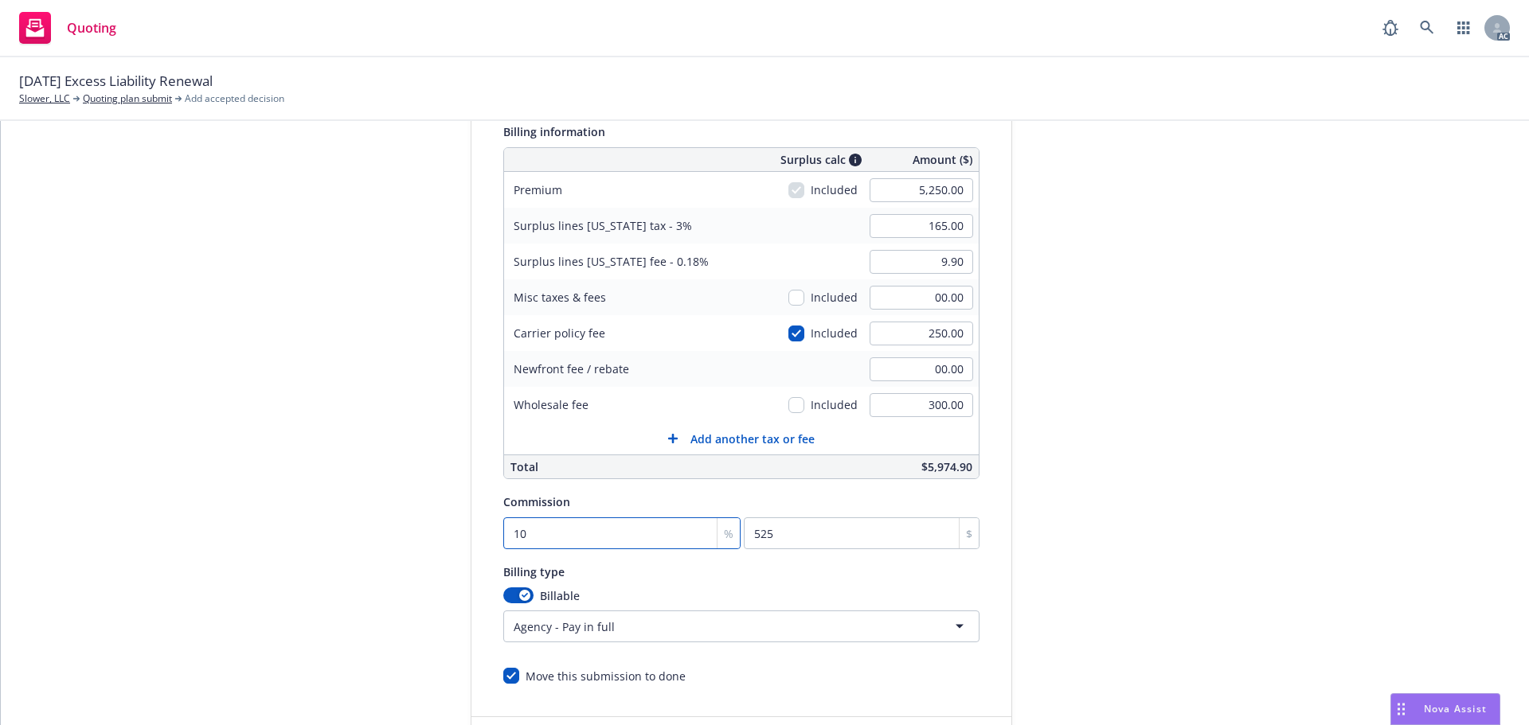
type input "10"
click at [1446, 443] on div "Quote initiation Coverage selection 3 Billing info Add billing information Surp…" at bounding box center [765, 374] width 1490 height 814
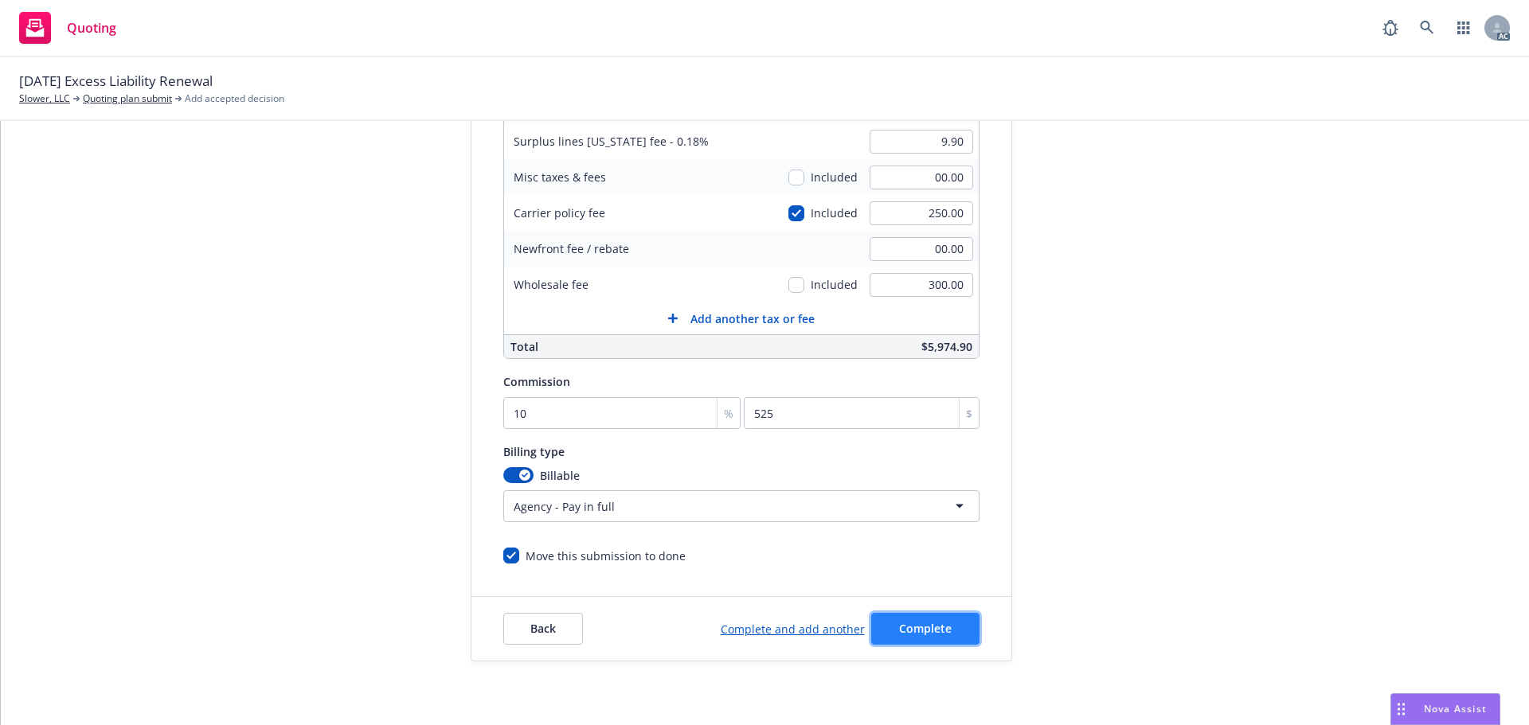
click at [938, 625] on span "Complete" at bounding box center [925, 628] width 53 height 15
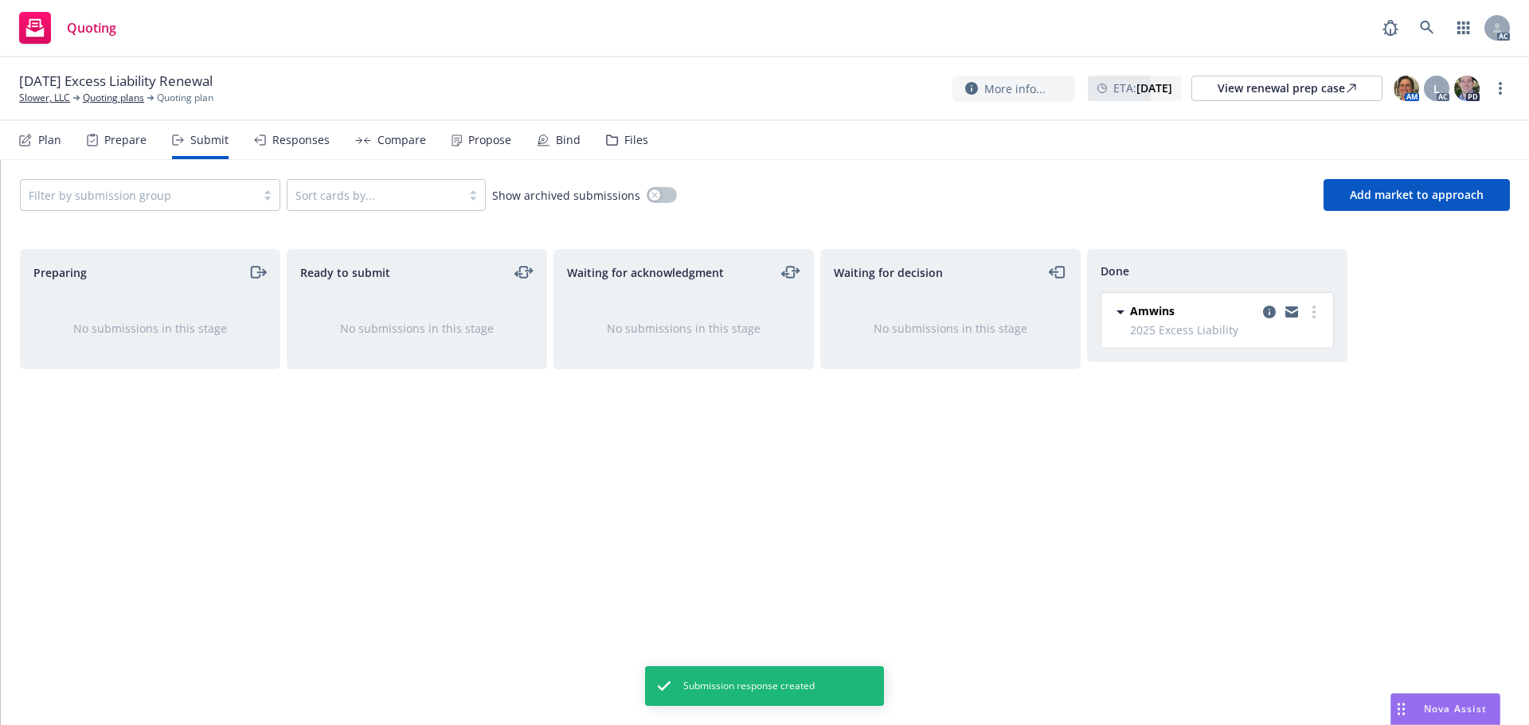
click at [478, 136] on div "Propose" at bounding box center [489, 140] width 43 height 13
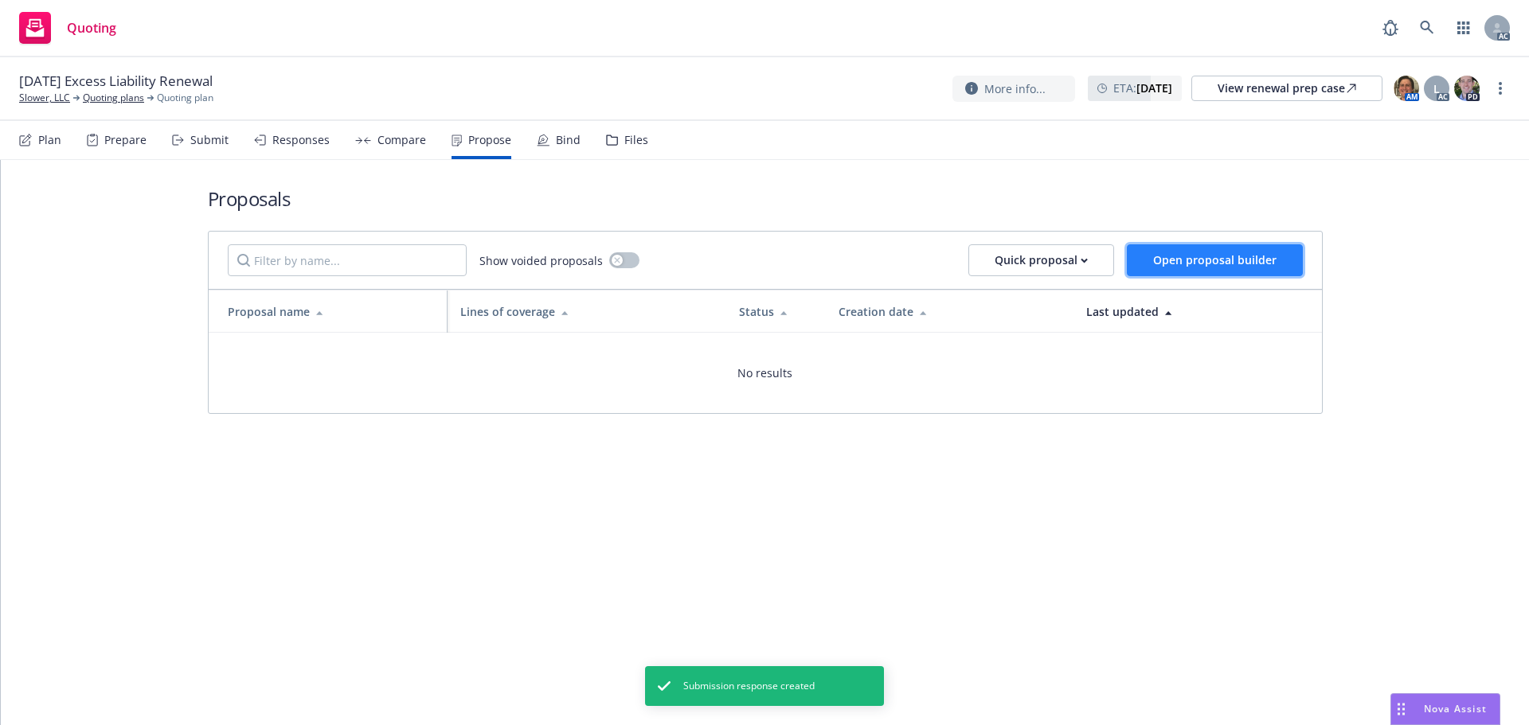
click at [1244, 271] on button "Open proposal builder" at bounding box center [1215, 260] width 176 height 32
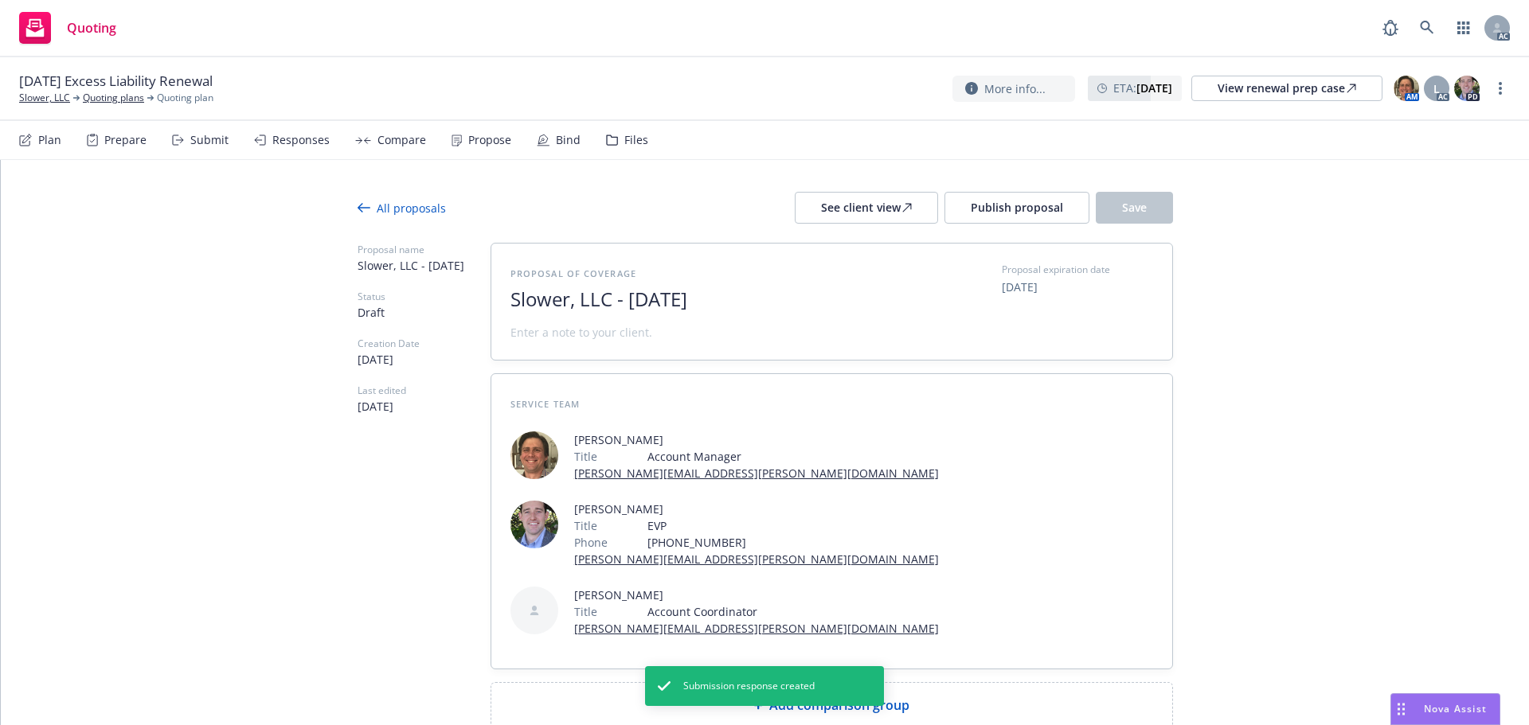
drag, startPoint x: 792, startPoint y: 303, endPoint x: 315, endPoint y: 293, distance: 477.0
click at [318, 293] on div "All proposals See client view Publish proposal Save Proposal name Slower, LLC -…" at bounding box center [765, 492] width 1528 height 664
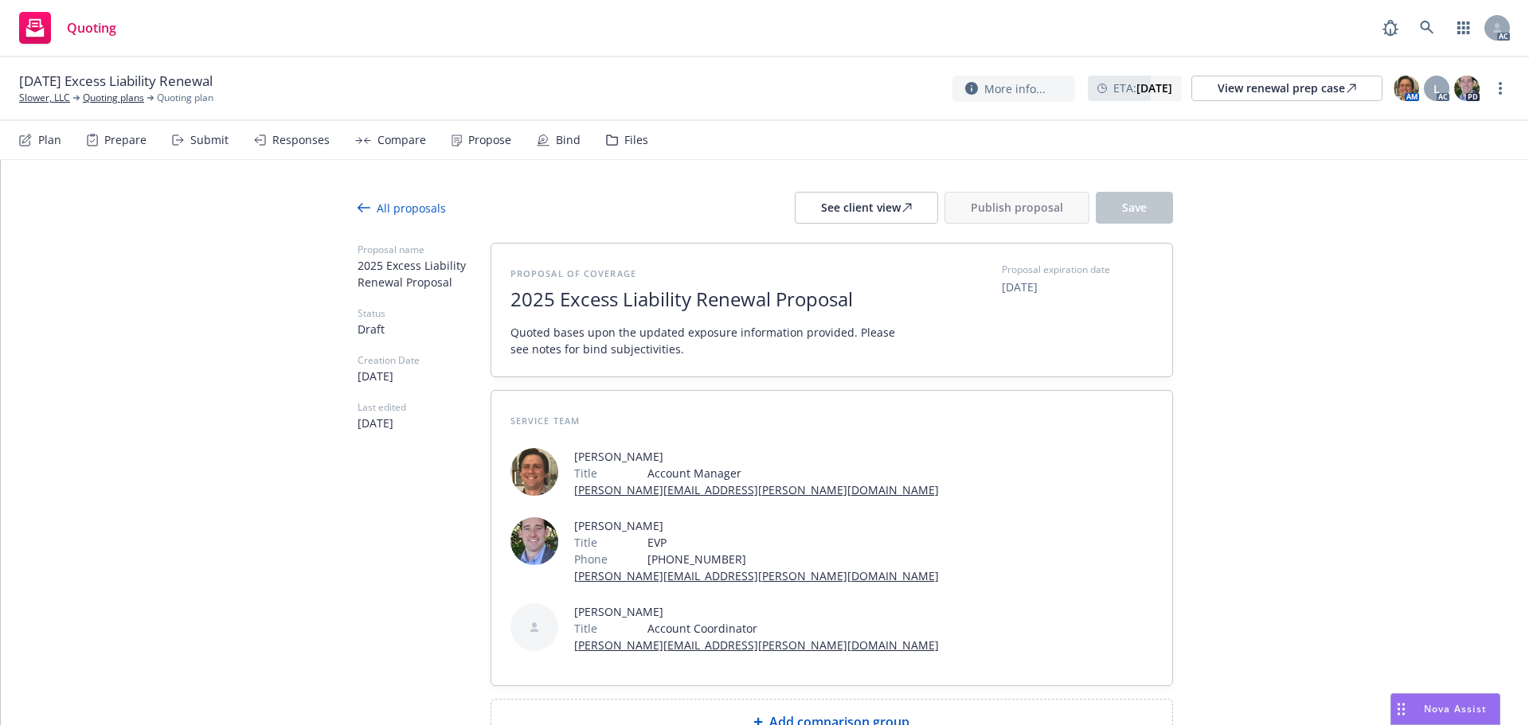
click at [730, 713] on div "Add comparison group" at bounding box center [831, 722] width 655 height 19
drag, startPoint x: 855, startPoint y: 302, endPoint x: 265, endPoint y: 294, distance: 590.0
copy span "2025 Excess Liability Renewal Proposal"
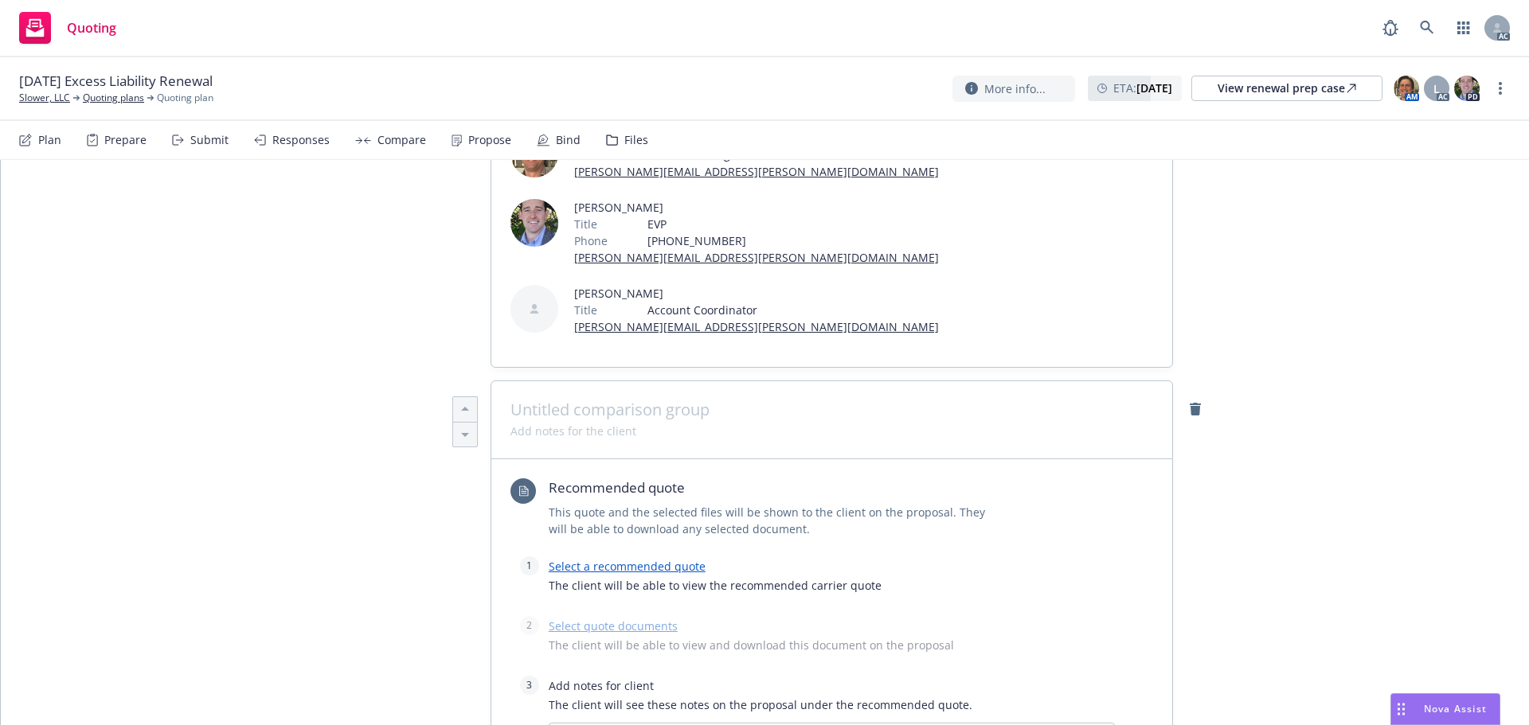
type textarea "x"
click at [566, 381] on div at bounding box center [831, 420] width 681 height 78
click at [565, 400] on span at bounding box center [831, 409] width 643 height 19
paste span
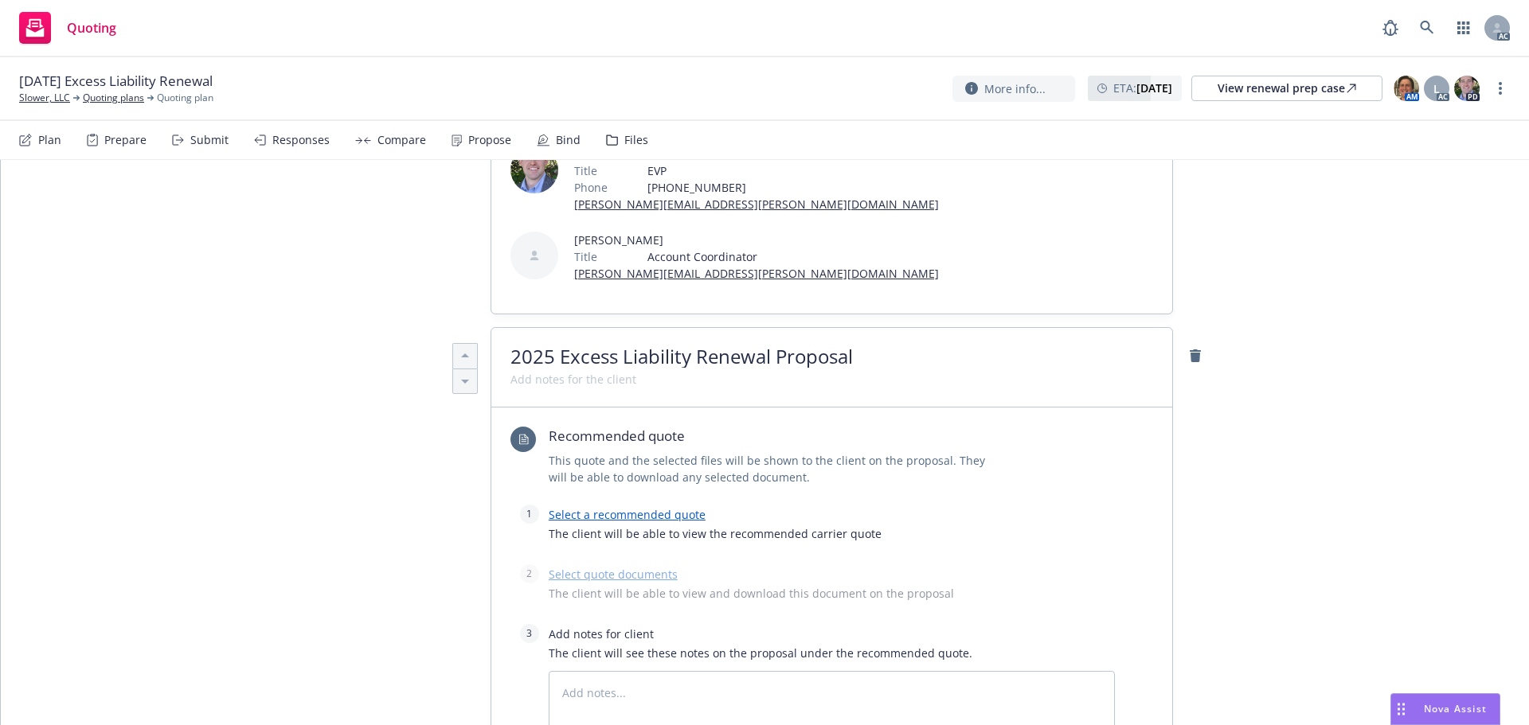
scroll to position [398, 0]
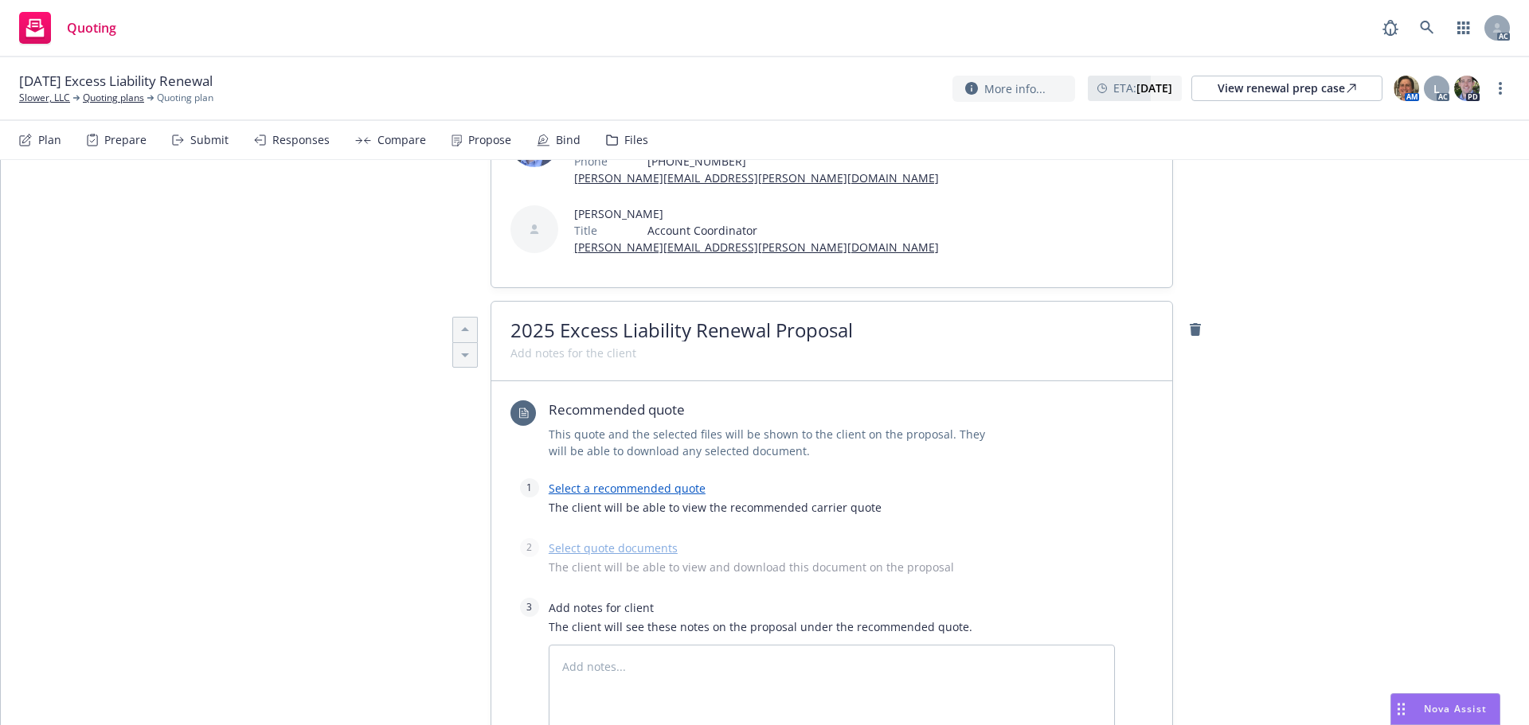
click at [625, 481] on link "Select a recommended quote" at bounding box center [627, 488] width 157 height 15
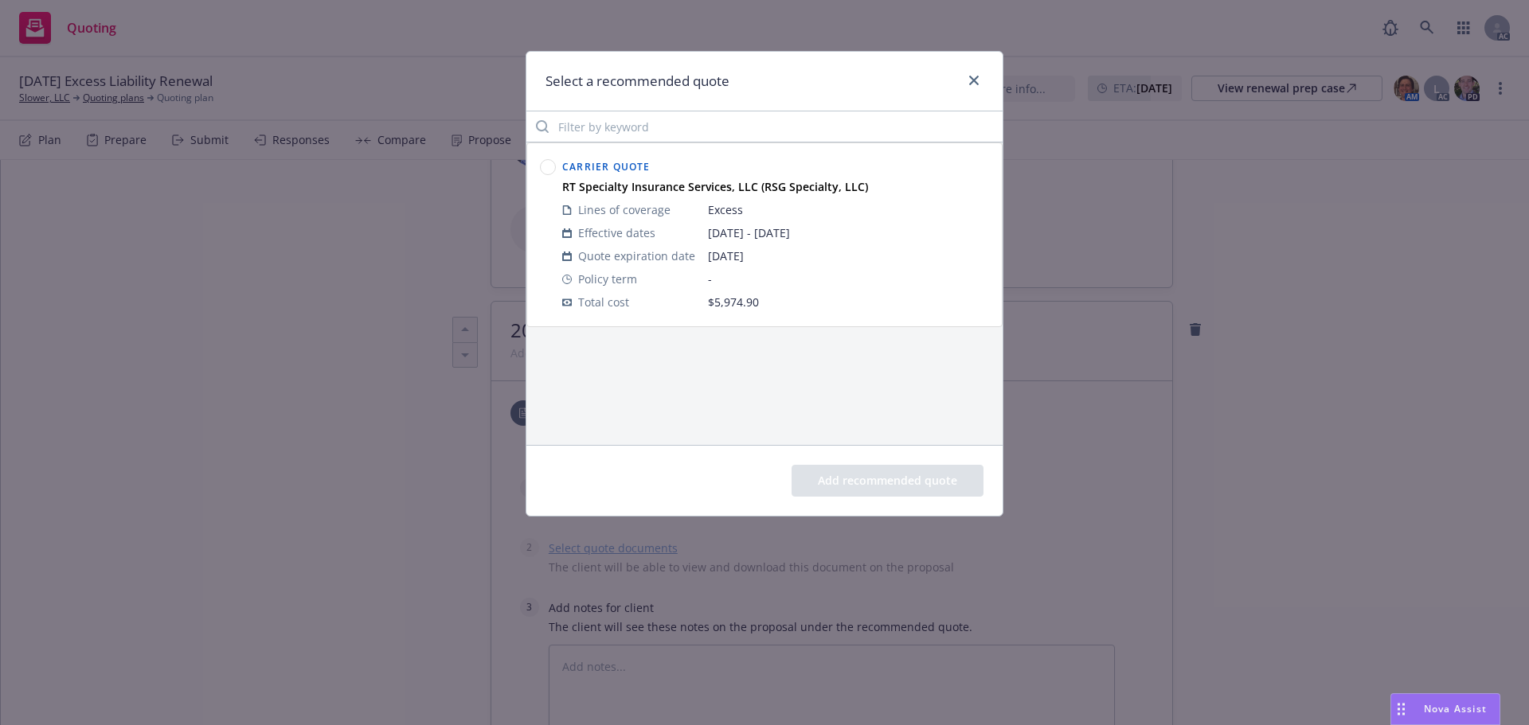
click at [565, 170] on span "Carrier Quote" at bounding box center [606, 167] width 88 height 14
click at [543, 174] on icon at bounding box center [548, 167] width 16 height 16
click at [868, 489] on button "Add recommended quote" at bounding box center [887, 481] width 192 height 32
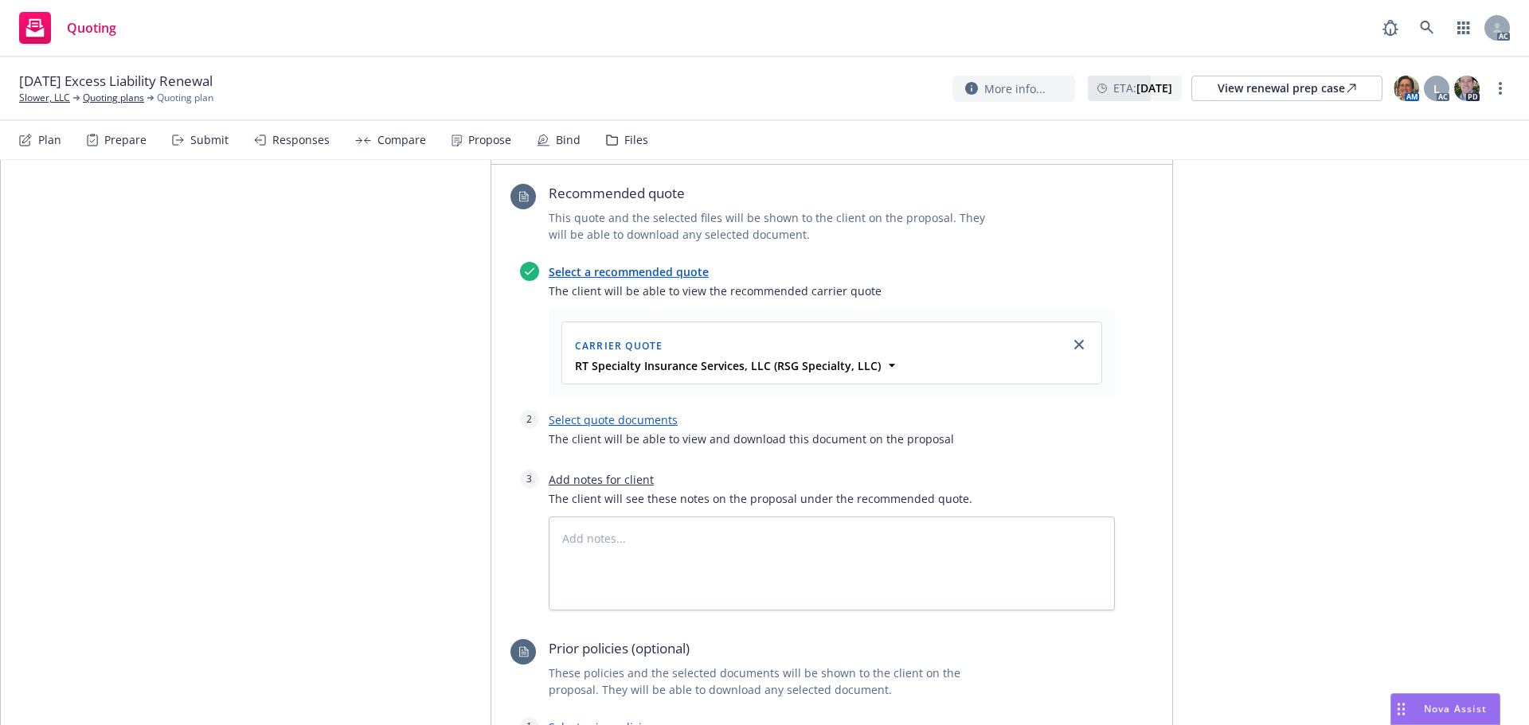
scroll to position [637, 0]
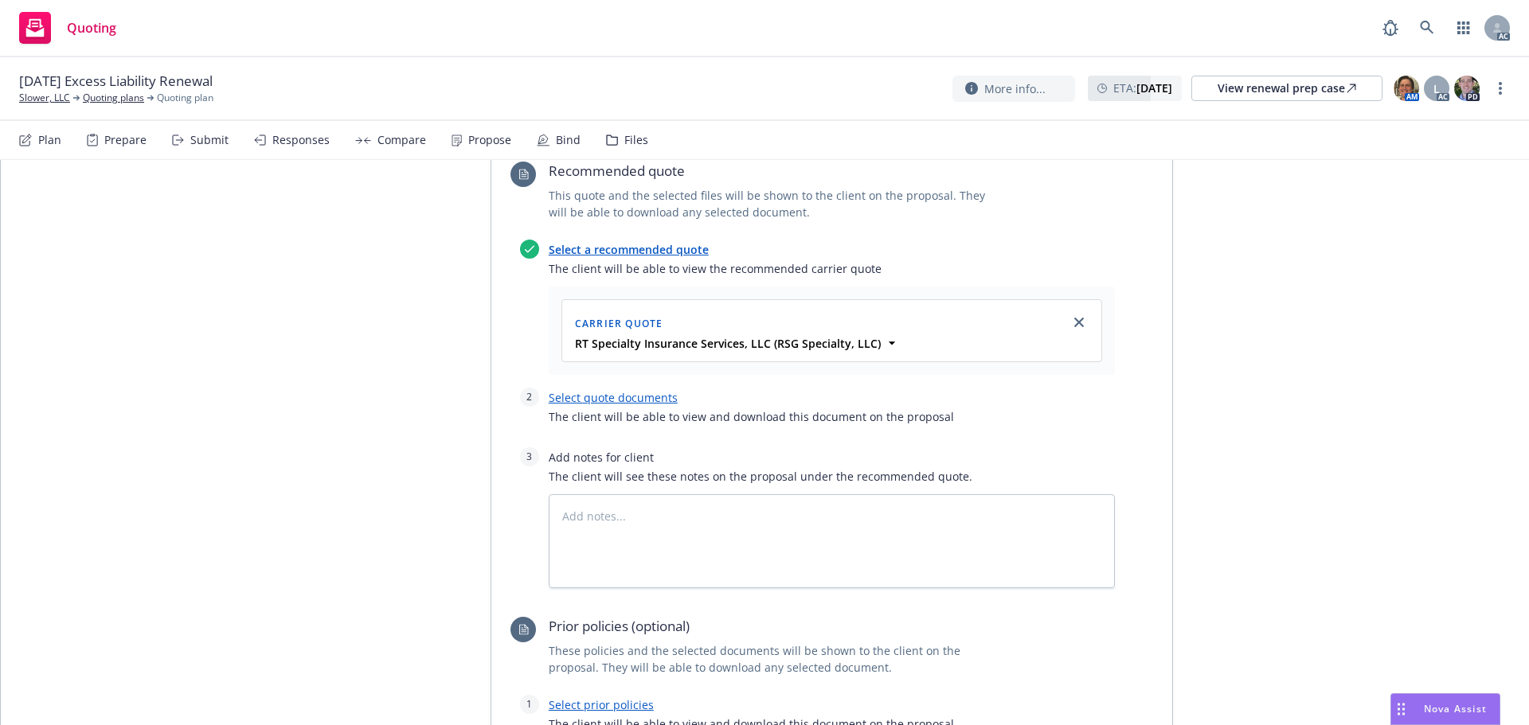
click at [618, 408] on span "The client will be able to view and download this document on the proposal" at bounding box center [832, 416] width 566 height 17
click at [617, 390] on link "Select quote documents" at bounding box center [613, 397] width 129 height 15
type textarea "x"
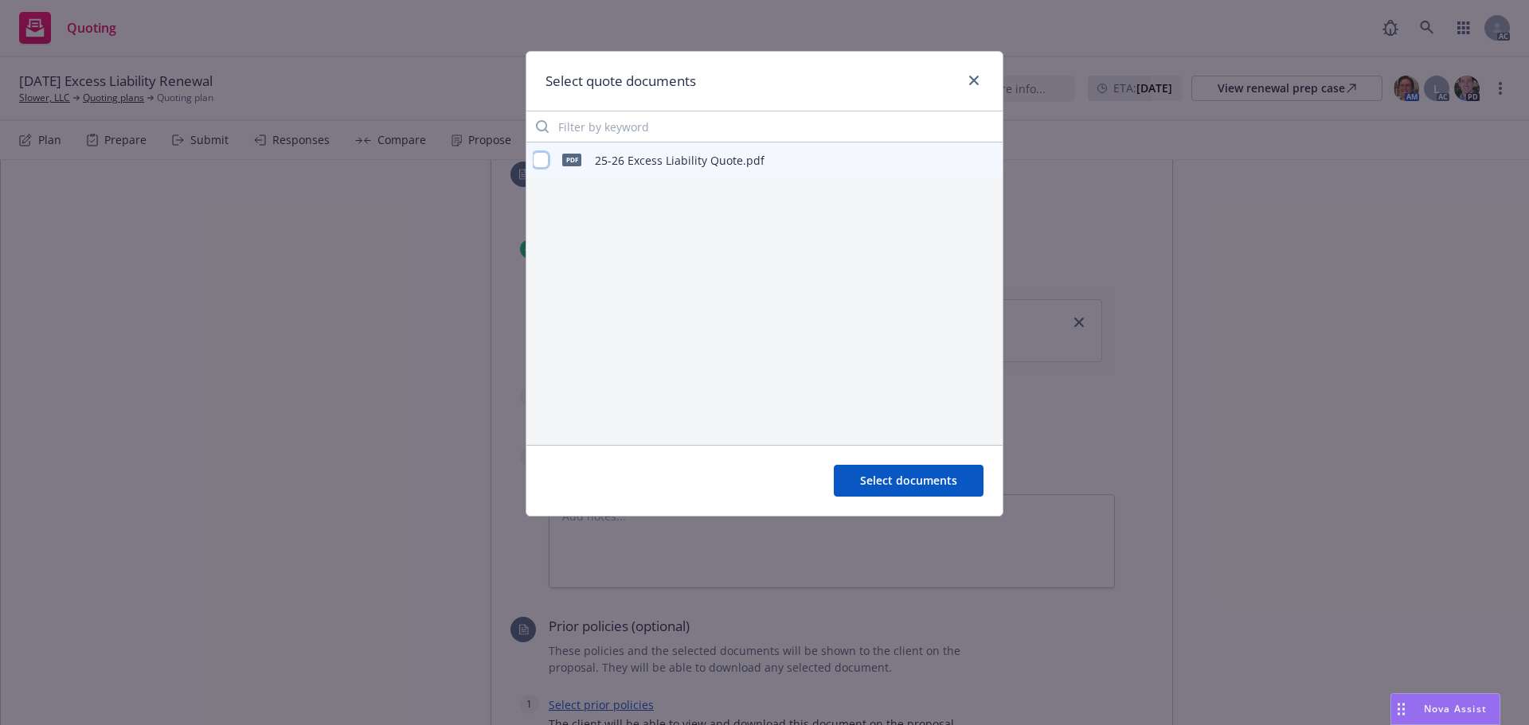
click at [544, 166] on input "checkbox" at bounding box center [541, 160] width 16 height 16
checkbox input "true"
click at [891, 482] on span "Select documents" at bounding box center [908, 480] width 97 height 15
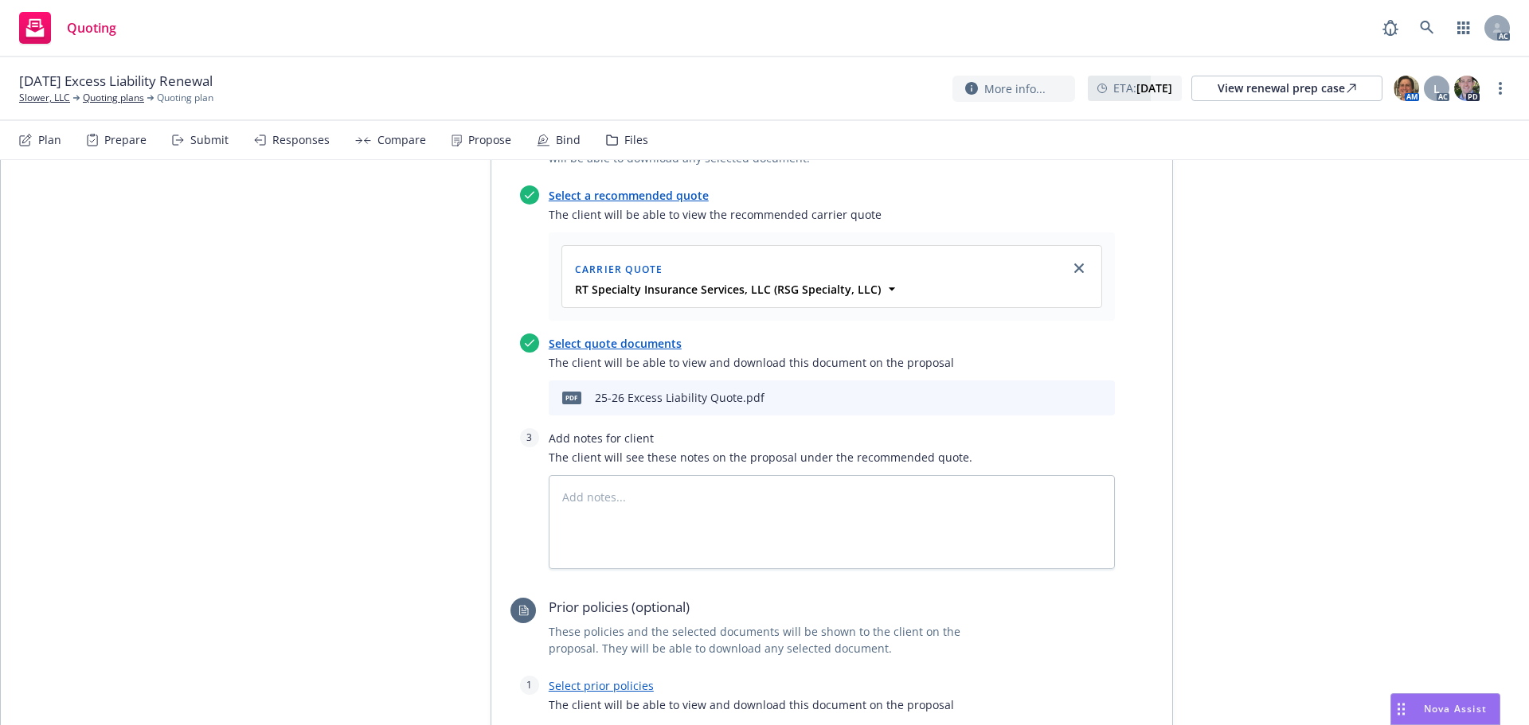
scroll to position [717, 0]
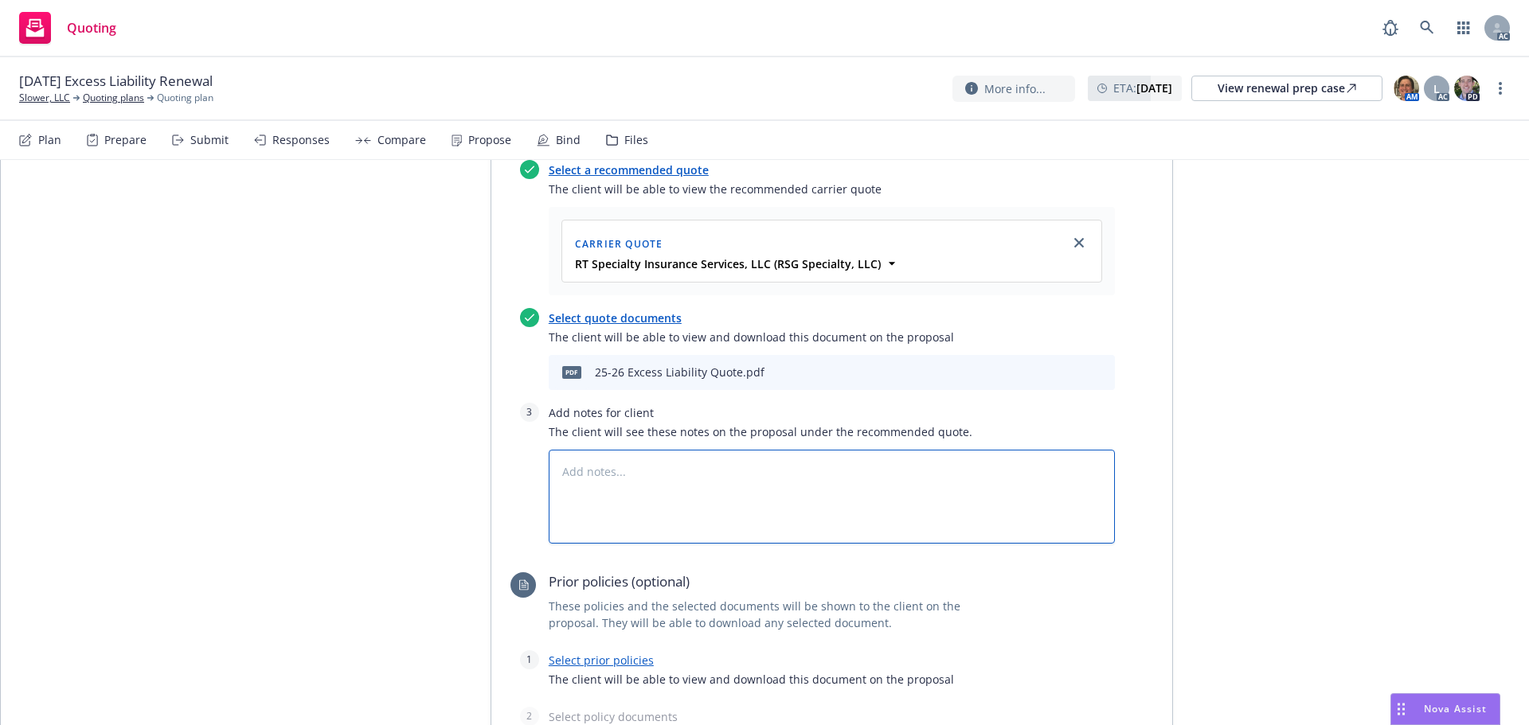
click at [748, 450] on textarea at bounding box center [832, 497] width 566 height 94
type textarea "x"
type textarea "B"
type textarea "x"
type textarea "Bi"
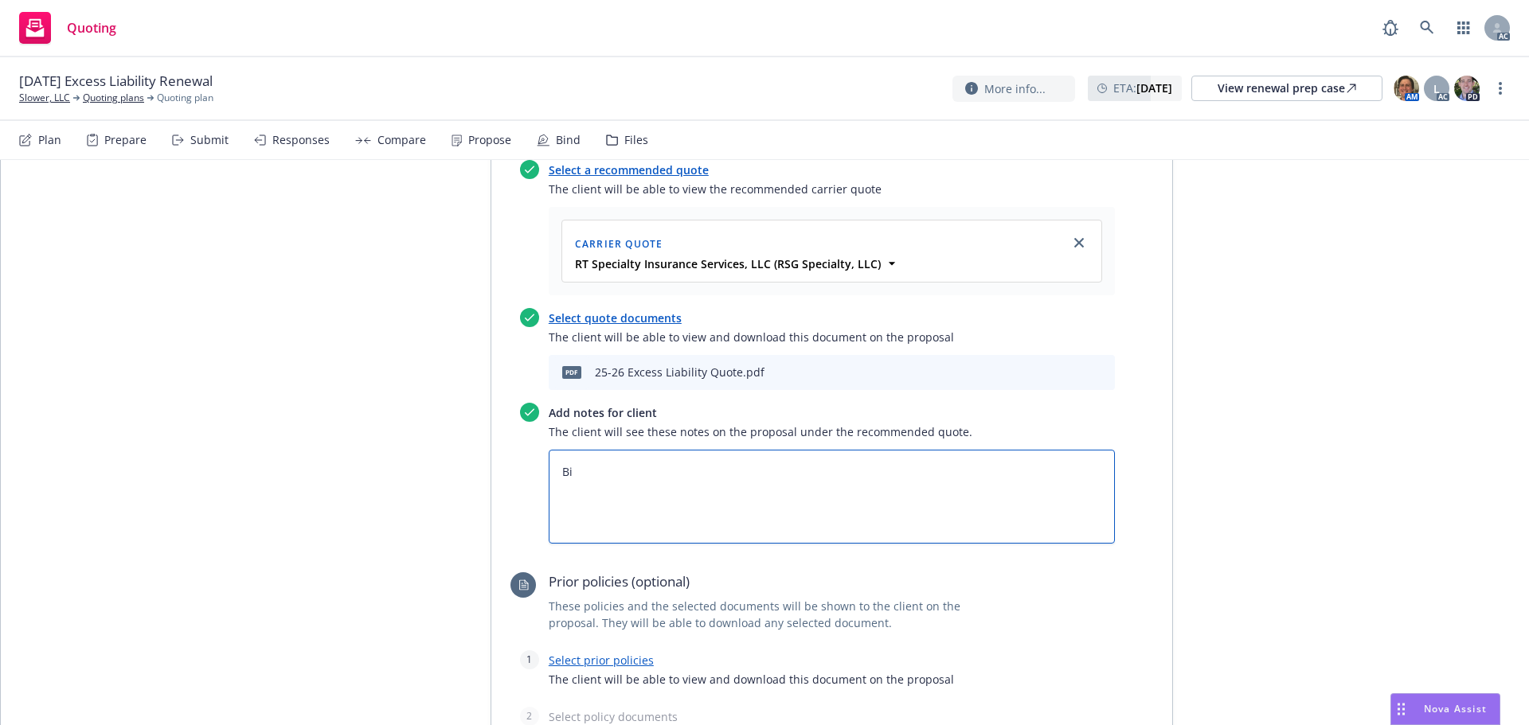
type textarea "x"
type textarea "Bin"
type textarea "x"
type textarea "Bind"
type textarea "x"
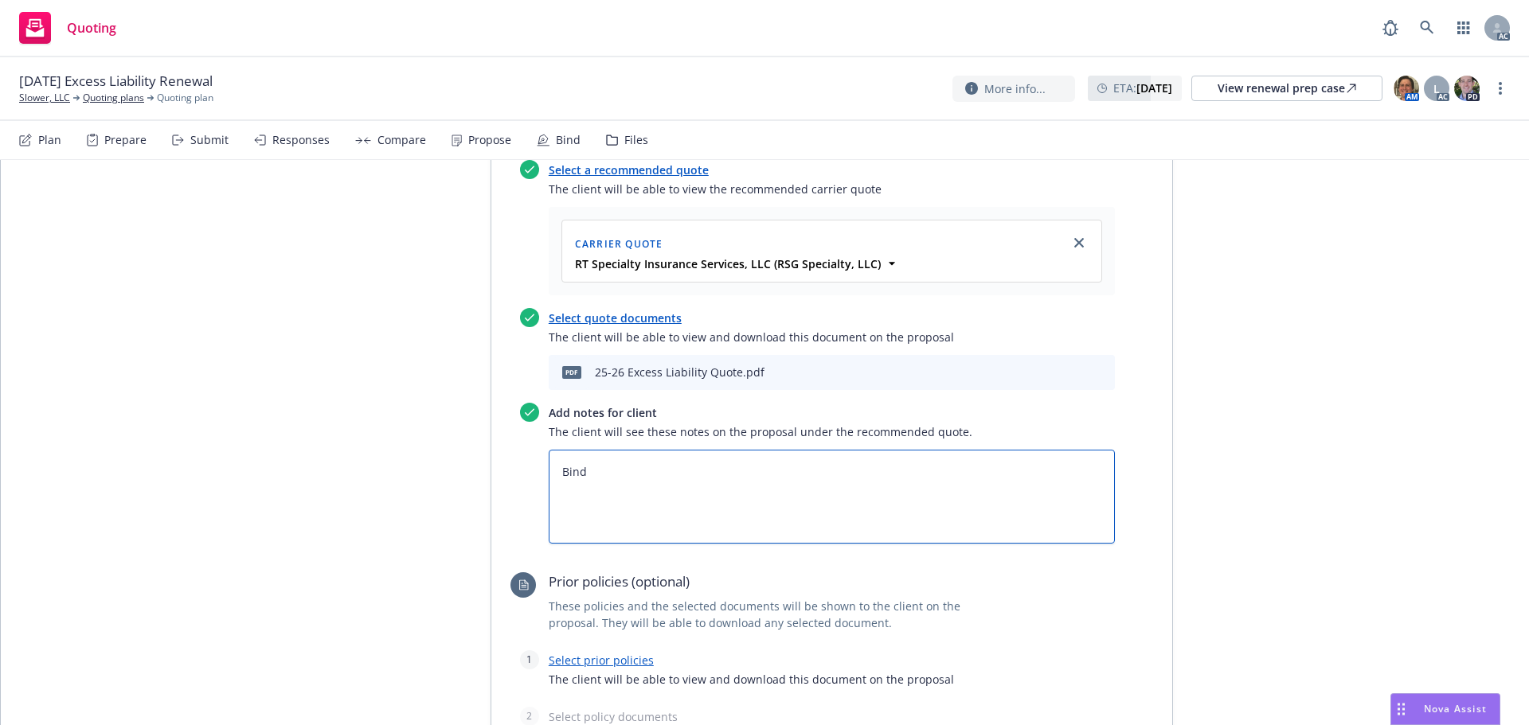
type textarea "Bind"
type textarea "x"
type textarea "Bind S"
type textarea "x"
type textarea "Bind Su"
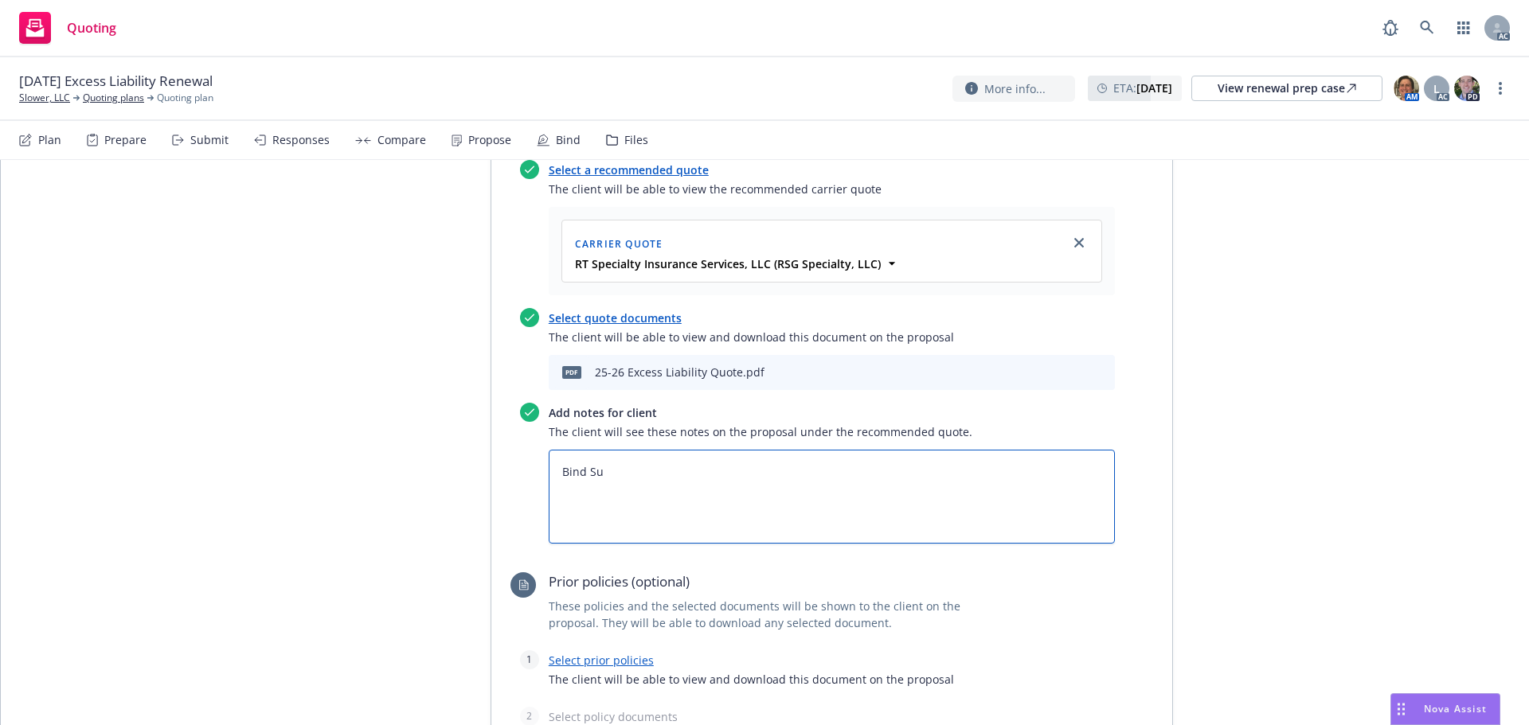
type textarea "x"
type textarea "Bind Sub"
type textarea "x"
type textarea "Bind Subj"
type textarea "x"
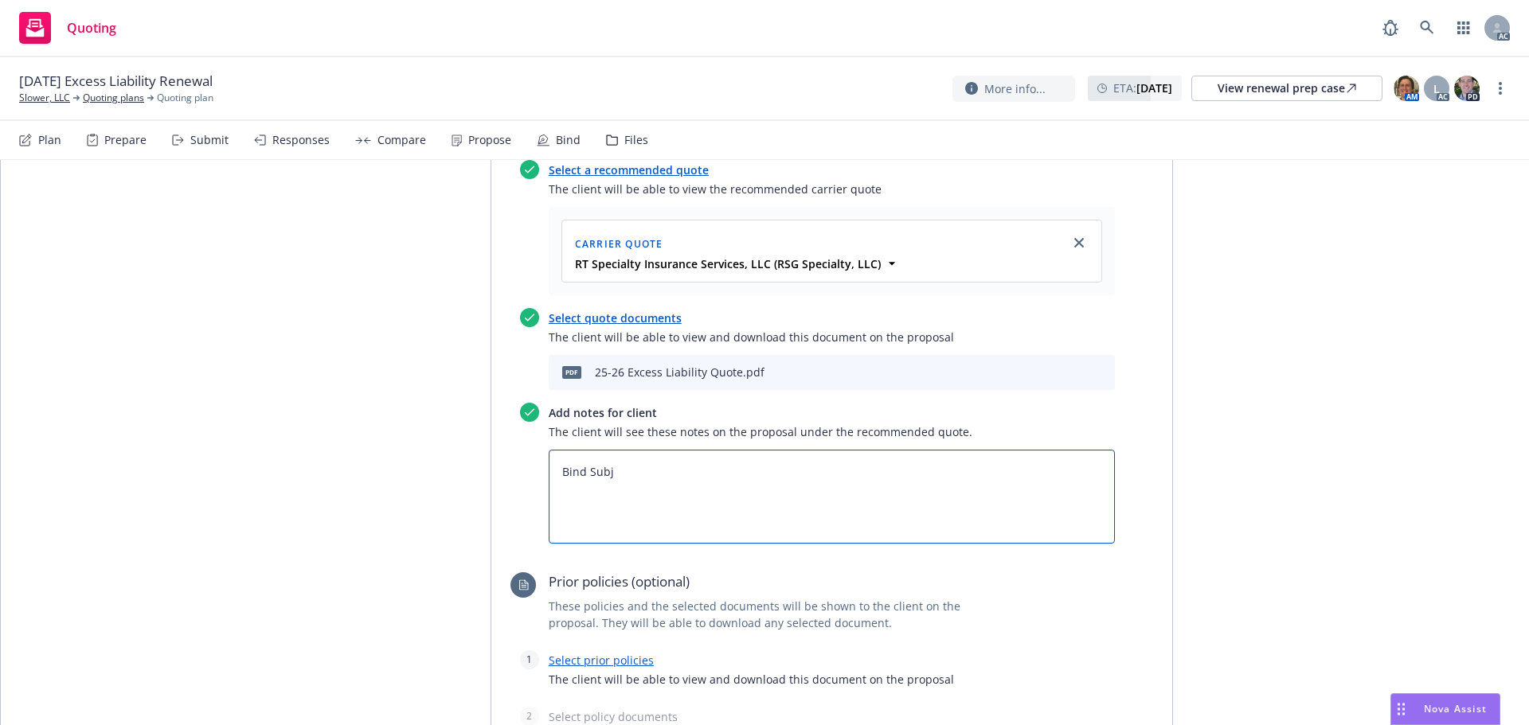
type textarea "Bind Subje"
type textarea "x"
type textarea "Bind Subjec"
type textarea "x"
type textarea "Bind Subject"
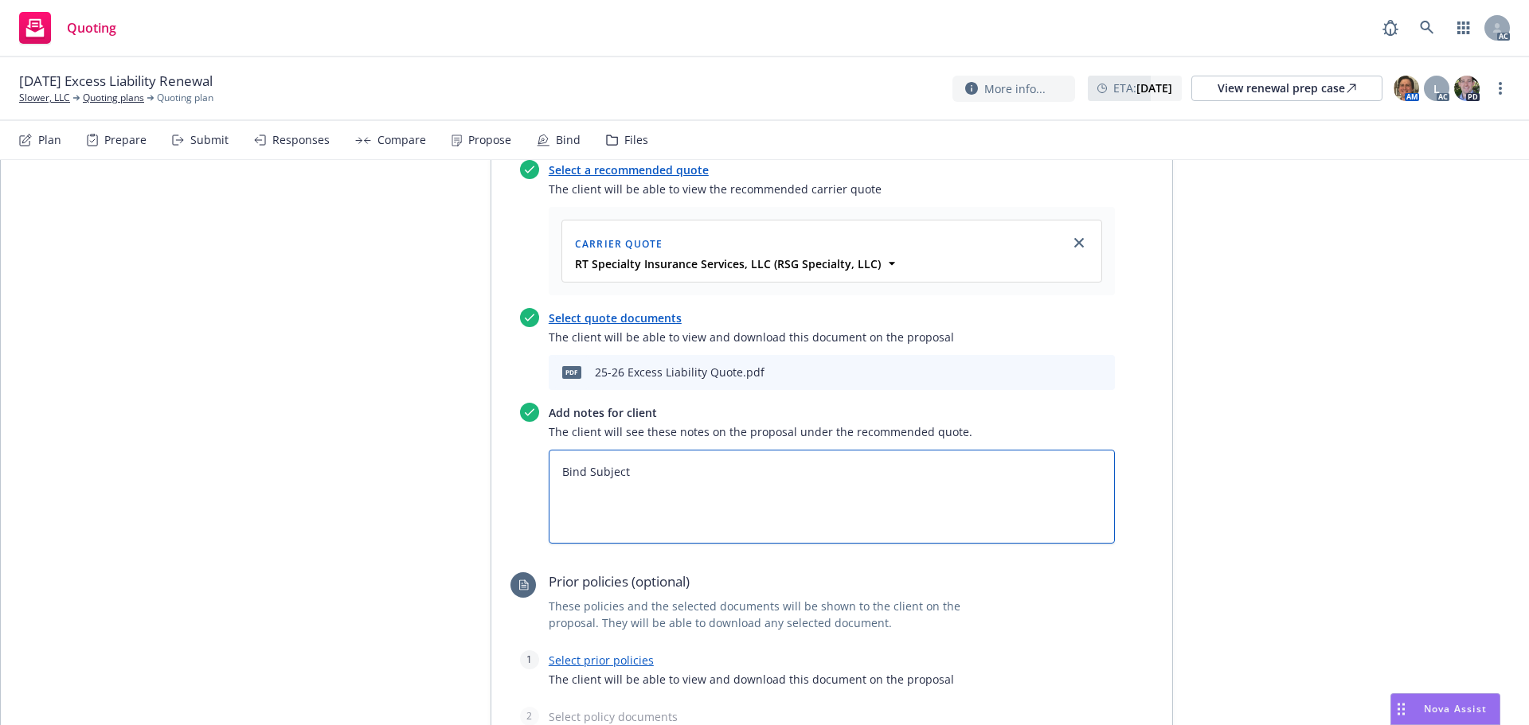
type textarea "x"
type textarea "Bind Subjecti"
type textarea "x"
type textarea "Bind Subjectiv"
type textarea "x"
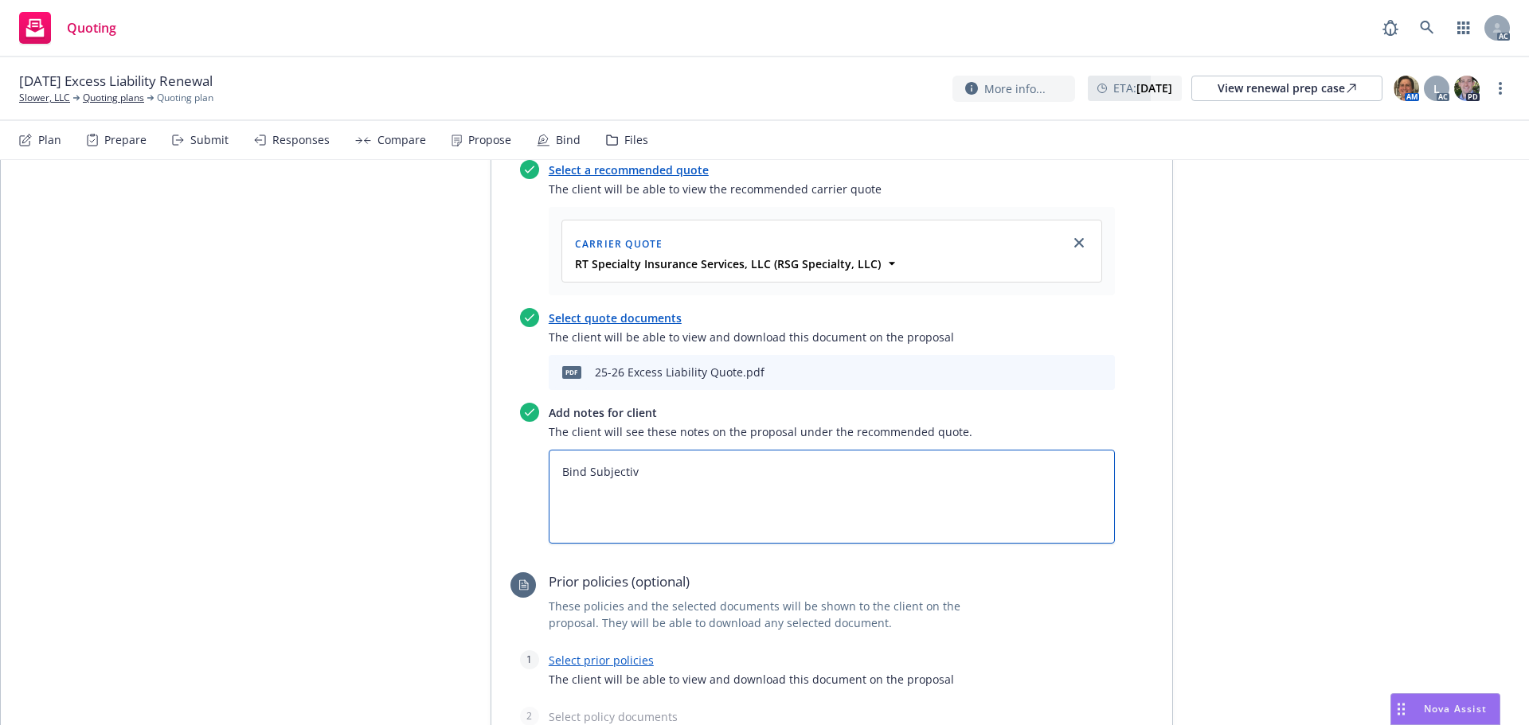
type textarea "Bind Subjectivi"
type textarea "x"
type textarea "Bind Subjectivit"
type textarea "x"
type textarea "Bind Subjectivite"
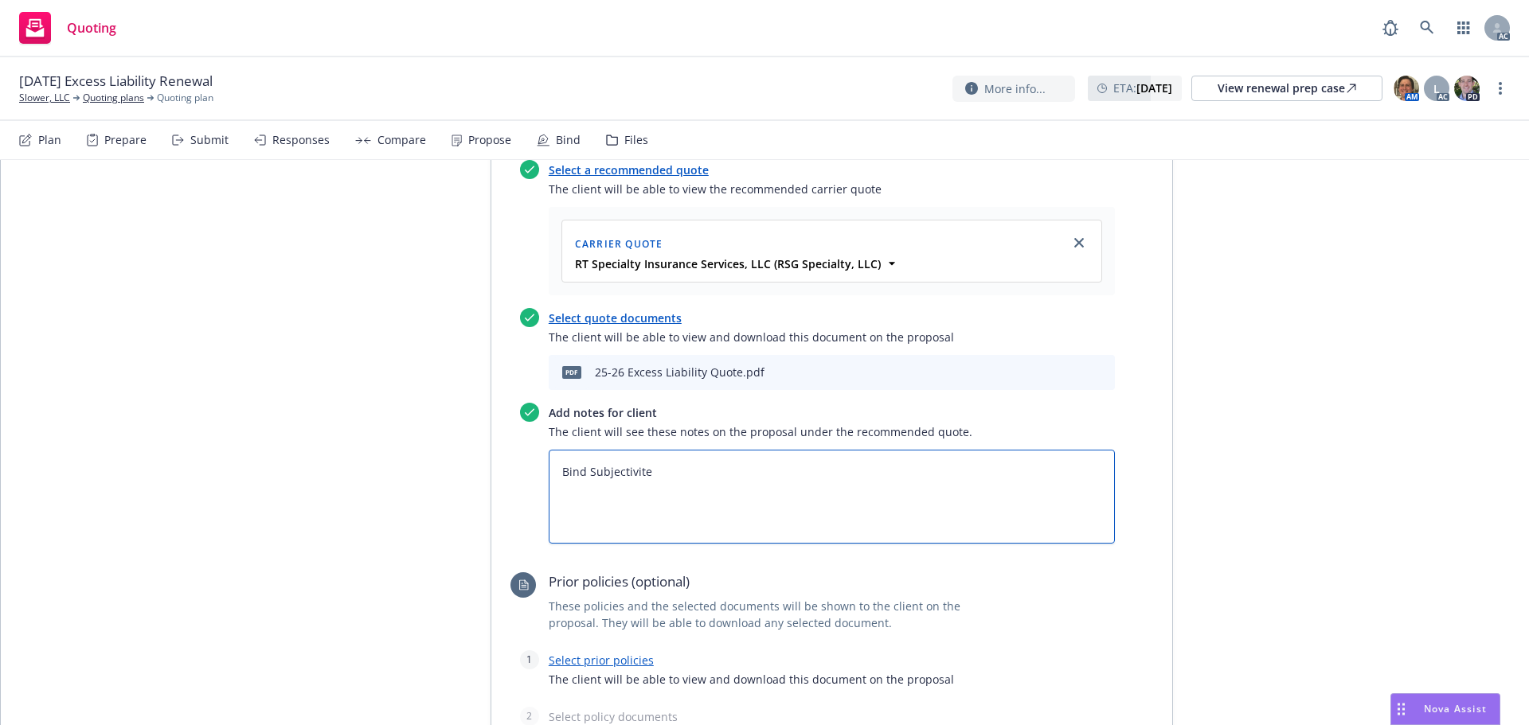
type textarea "x"
type textarea "Bind Subjectivites"
type textarea "x"
type textarea "Bind Subjectivites:"
type textarea "x"
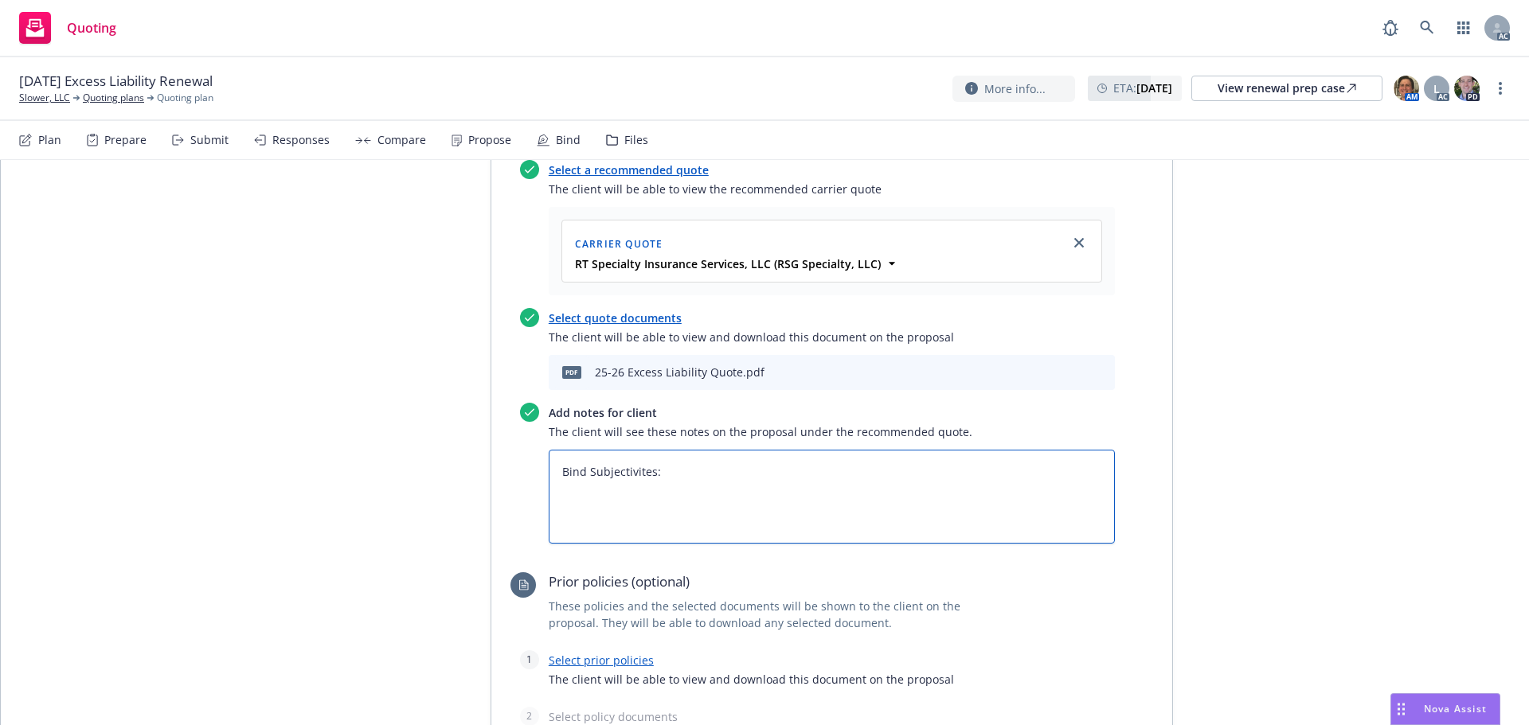
click at [573, 450] on textarea "Bind Subjectivites:" at bounding box center [832, 497] width 566 height 94
paste textarea "1)5 years of General Liability loss runs required, valued within 60 days of inc…"
type textarea "Bind Subjectivites: 1)5 years of General Liability loss runs required, valued w…"
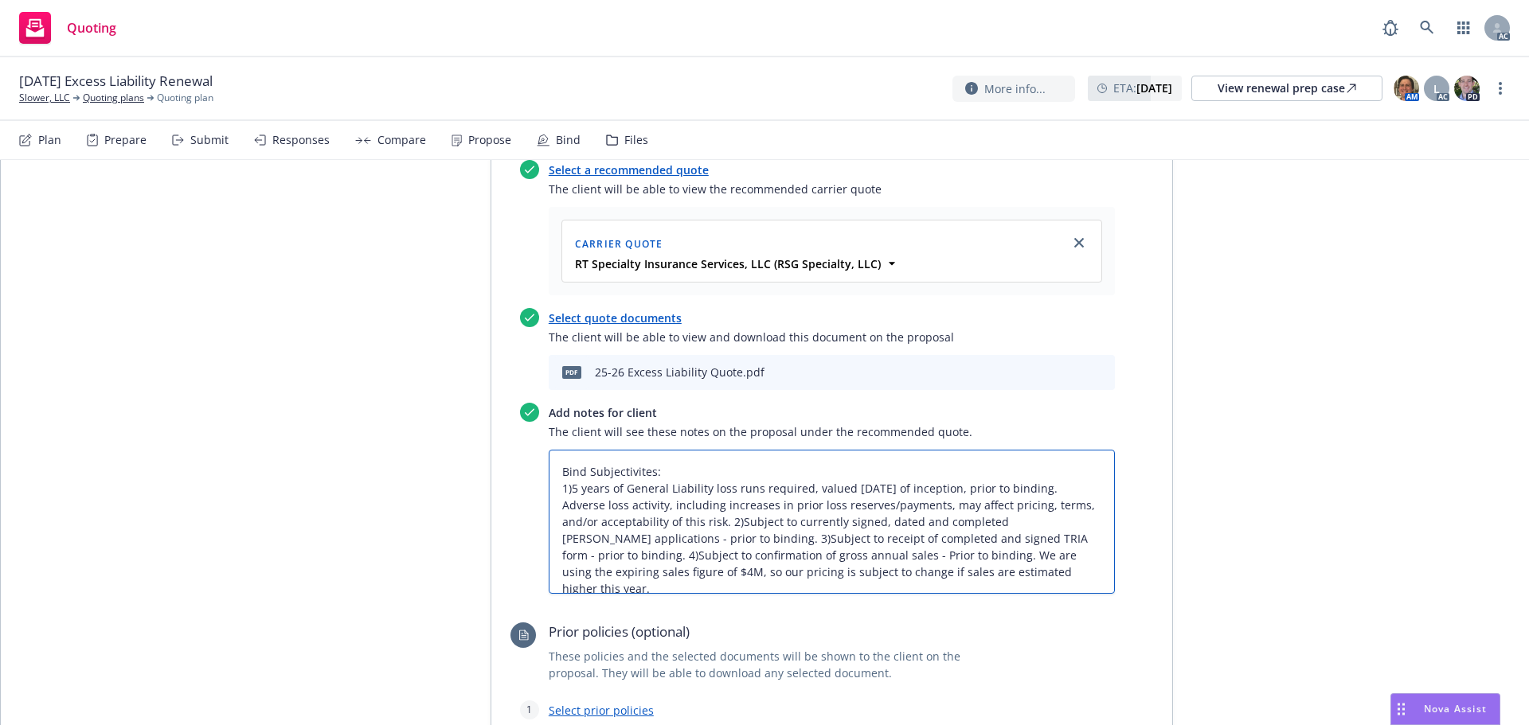
click at [638, 450] on textarea "Bind Subjectivites: 1)5 years of General Liability loss runs required, valued w…" at bounding box center [832, 522] width 566 height 144
type textarea "x"
type textarea "Bind Subjectivities: 1)5 years of General Liability loss runs required, valued …"
click at [722, 450] on textarea "Bind Subjectivities: 1)5 years of General Liability loss runs required, valued …" at bounding box center [832, 522] width 566 height 144
type textarea "x"
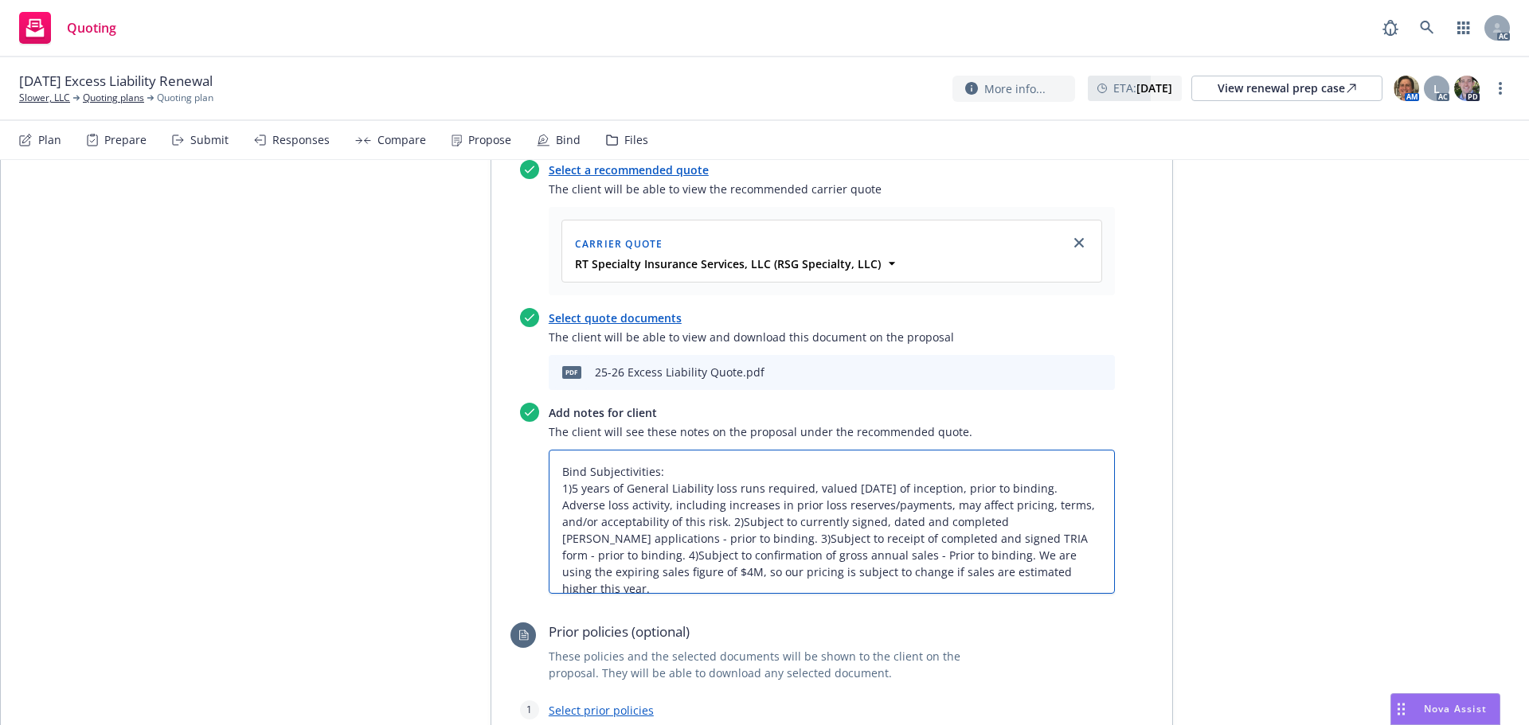
type textarea "Bind Subjectivities: 1)5 years of General Liability loss runs required, valued …"
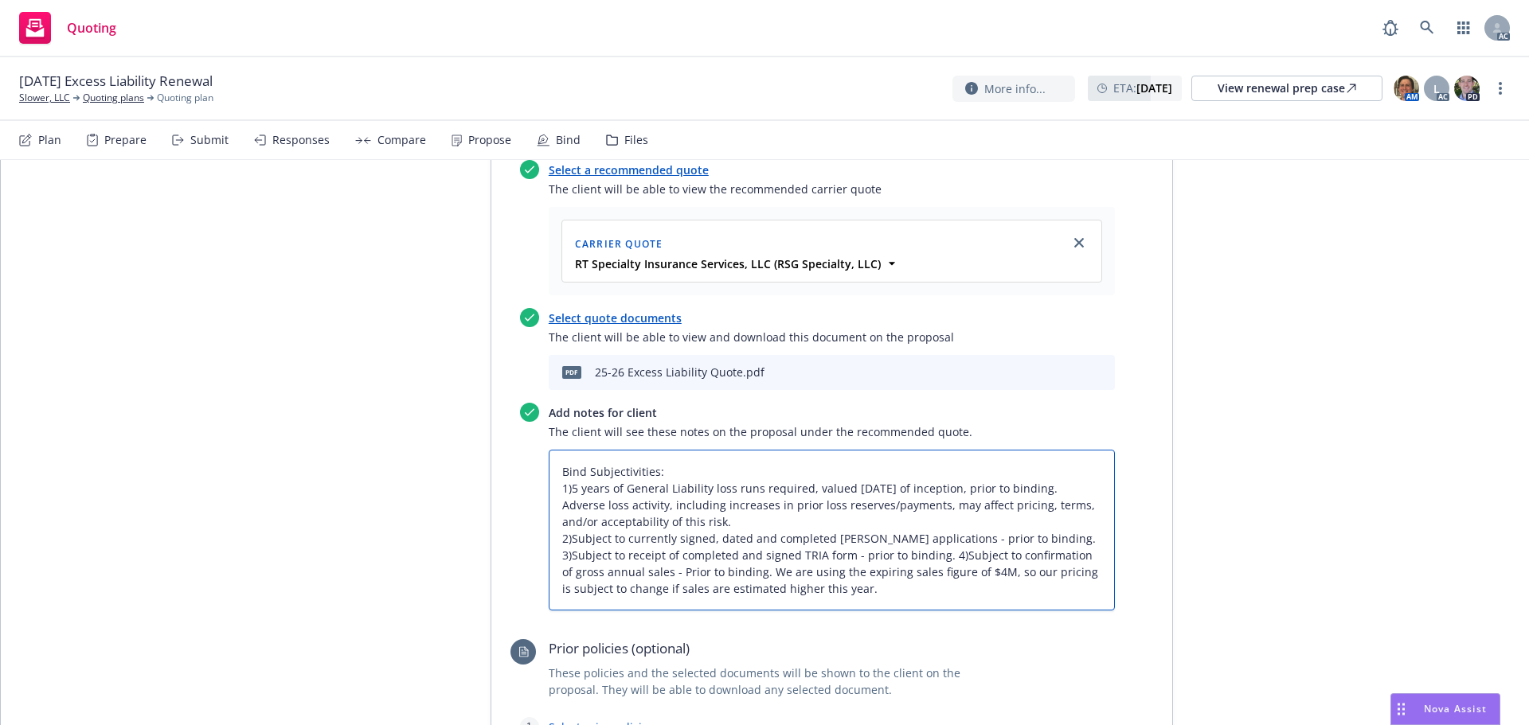
click at [1016, 467] on textarea "Bind Subjectivities: 1)5 years of General Liability loss runs required, valued …" at bounding box center [832, 530] width 566 height 161
type textarea "x"
type textarea "Bind Subjectivities: 1)5 years of General Liability loss runs required, valued …"
click at [938, 487] on textarea "Bind Subjectivities: 1)5 years of General Liability loss runs required, valued …" at bounding box center [832, 530] width 566 height 161
type textarea "x"
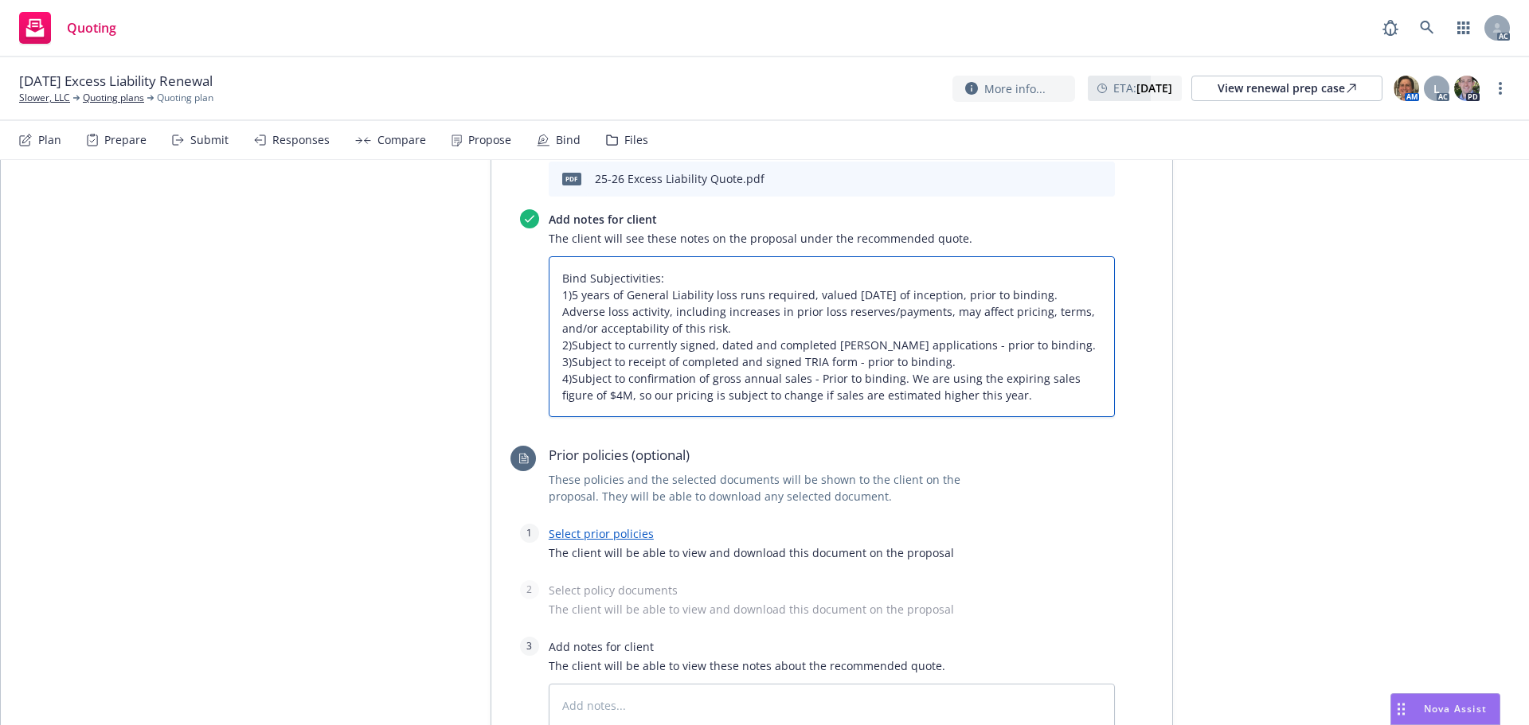
scroll to position [955, 0]
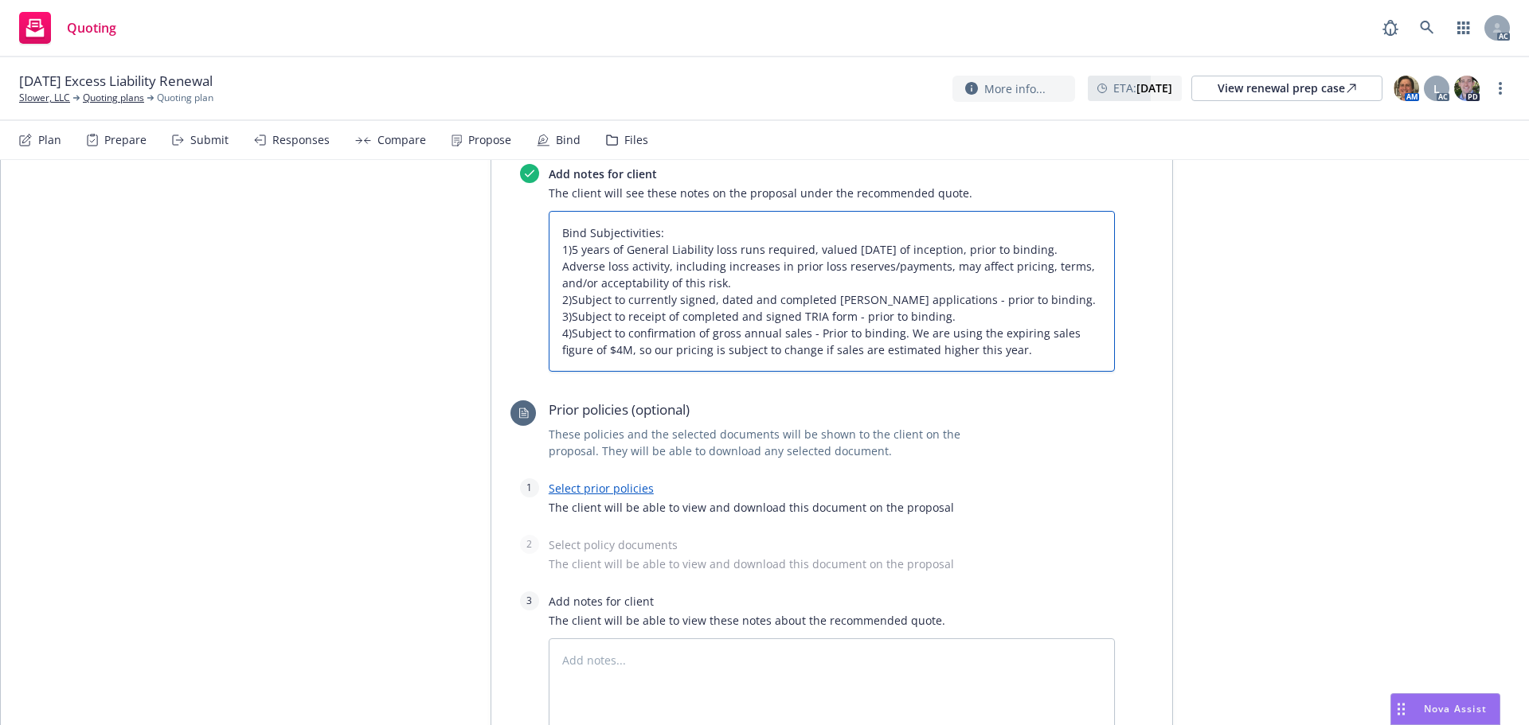
type textarea "Bind Subjectivities: 1)5 years of General Liability loss runs required, valued …"
click at [610, 481] on link "Select prior policies" at bounding box center [601, 488] width 105 height 15
type textarea "x"
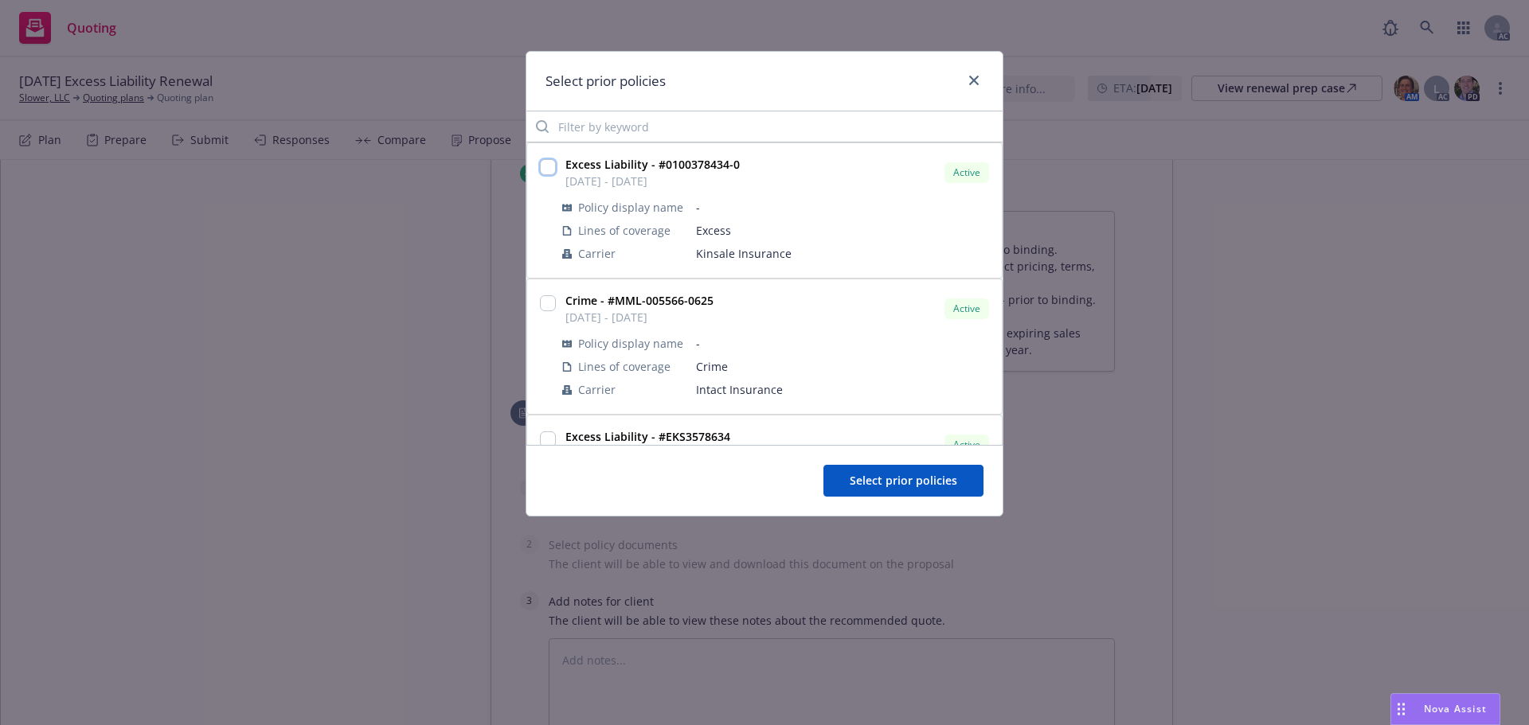
click at [550, 171] on input "checkbox" at bounding box center [548, 167] width 16 height 16
checkbox input "true"
drag, startPoint x: 893, startPoint y: 501, endPoint x: 898, endPoint y: 486, distance: 15.4
click at [895, 494] on div "Select prior policies" at bounding box center [764, 480] width 476 height 71
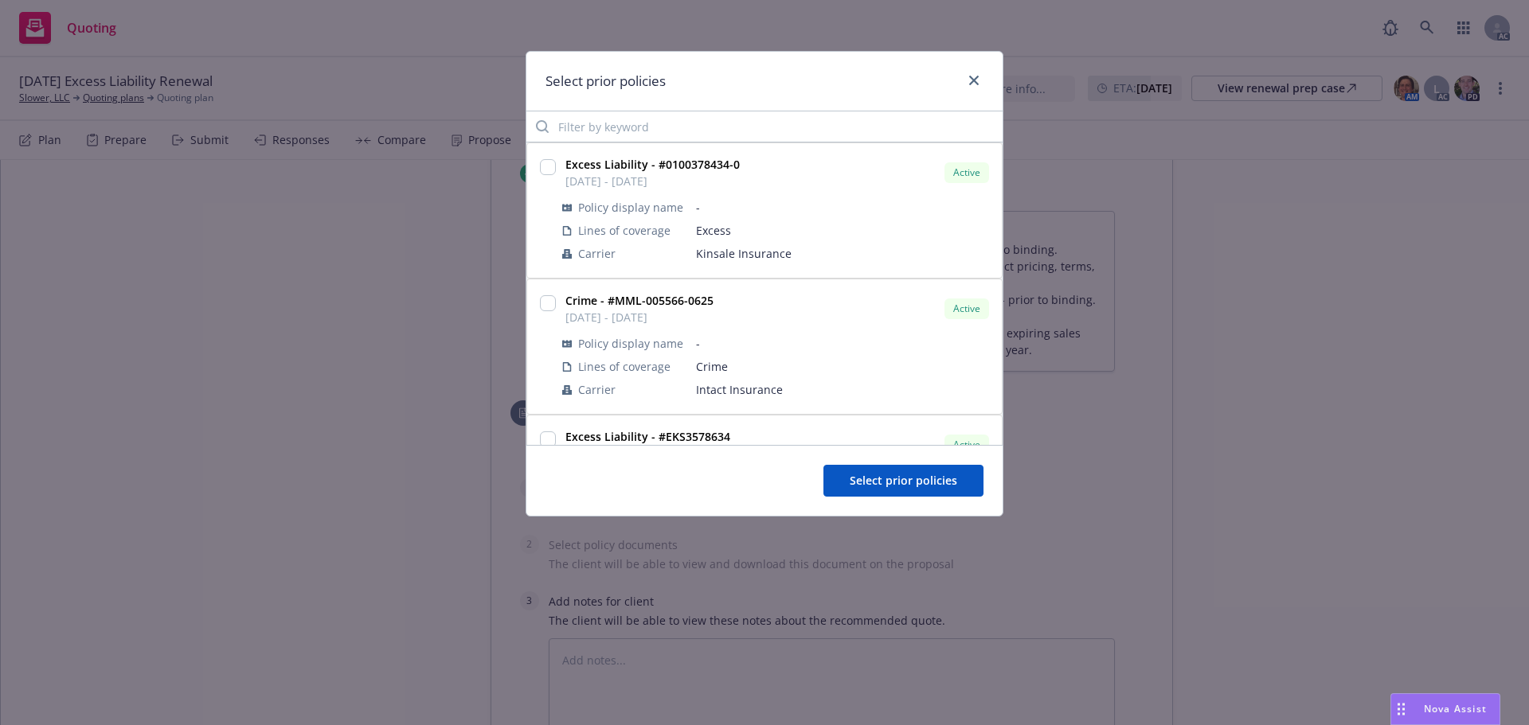
type textarea "x"
click at [549, 164] on input "checkbox" at bounding box center [548, 167] width 16 height 16
checkbox input "true"
drag, startPoint x: 921, startPoint y: 504, endPoint x: 921, endPoint y: 492, distance: 11.9
click at [921, 503] on div "Select prior policies" at bounding box center [764, 480] width 476 height 71
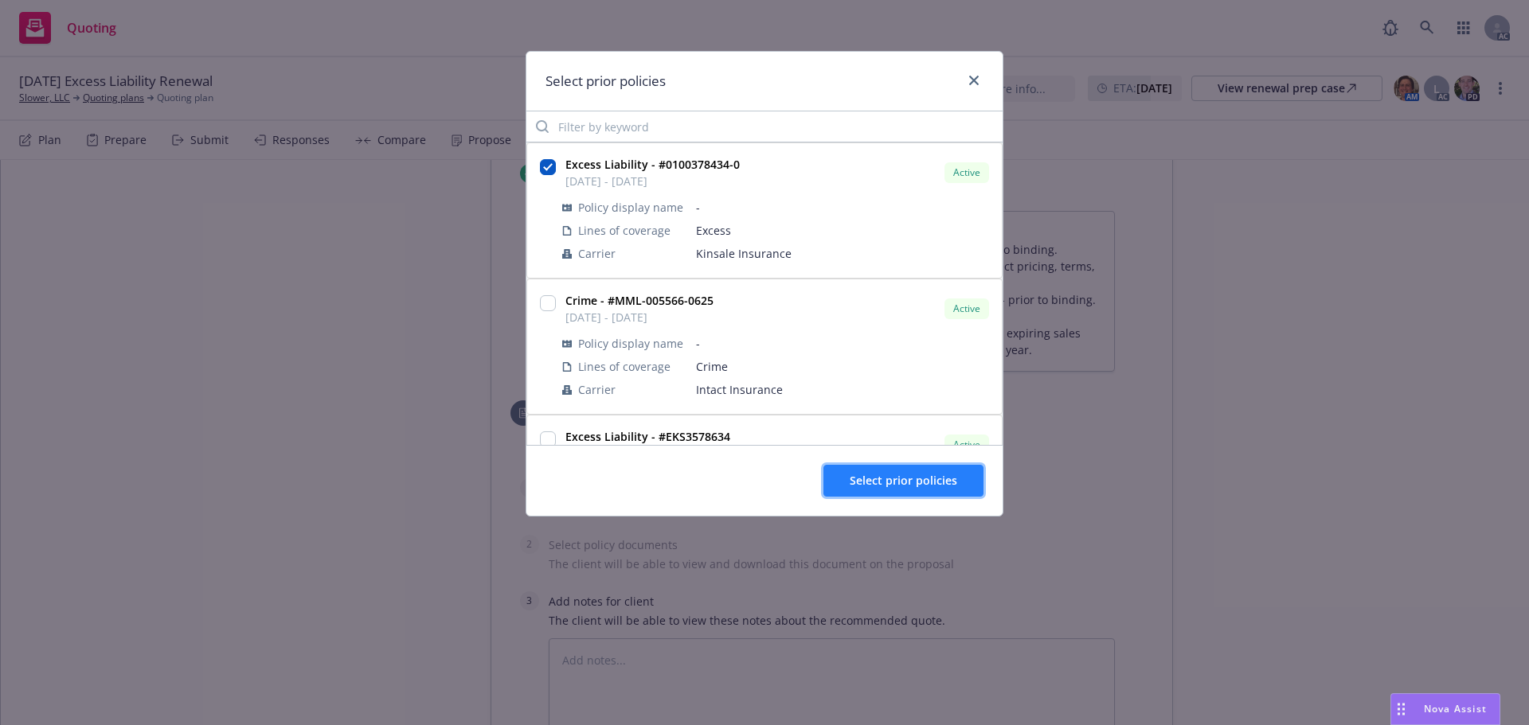
click at [921, 489] on button "Select prior policies" at bounding box center [903, 481] width 160 height 32
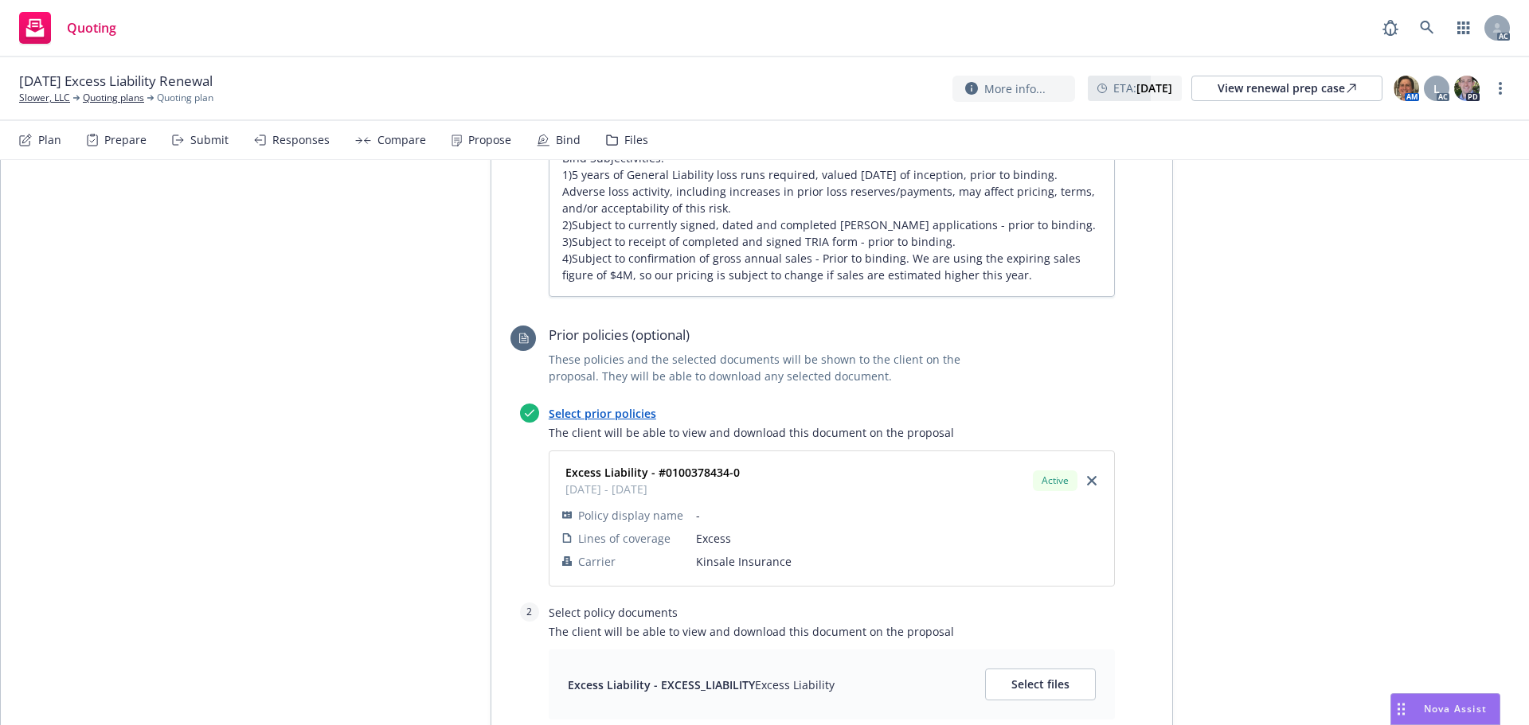
scroll to position [1115, 0]
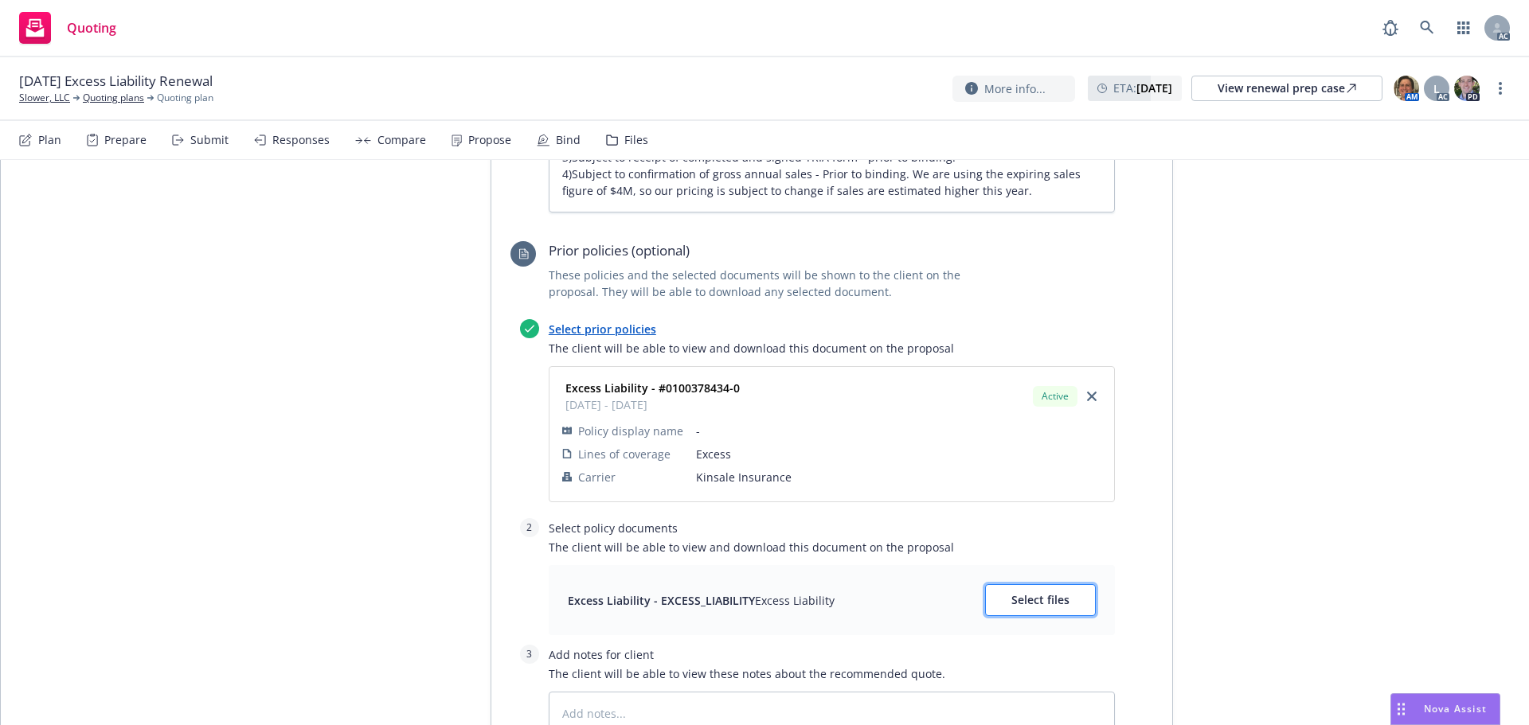
click at [1047, 584] on button "Select files" at bounding box center [1040, 600] width 111 height 32
type textarea "x"
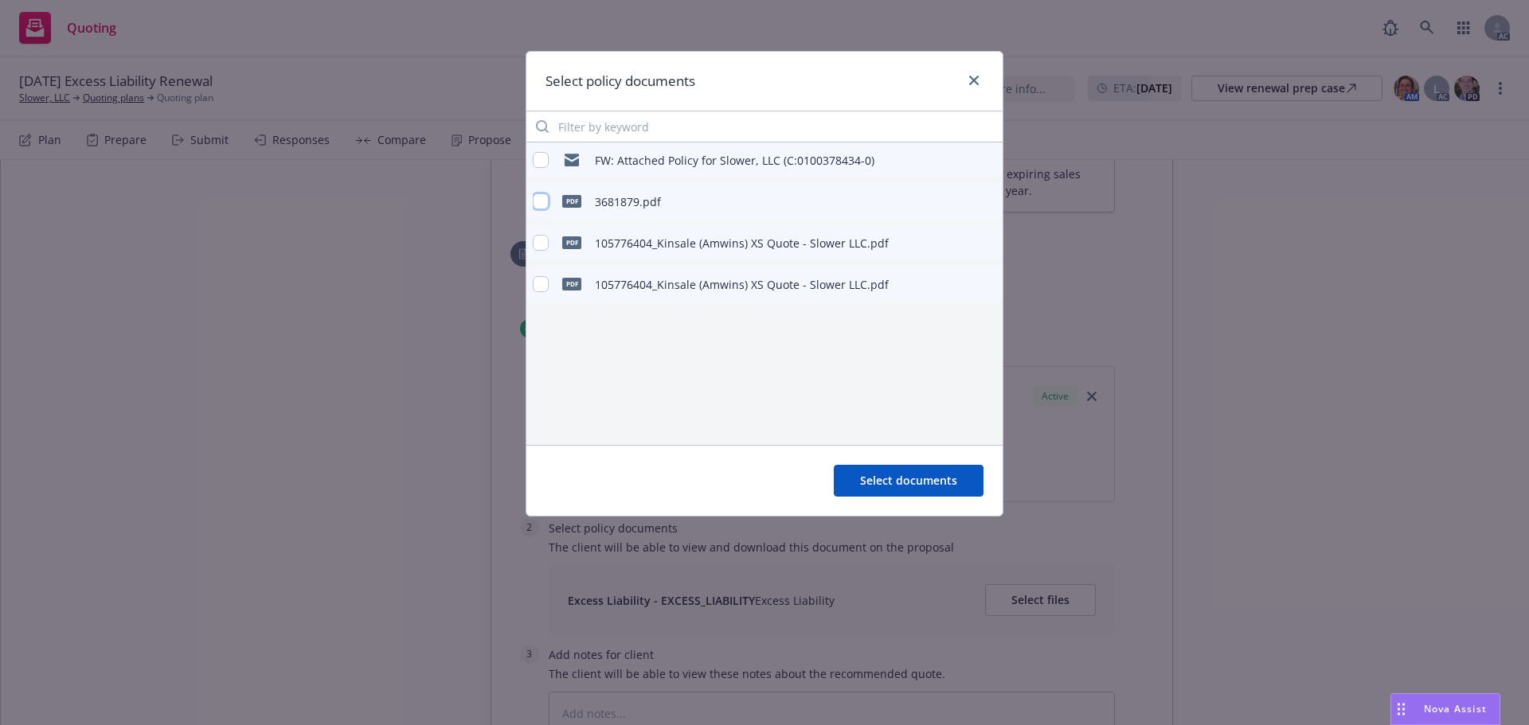
click at [540, 199] on input "checkbox" at bounding box center [541, 201] width 16 height 16
checkbox input "true"
click at [917, 478] on span "Select documents" at bounding box center [908, 480] width 97 height 15
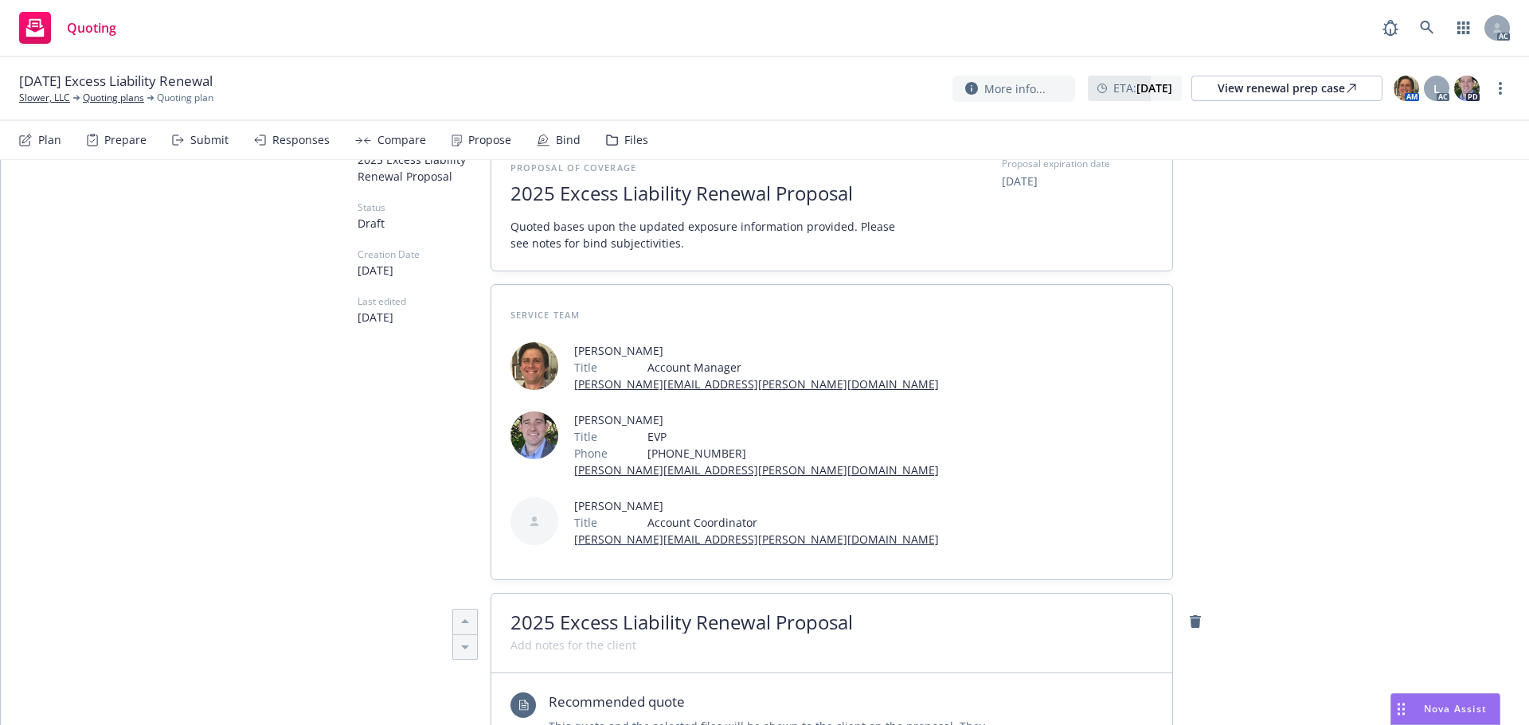
scroll to position [0, 0]
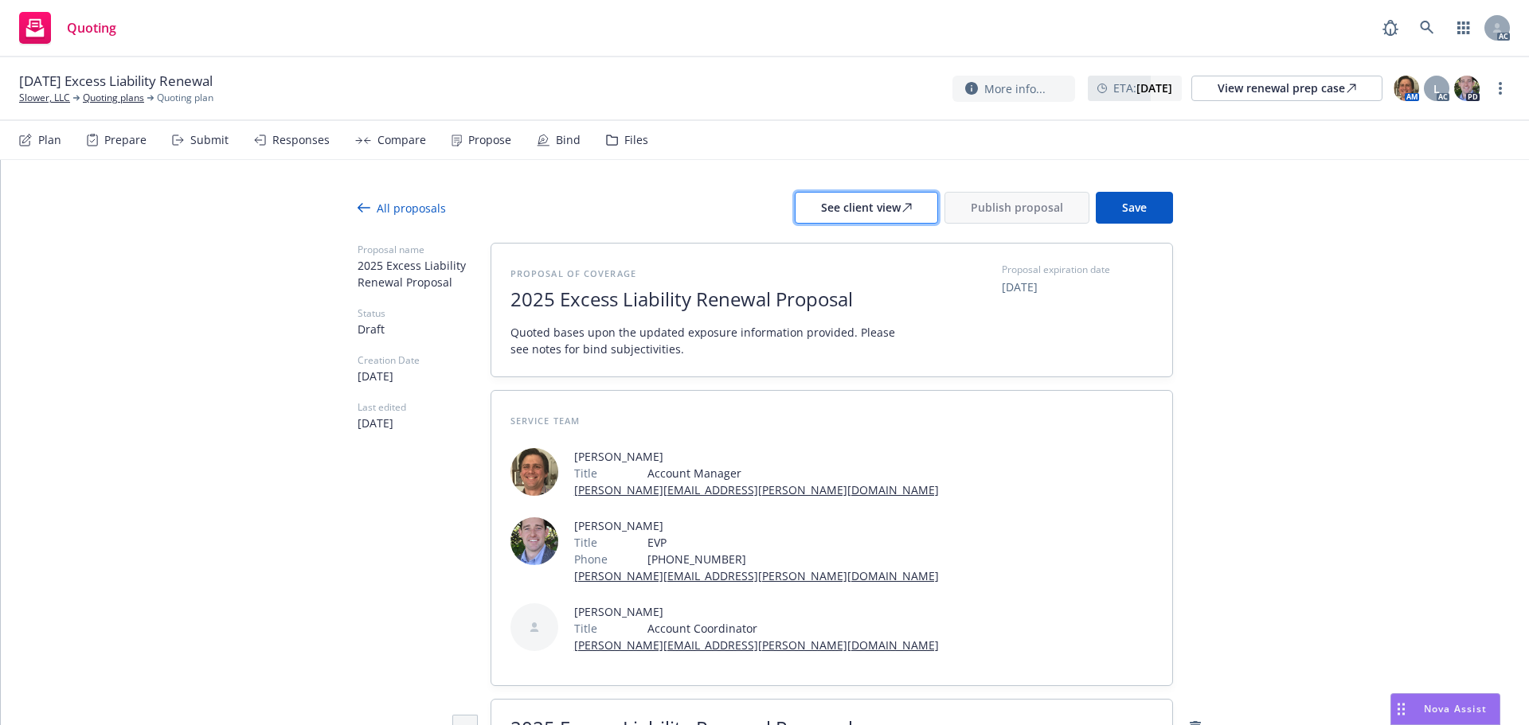
click at [863, 210] on div "See client view" at bounding box center [866, 208] width 91 height 30
type textarea "x"
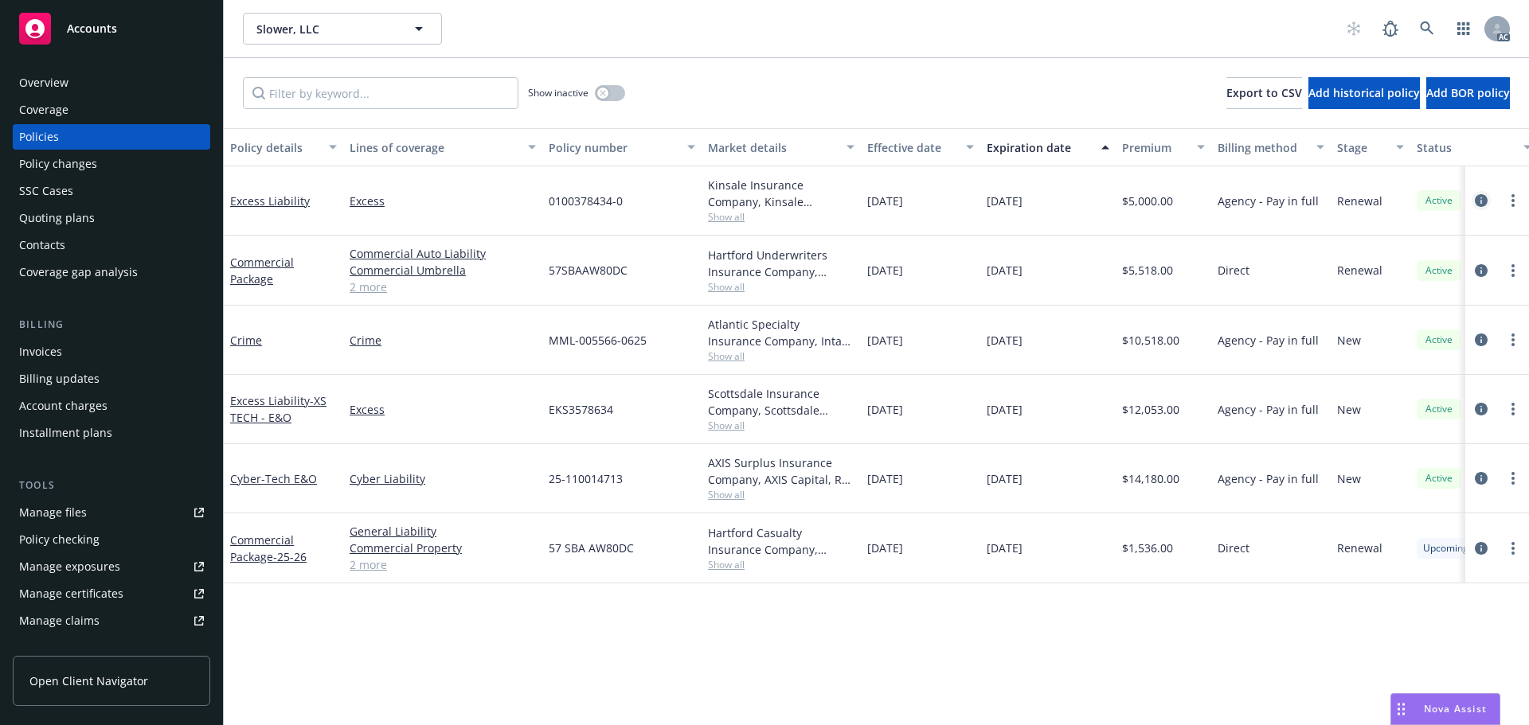
click at [1479, 206] on icon "circleInformation" at bounding box center [1481, 200] width 13 height 13
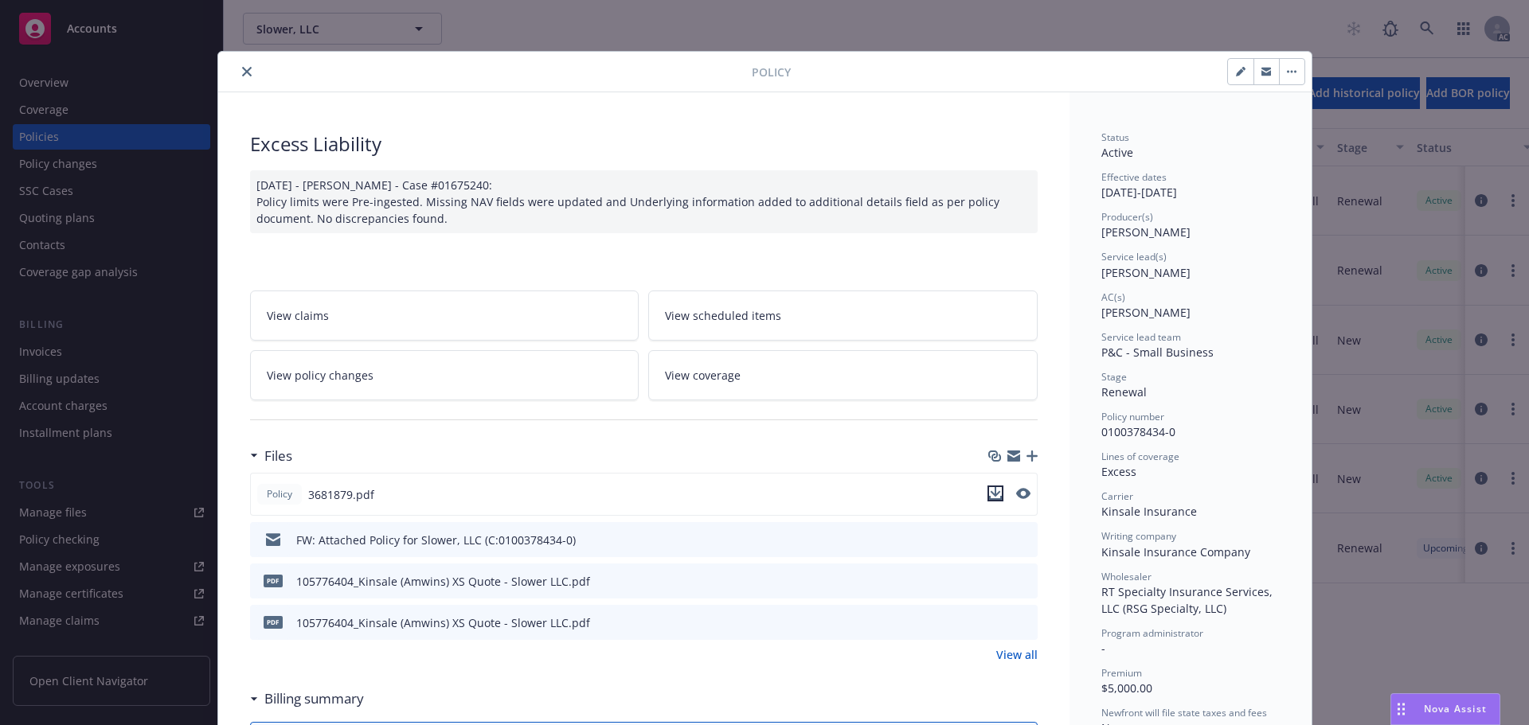
click at [989, 495] on icon "download file" at bounding box center [995, 493] width 13 height 13
click at [242, 75] on icon "close" at bounding box center [247, 72] width 10 height 10
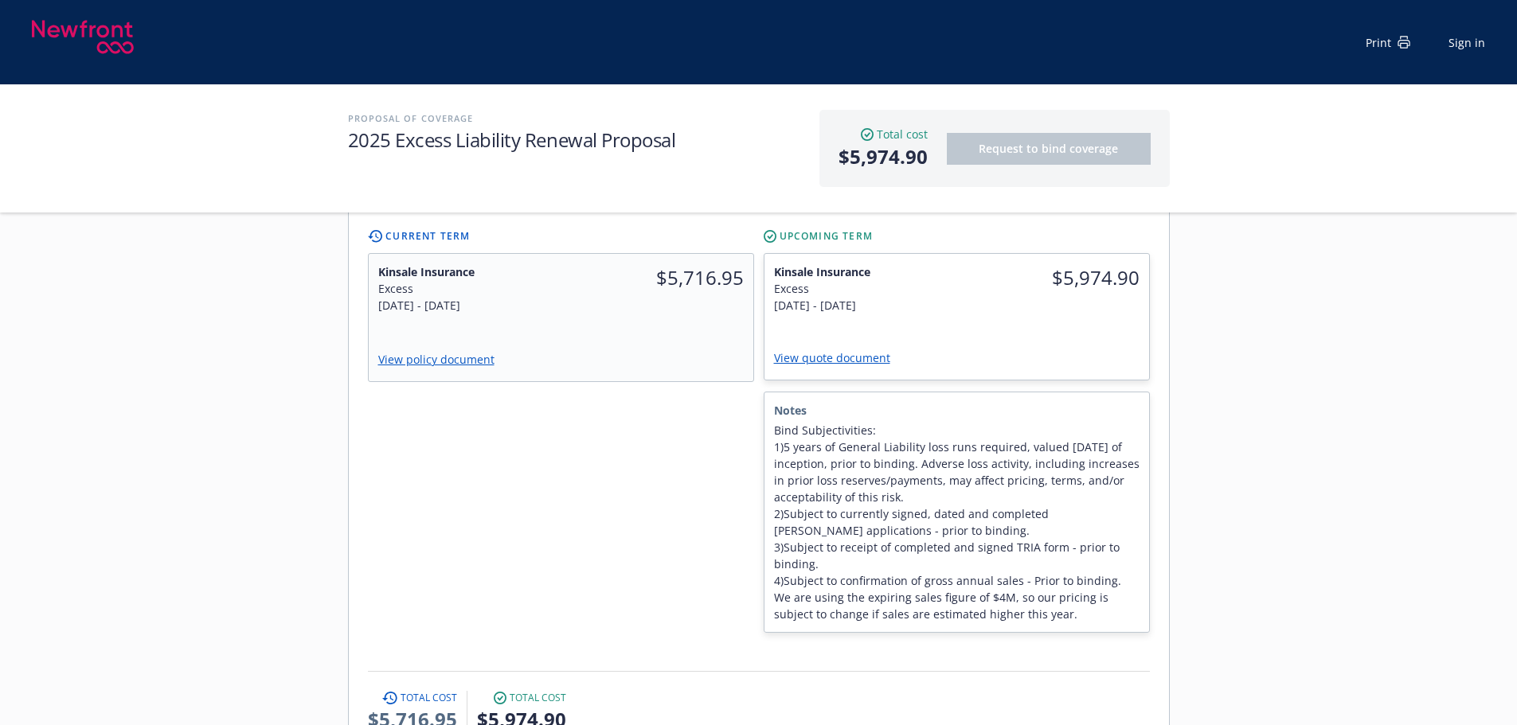
scroll to position [398, 0]
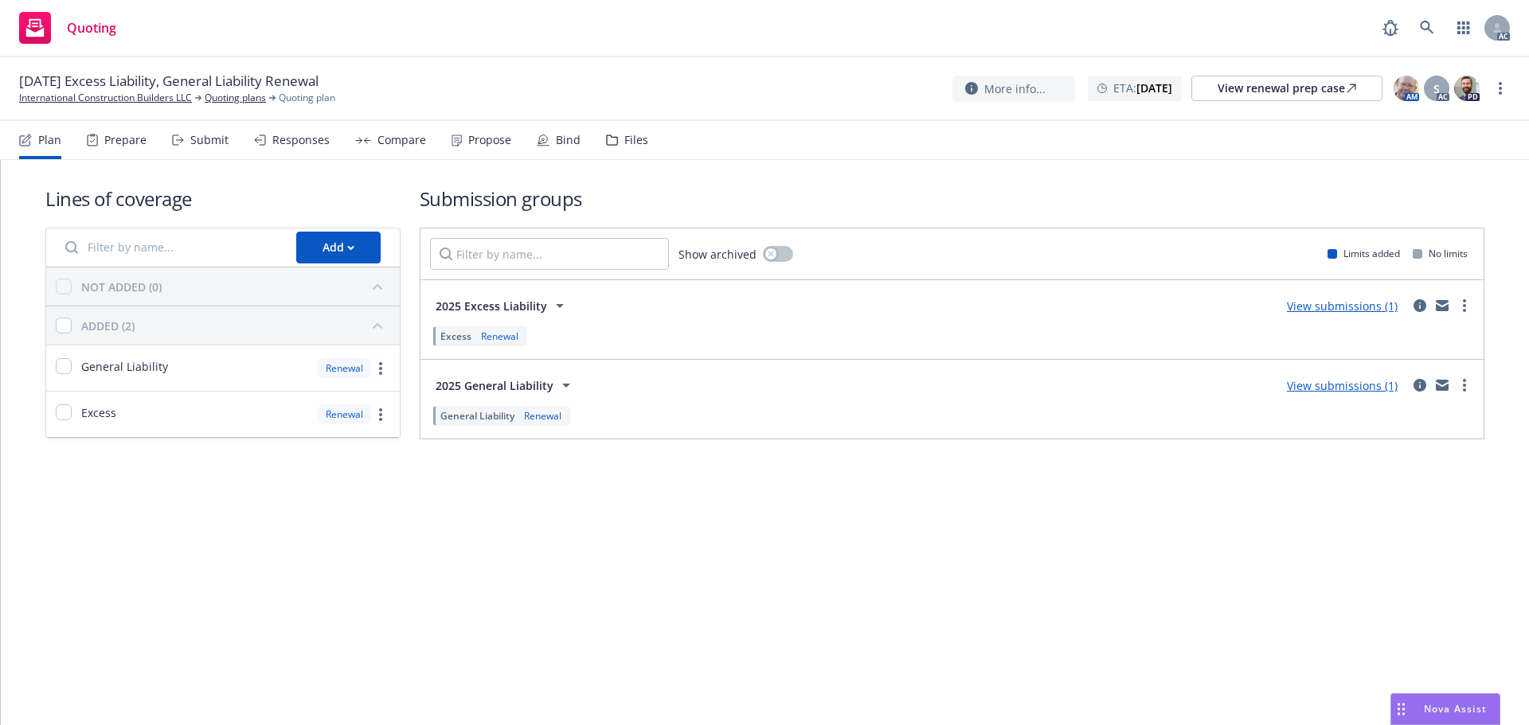
click at [170, 138] on div "Plan Prepare Submit Responses Compare Propose Bind Files" at bounding box center [333, 140] width 629 height 38
click at [185, 134] on div "Submit" at bounding box center [200, 140] width 57 height 38
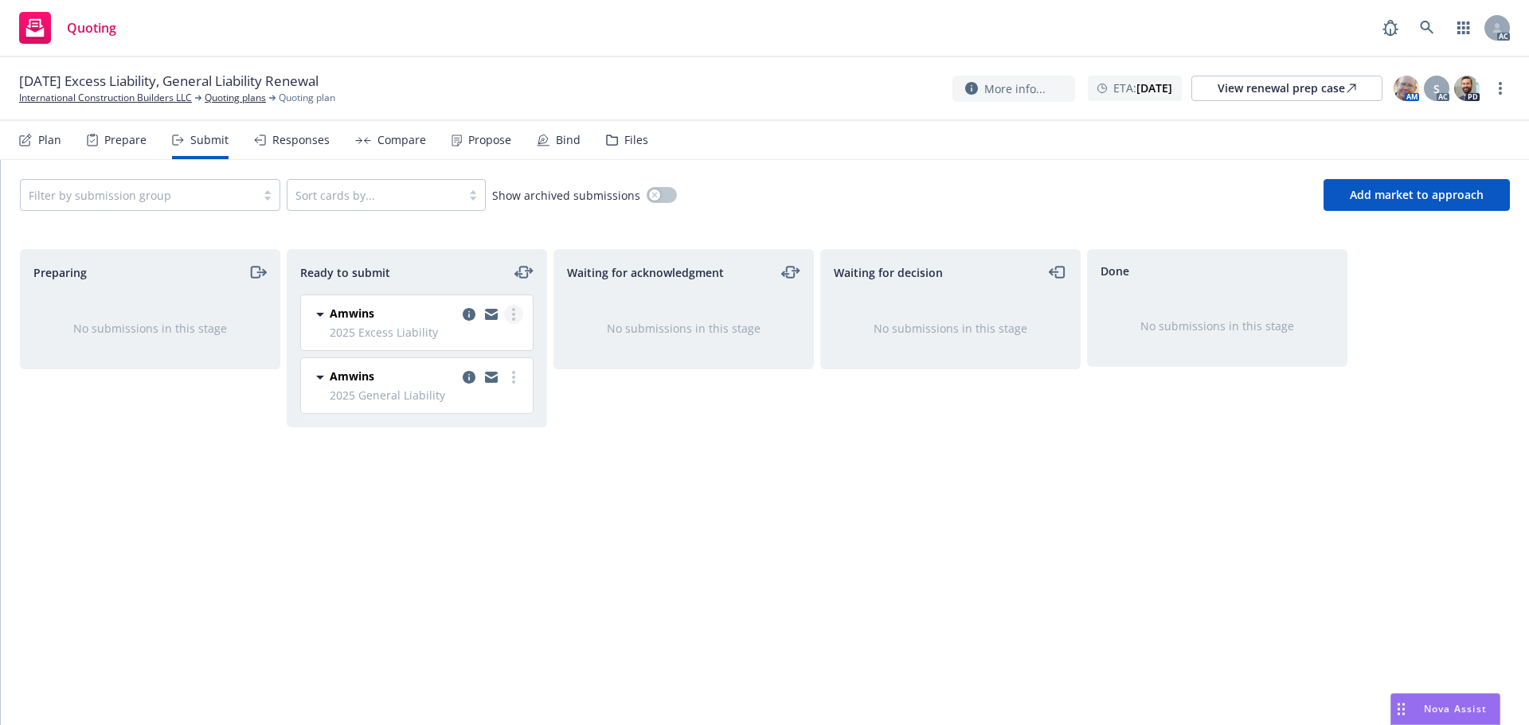
click at [511, 314] on link "more" at bounding box center [513, 314] width 19 height 19
click at [479, 363] on link "Log acknowledgement" at bounding box center [442, 379] width 159 height 32
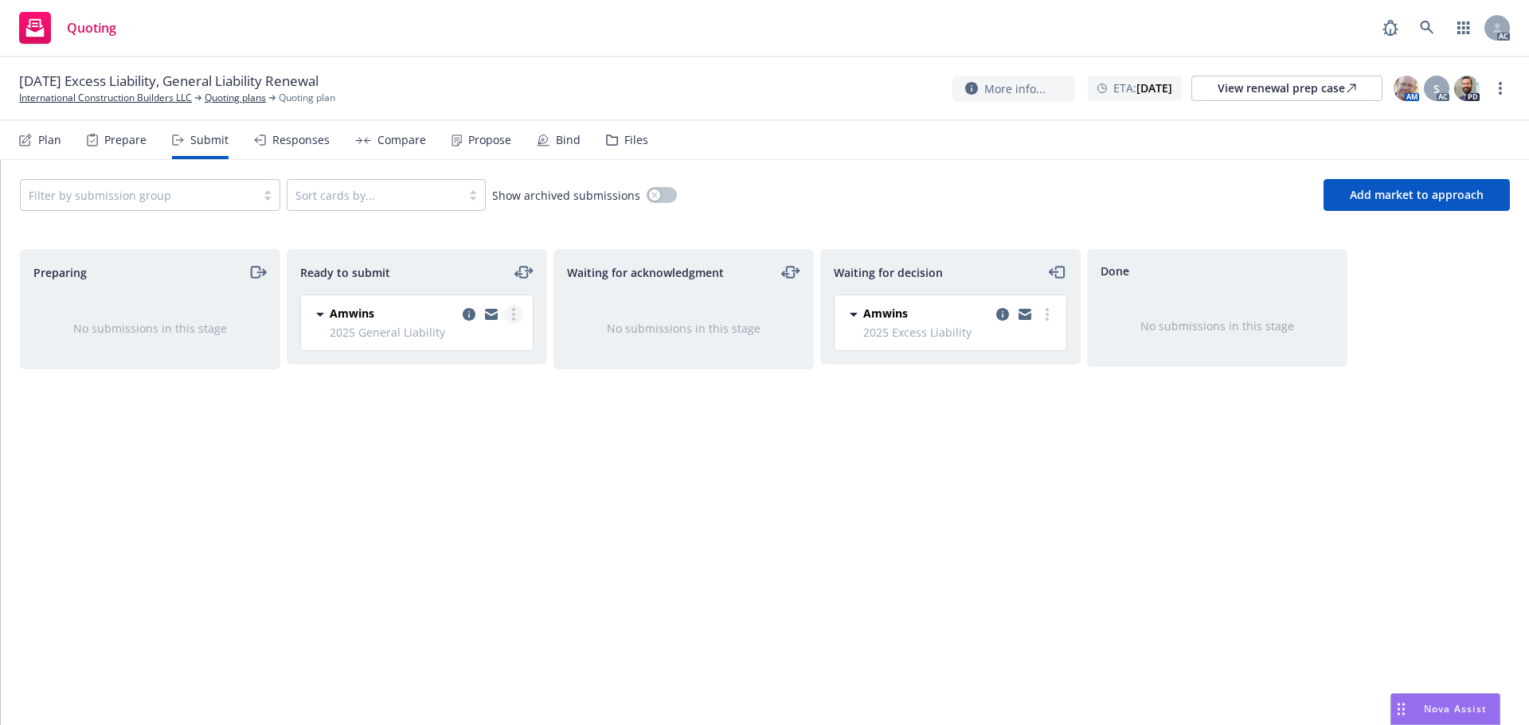
click at [512, 312] on icon "more" at bounding box center [513, 314] width 3 height 13
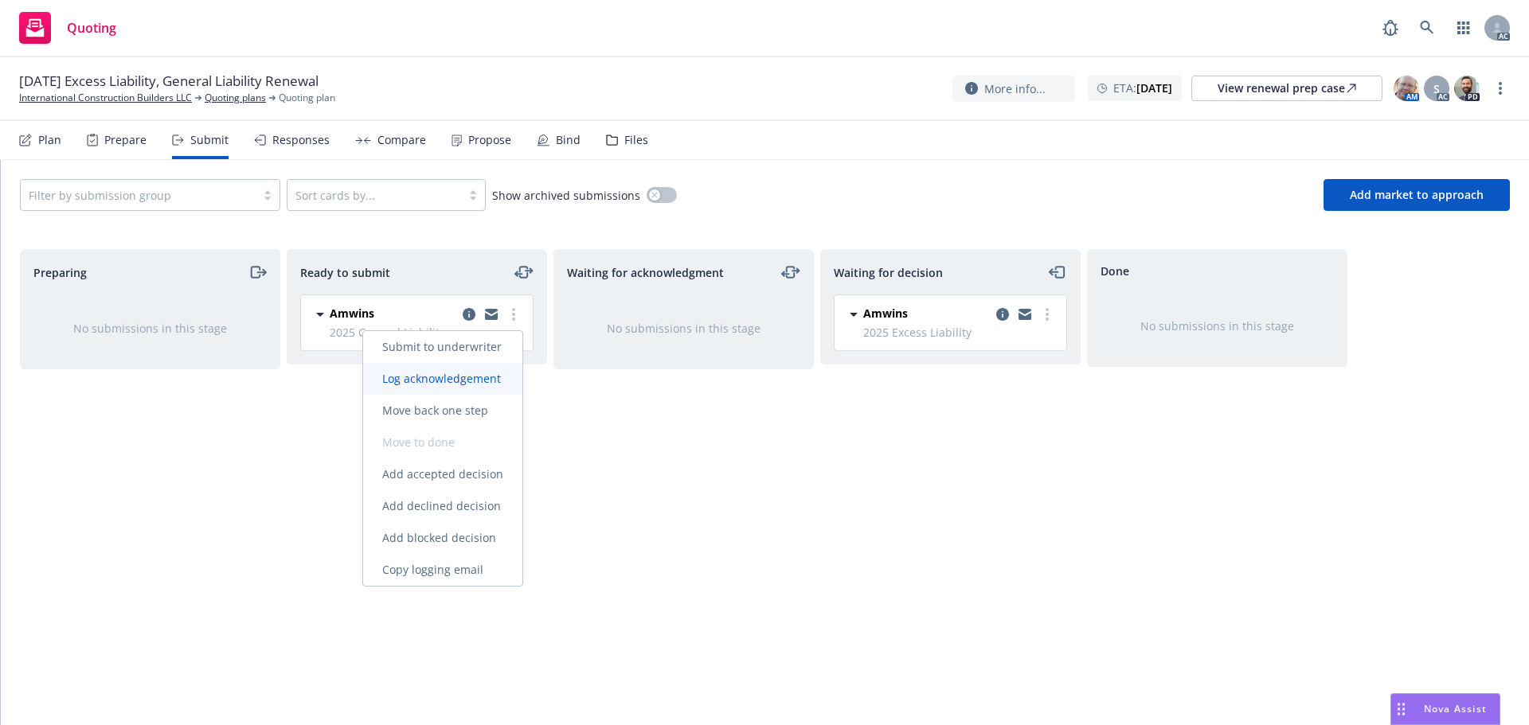
click at [473, 375] on span "Log acknowledgement" at bounding box center [441, 378] width 157 height 15
